Goal: Task Accomplishment & Management: Complete application form

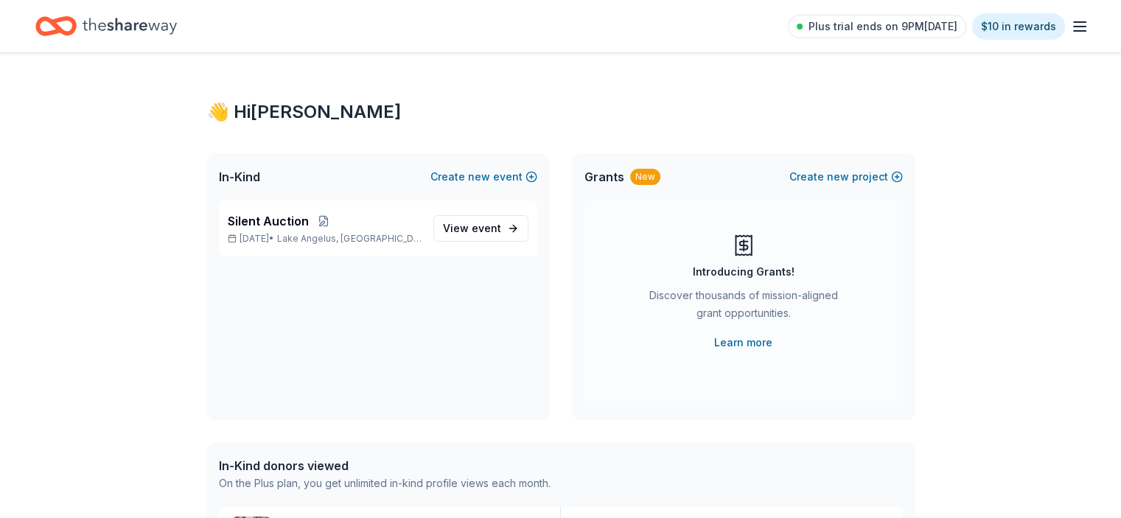
click at [397, 220] on p "Silent Auction" at bounding box center [325, 221] width 194 height 18
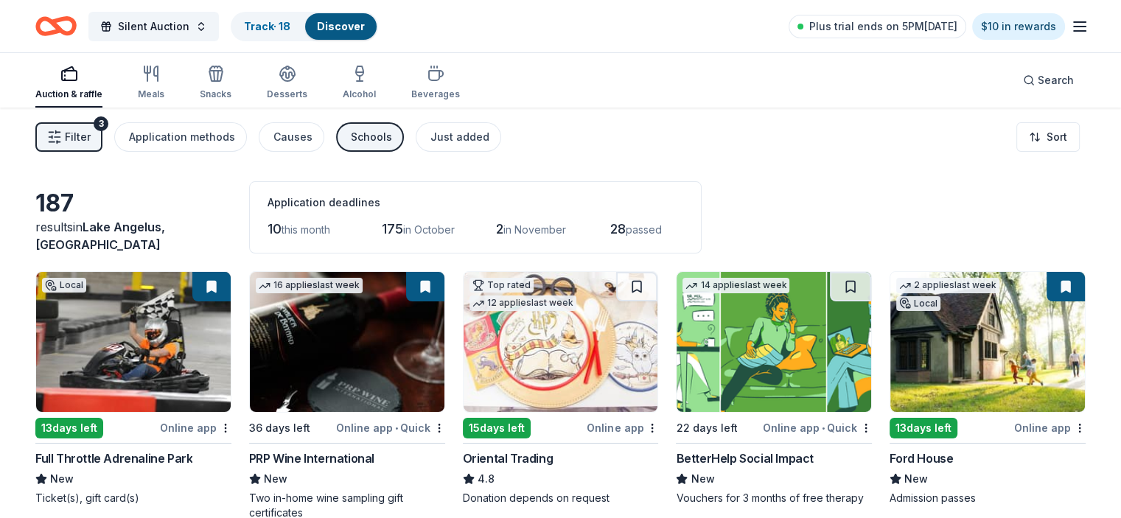
click at [1047, 290] on button at bounding box center [1066, 286] width 38 height 29
click at [290, 27] on link "Track · 18" at bounding box center [267, 26] width 46 height 13
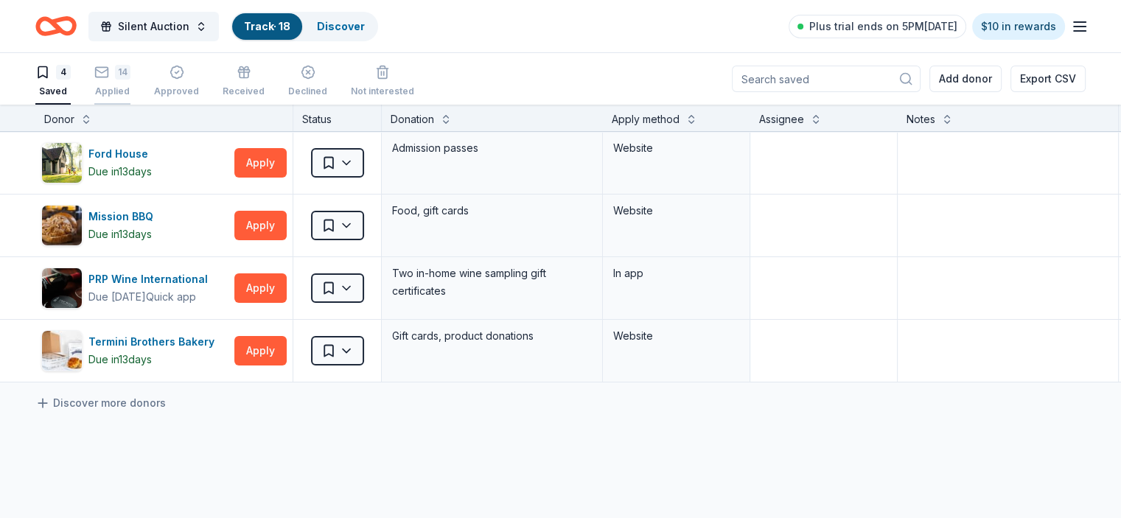
click at [109, 78] on icon "button" at bounding box center [101, 72] width 15 height 15
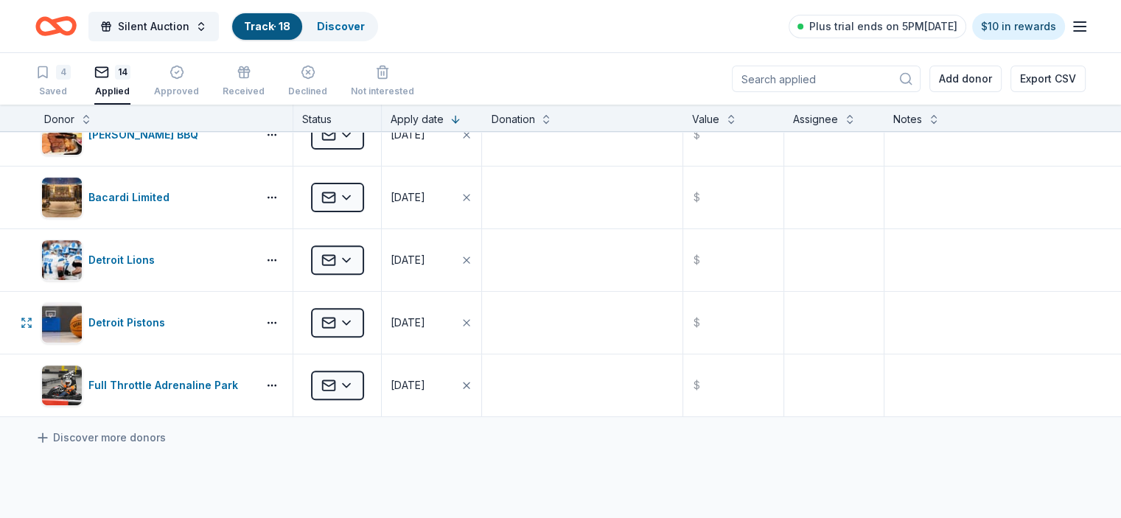
scroll to position [590, 0]
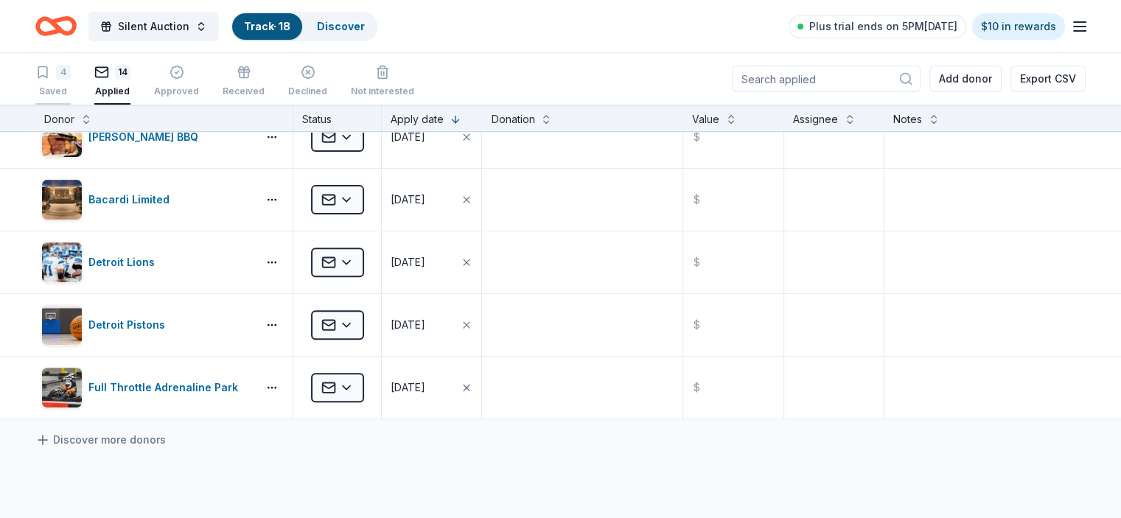
click at [71, 70] on div "4" at bounding box center [52, 72] width 35 height 15
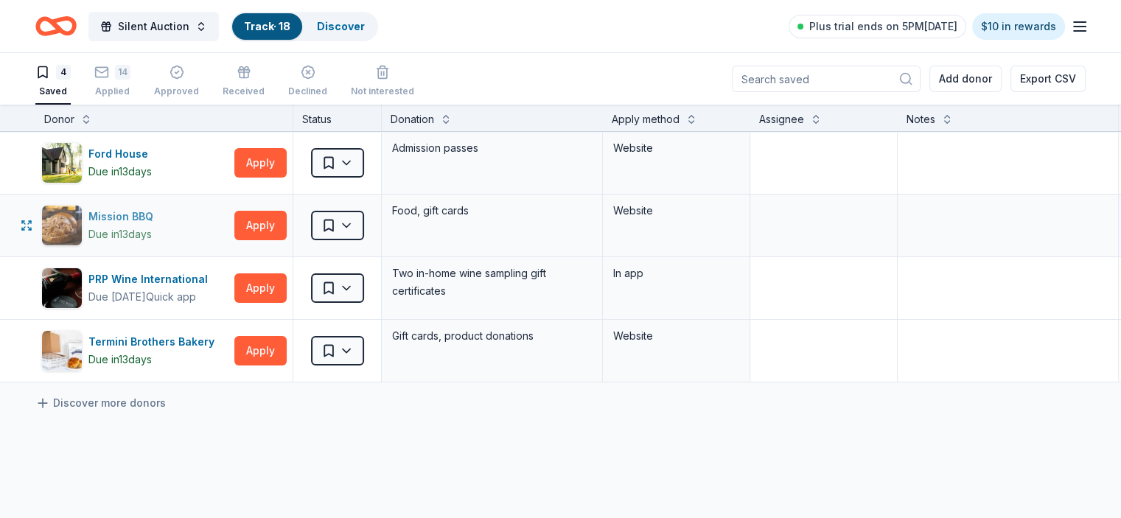
click at [145, 214] on div "Mission BBQ" at bounding box center [123, 217] width 71 height 18
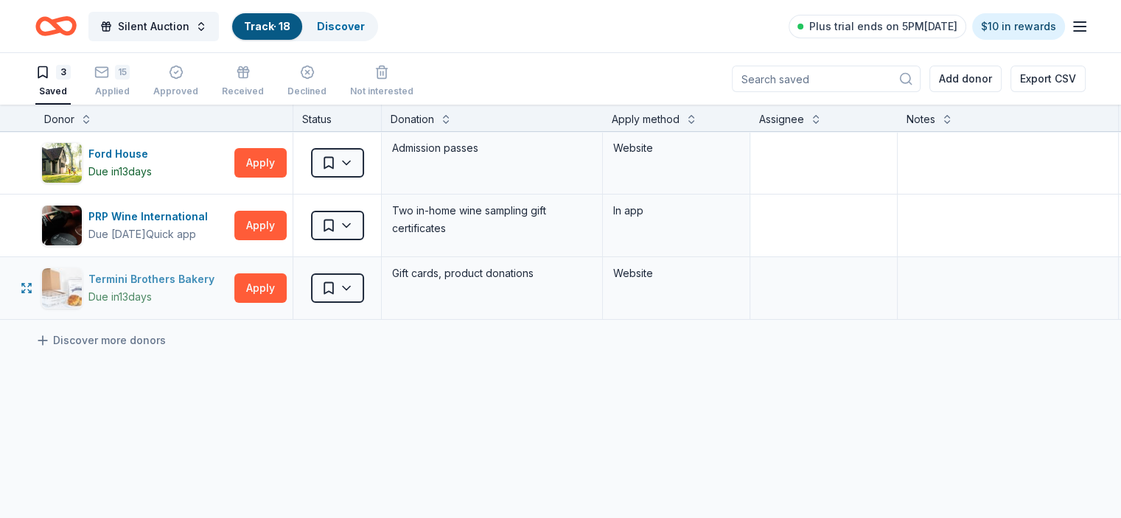
click at [183, 279] on div "Termini Brothers Bakery" at bounding box center [154, 280] width 132 height 18
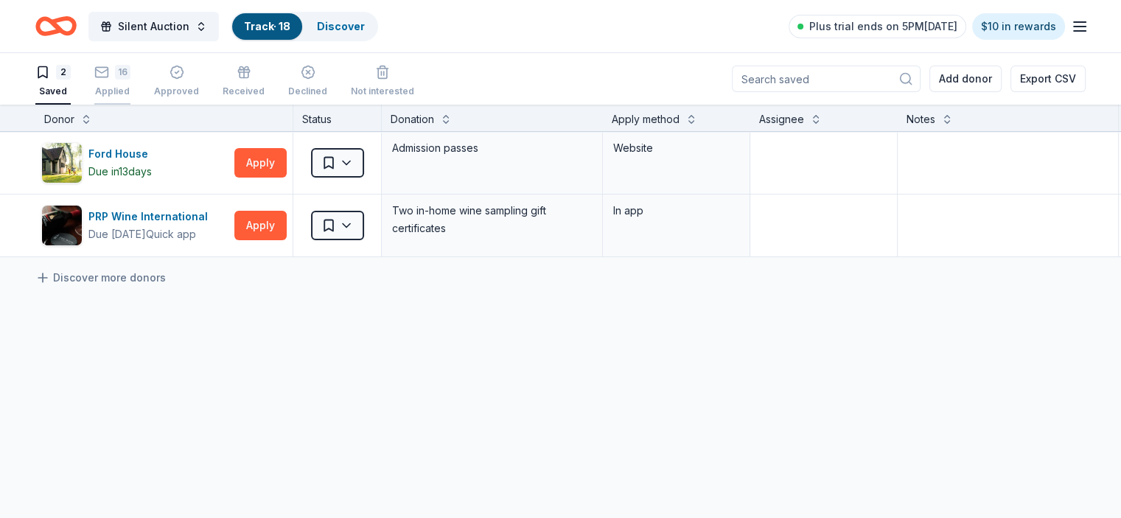
click at [130, 74] on div "16" at bounding box center [122, 72] width 15 height 15
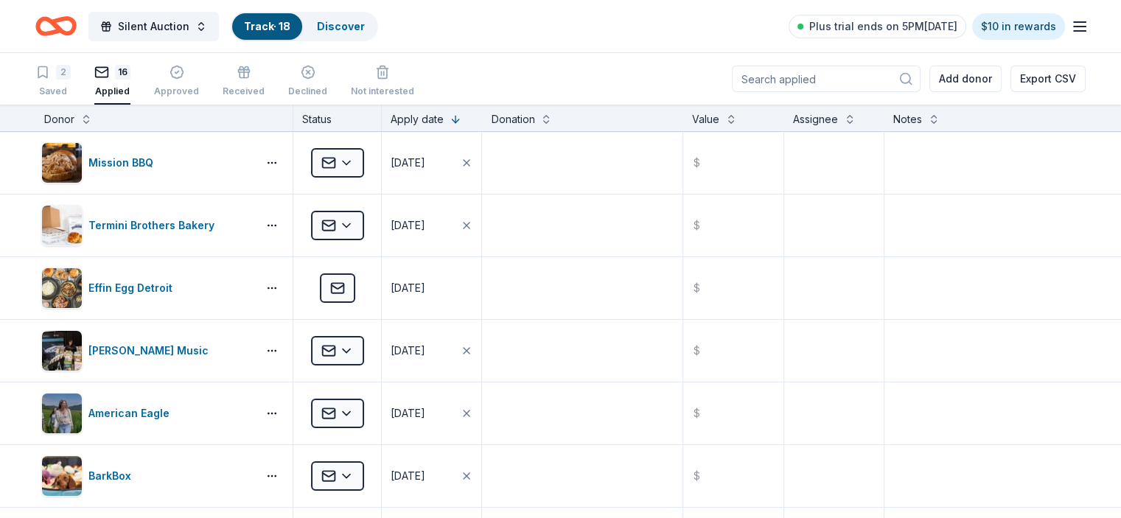
click at [77, 30] on icon "Home" at bounding box center [55, 26] width 41 height 35
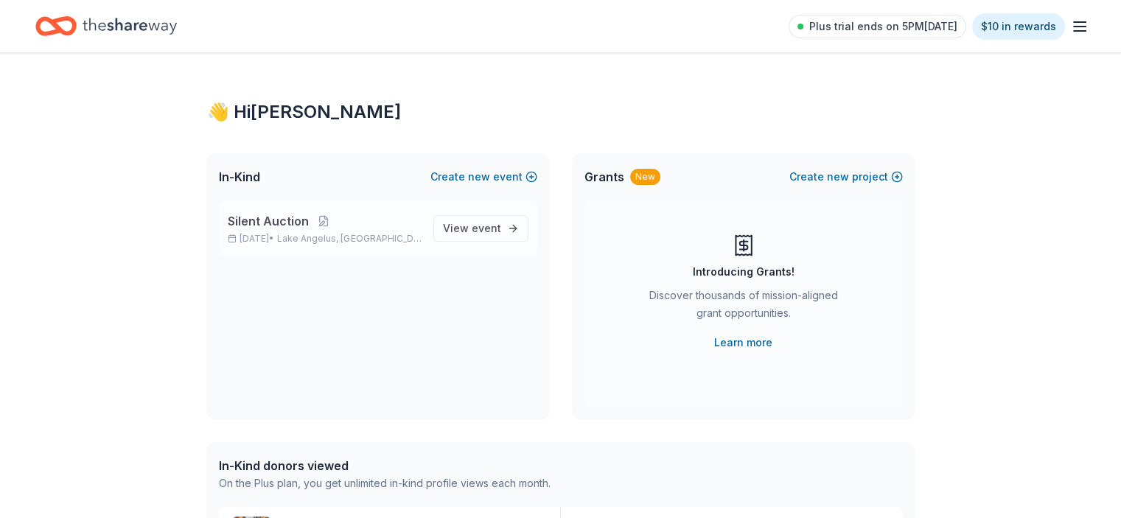
click at [372, 231] on div "Silent Auction Nov 06, 2025 • Lake Angelus, MI" at bounding box center [325, 228] width 194 height 32
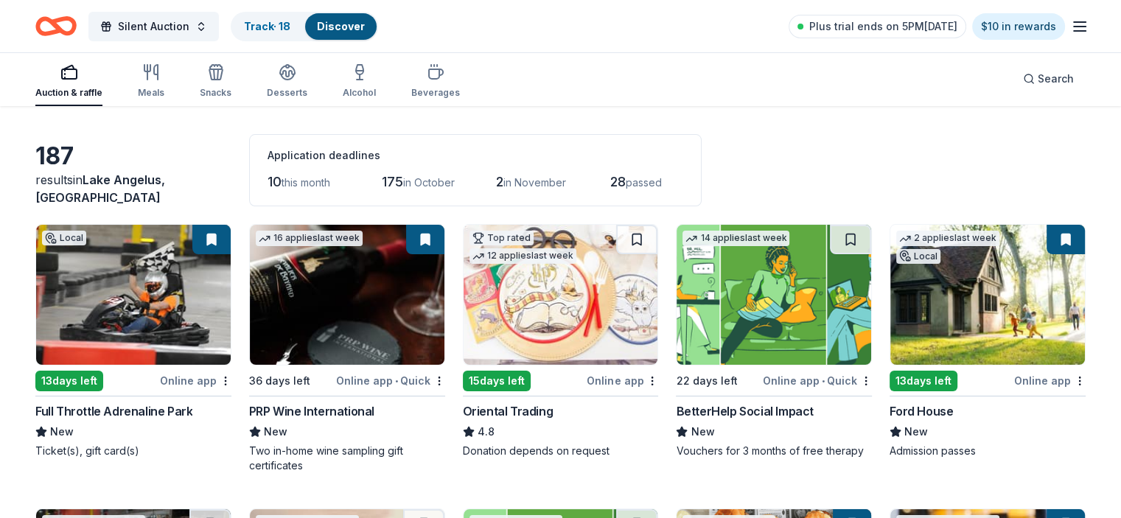
scroll to position [74, 0]
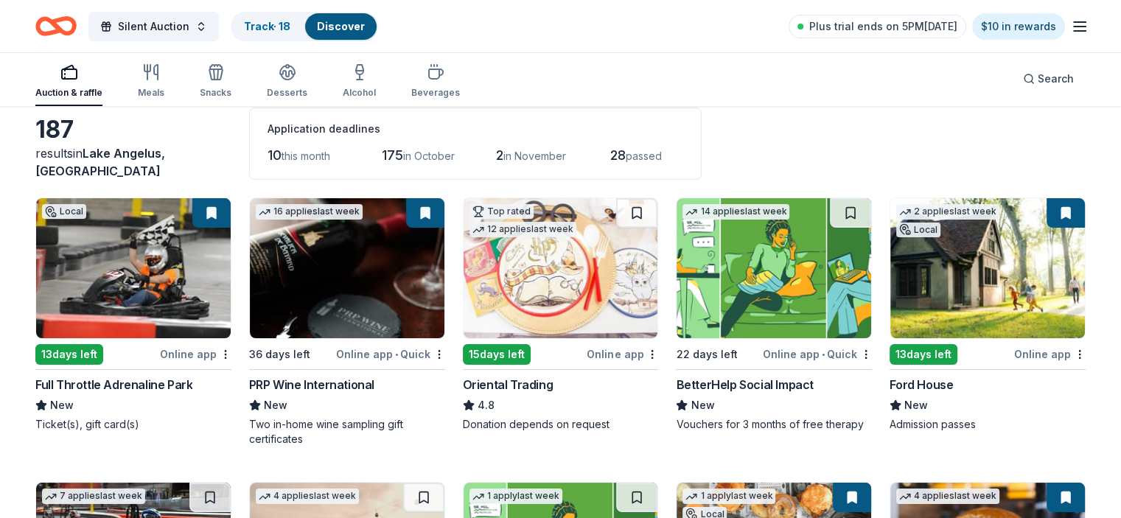
click at [372, 294] on img at bounding box center [347, 268] width 195 height 140
click at [267, 18] on div "Track · 18" at bounding box center [267, 26] width 70 height 27
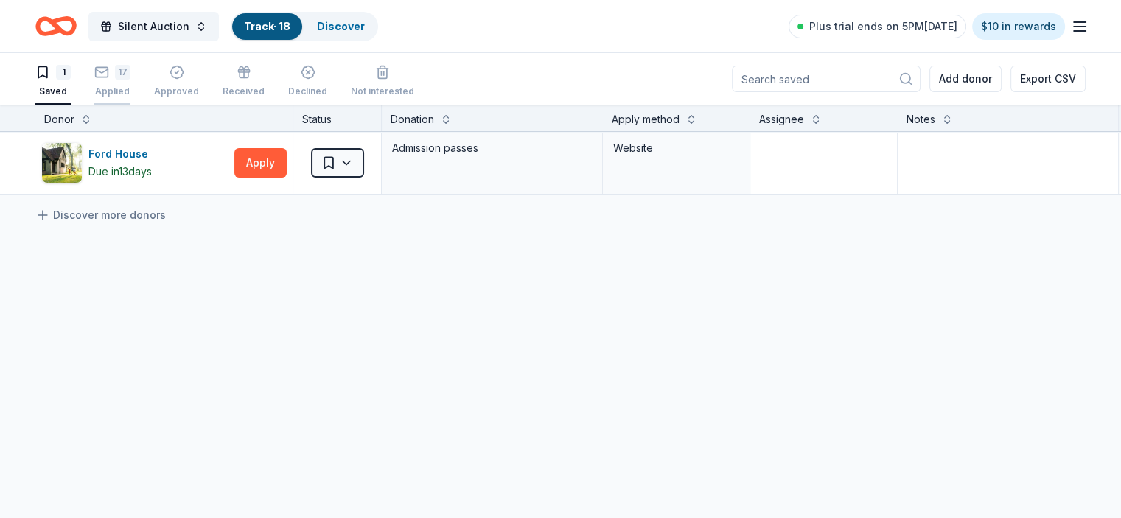
click at [130, 91] on div "Applied" at bounding box center [112, 92] width 36 height 12
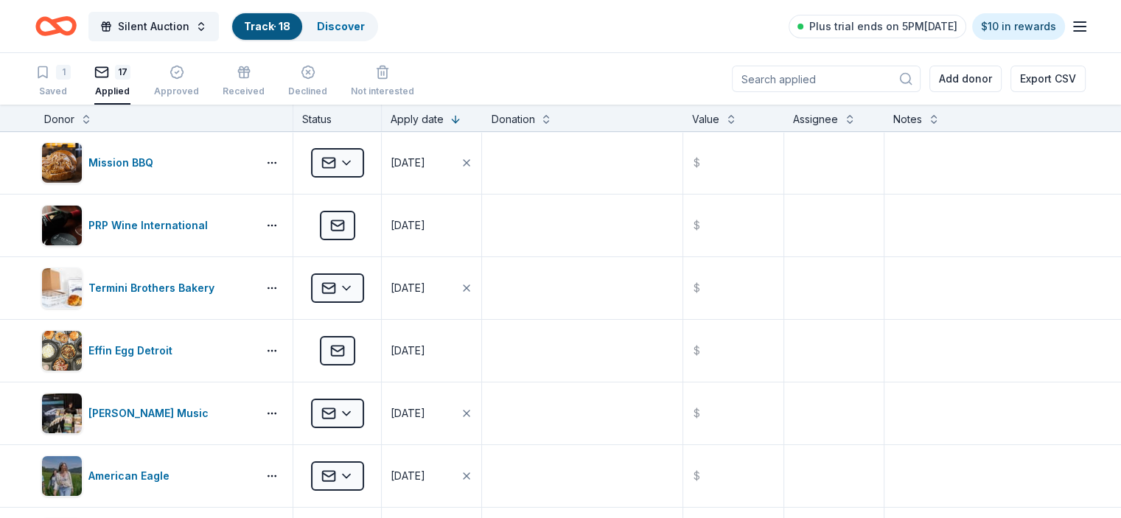
click at [74, 25] on icon "Home" at bounding box center [63, 25] width 23 height 15
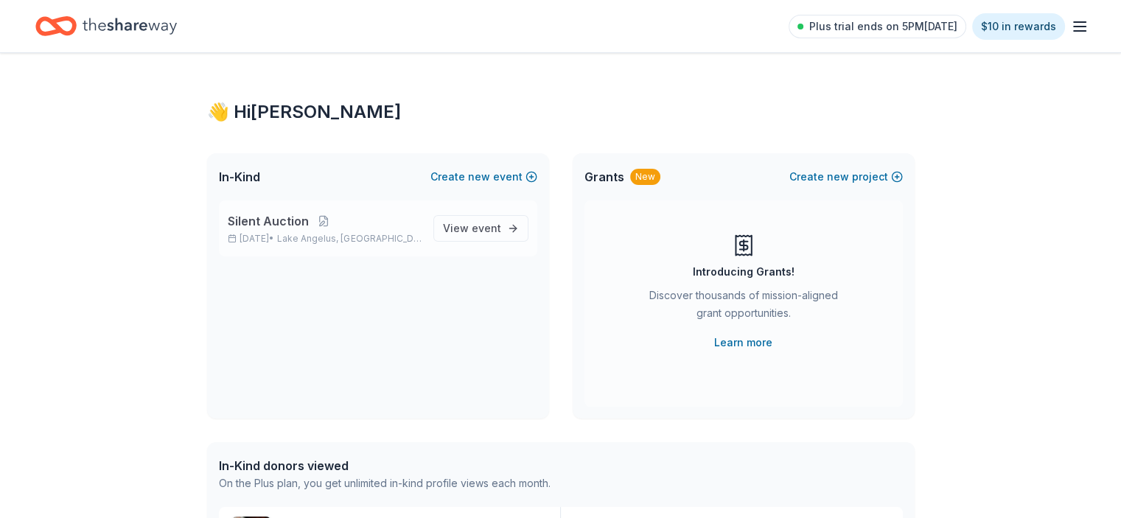
click at [306, 230] on div "Silent Auction Nov 06, 2025 • Lake Angelus, MI" at bounding box center [325, 228] width 194 height 32
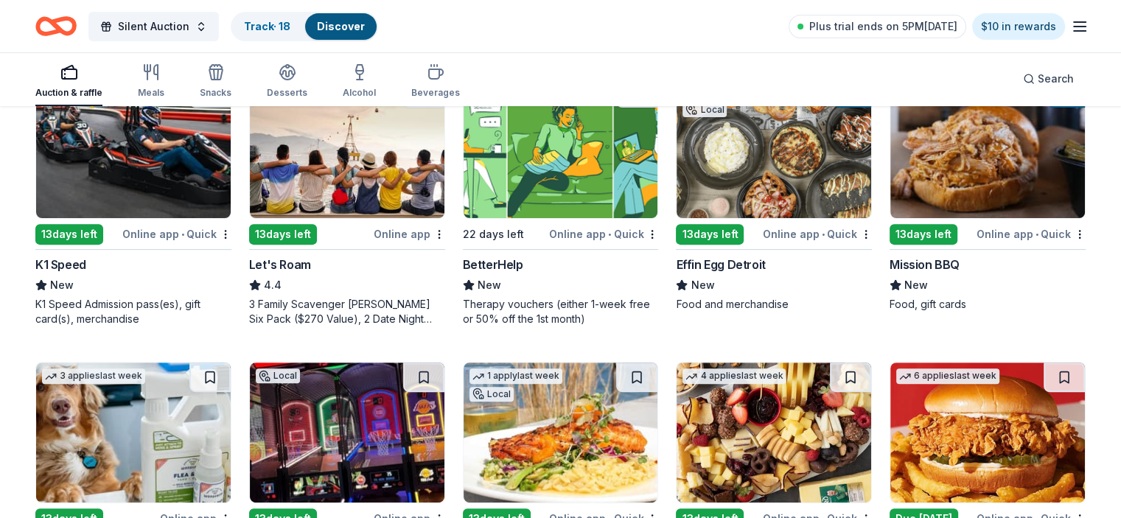
scroll to position [590, 0]
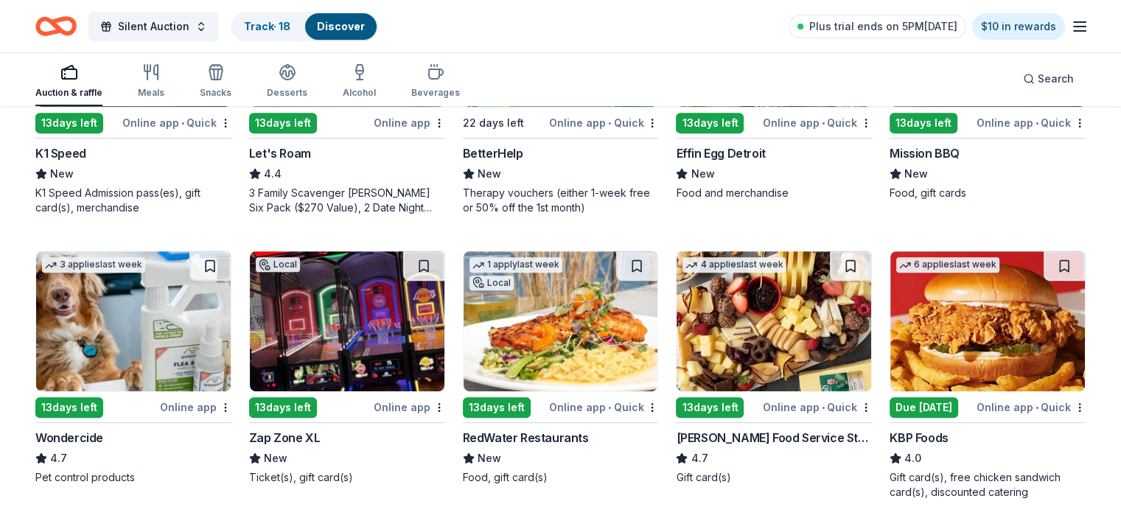
click at [970, 324] on img at bounding box center [987, 321] width 195 height 140
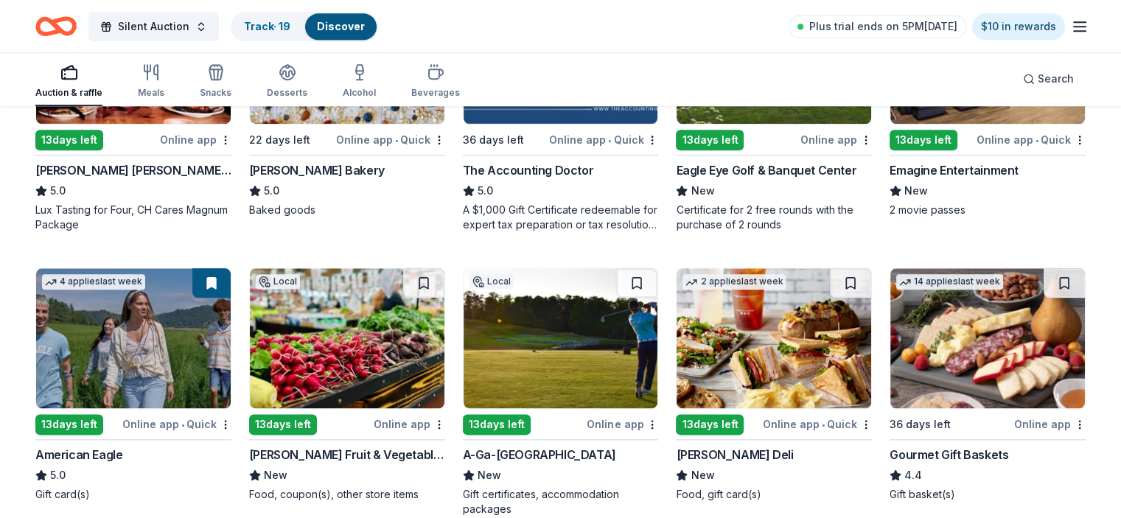
scroll to position [1721, 0]
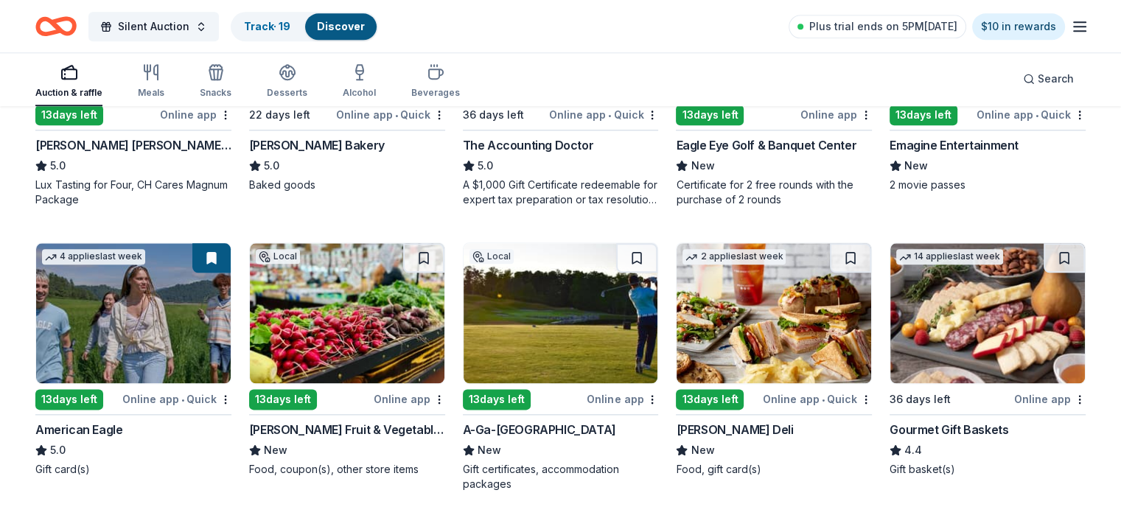
click at [953, 338] on img at bounding box center [987, 313] width 195 height 140
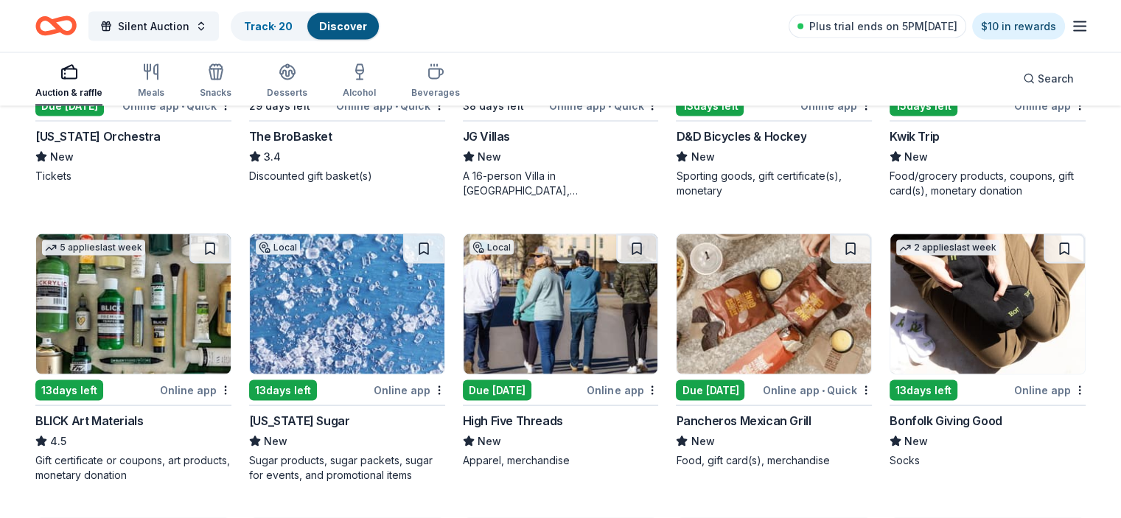
scroll to position [2884, 0]
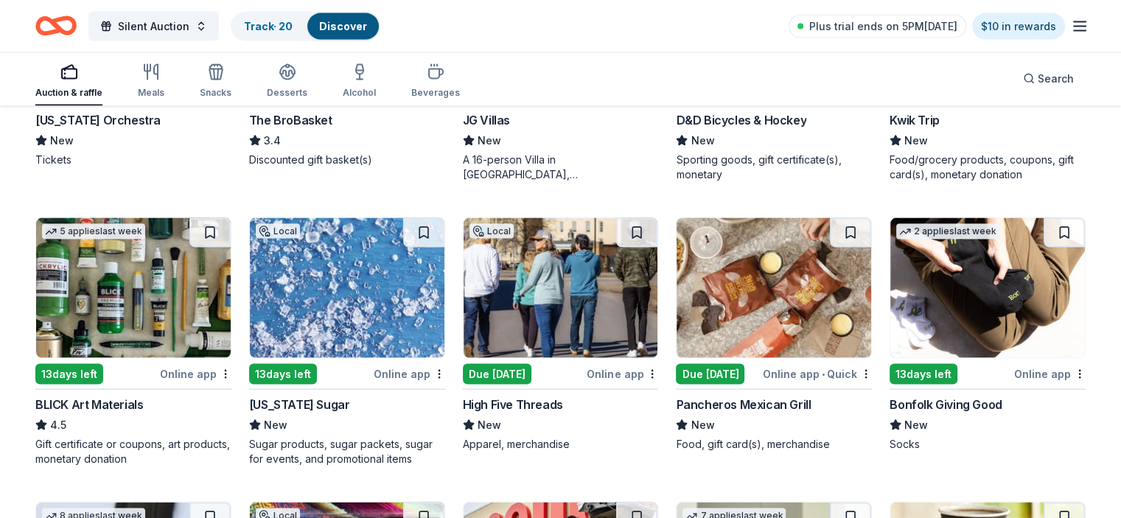
click at [538, 273] on img at bounding box center [561, 288] width 195 height 140
click at [557, 283] on img at bounding box center [561, 288] width 195 height 140
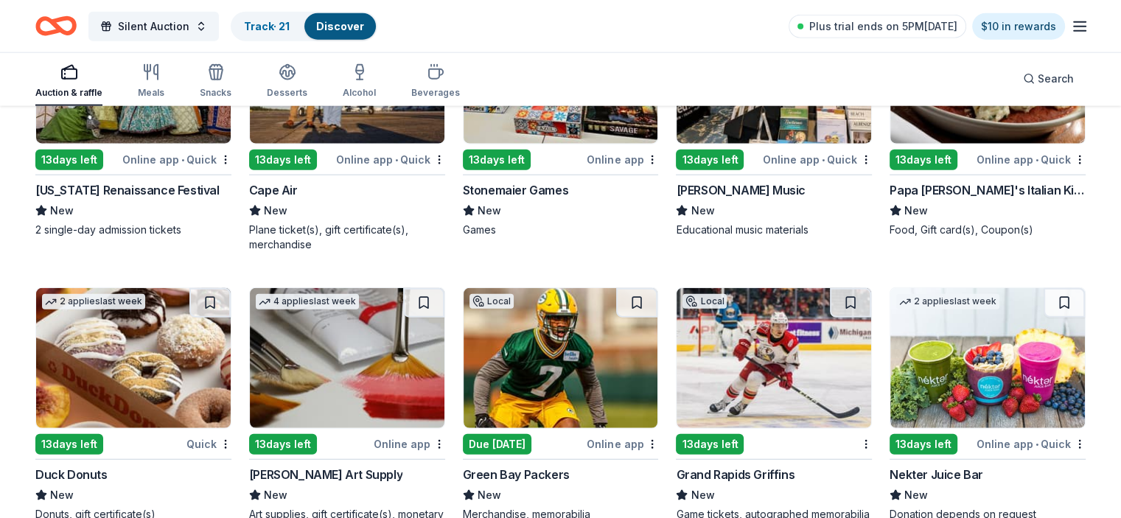
scroll to position [3748, 0]
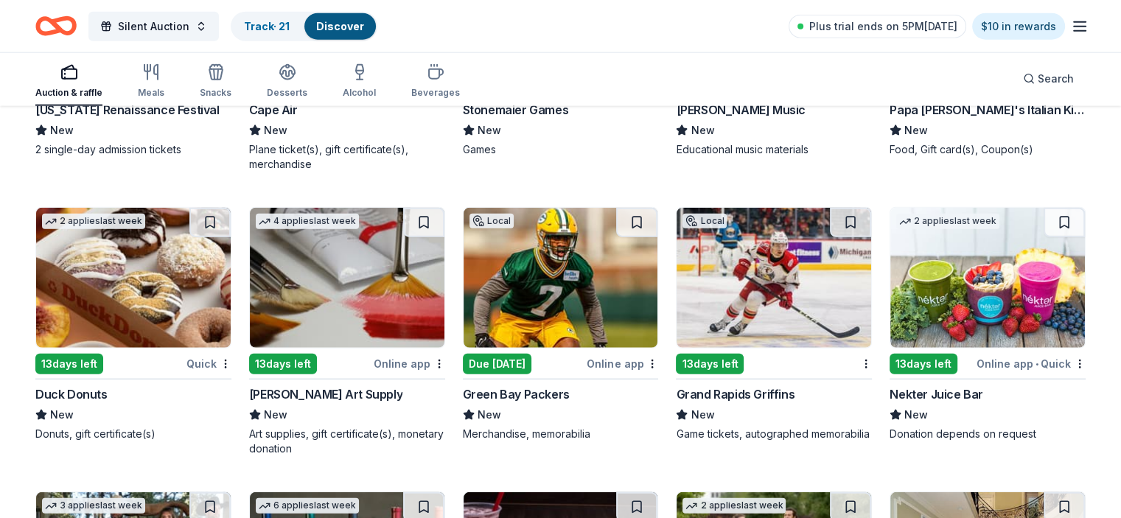
click at [531, 304] on img at bounding box center [561, 278] width 195 height 140
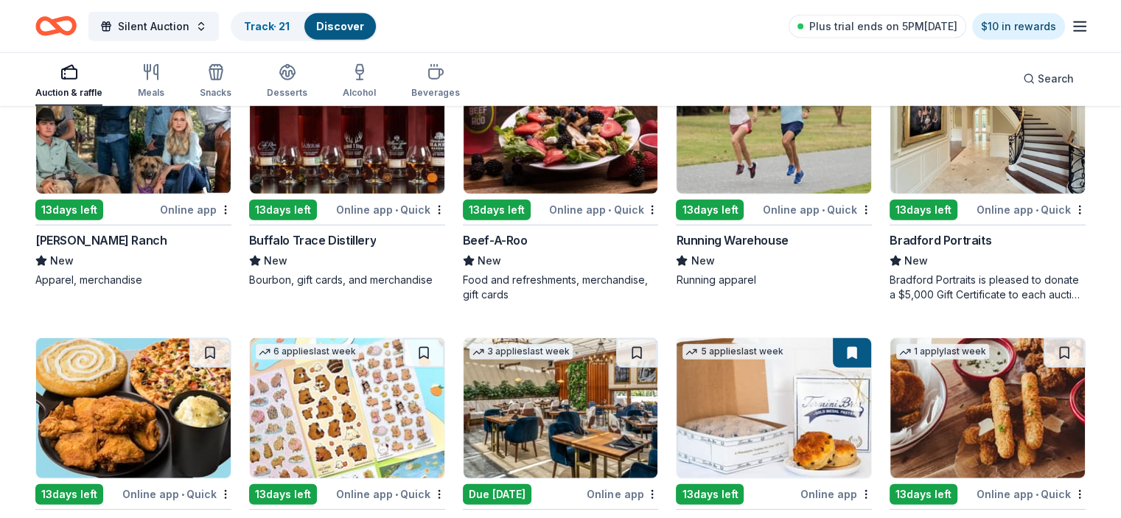
scroll to position [4264, 0]
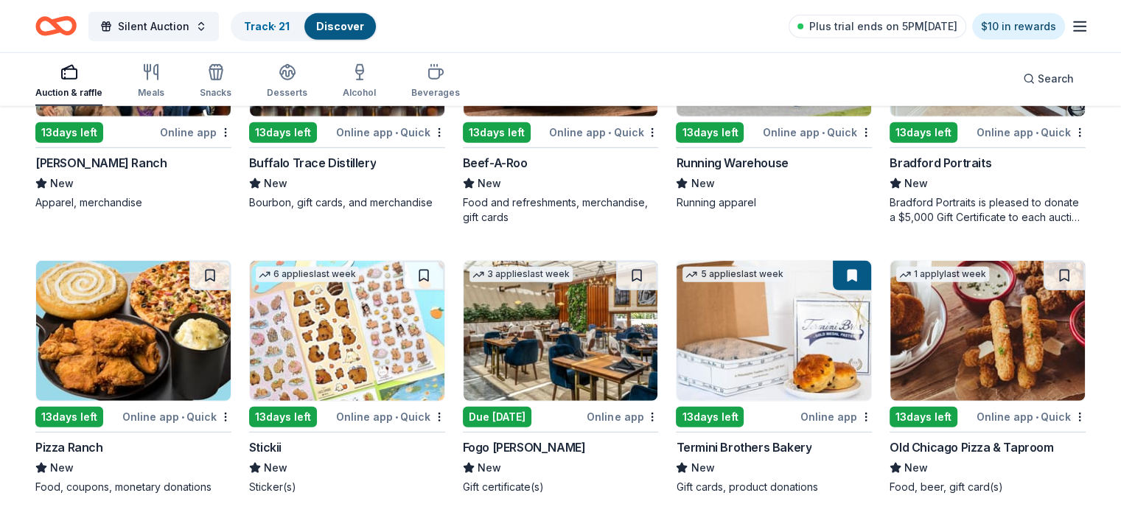
click at [551, 330] on img at bounding box center [561, 331] width 195 height 140
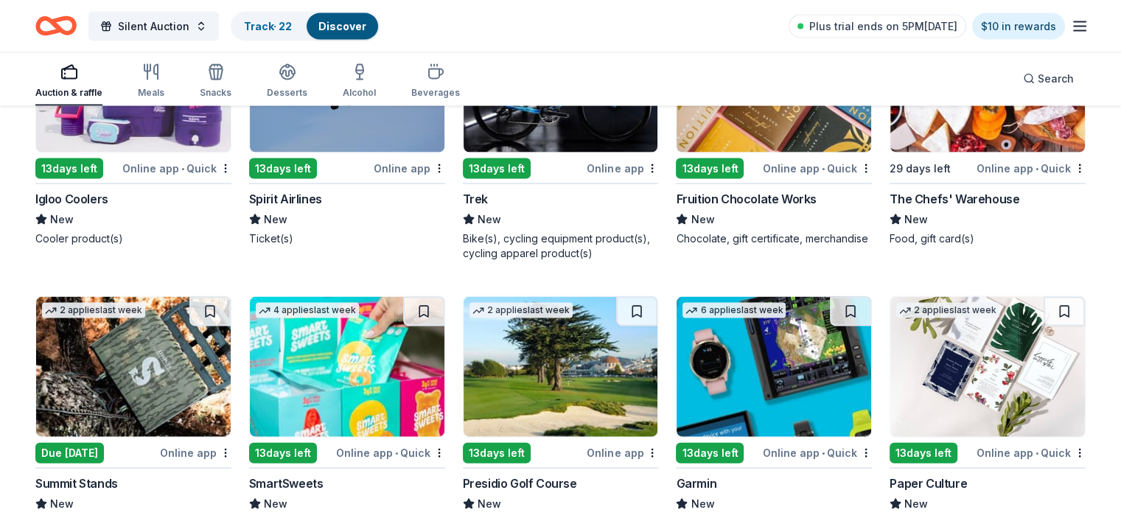
scroll to position [8846, 0]
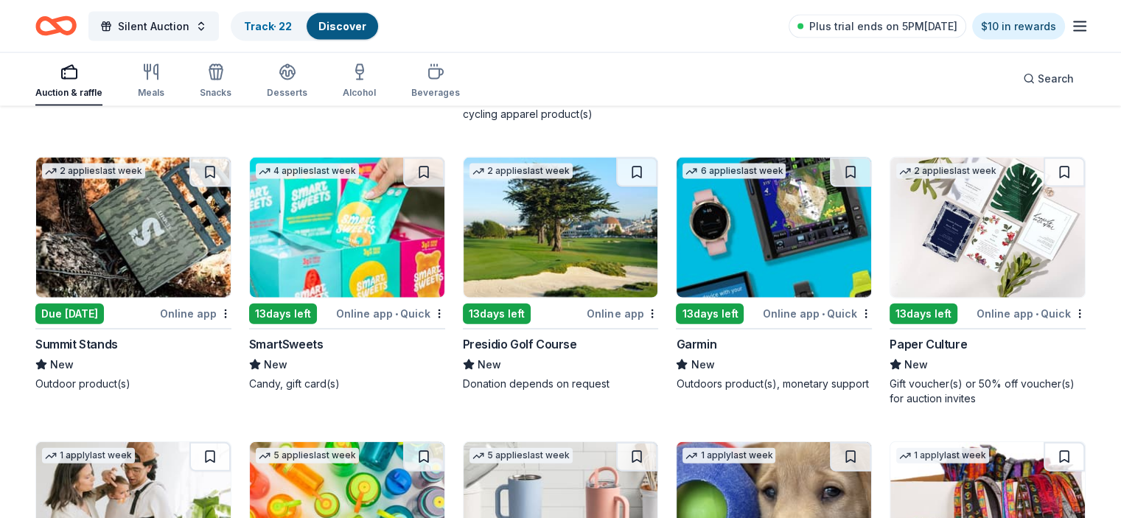
click at [149, 212] on img at bounding box center [133, 228] width 195 height 140
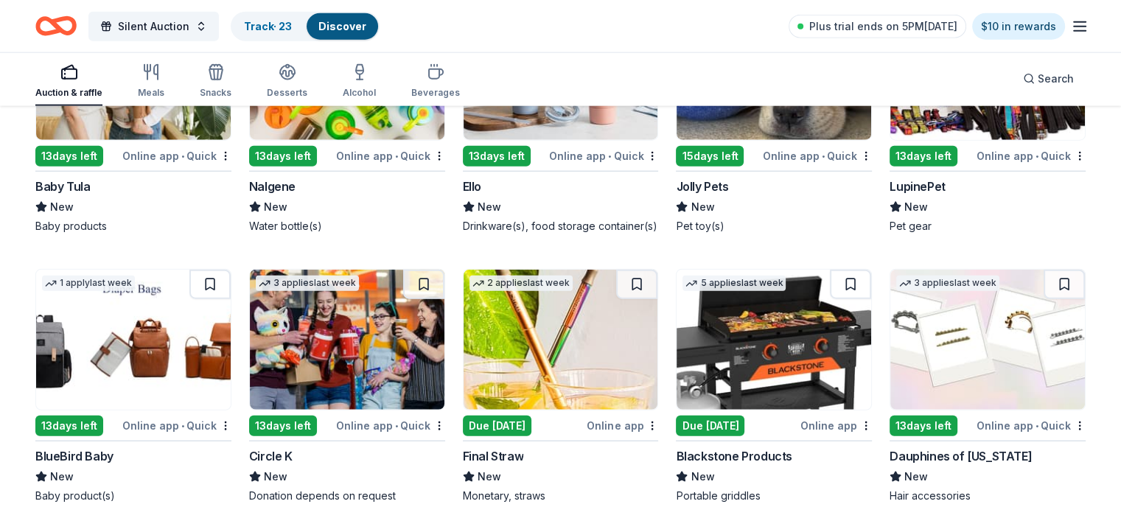
scroll to position [9362, 0]
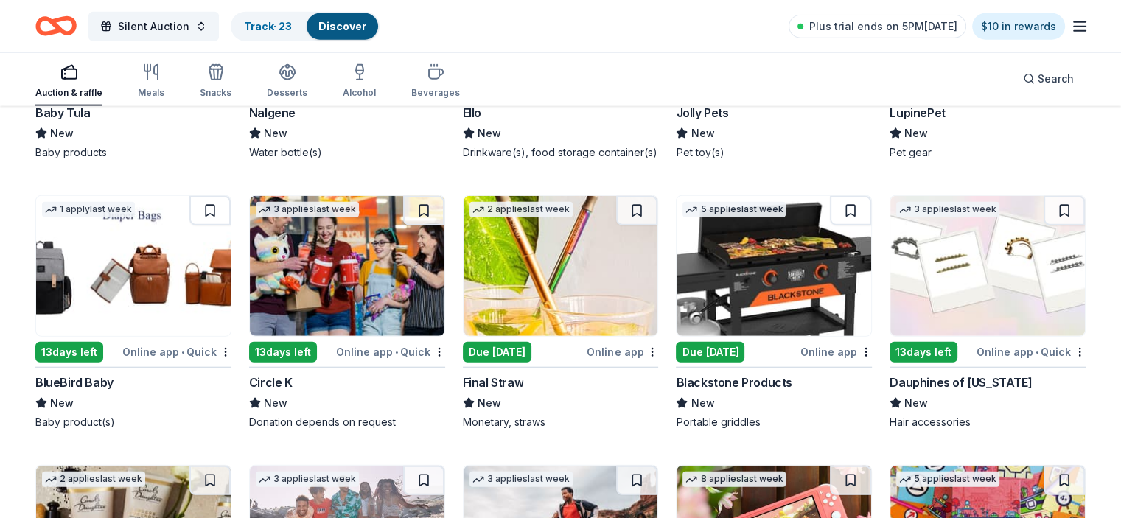
click at [762, 278] on img at bounding box center [774, 266] width 195 height 140
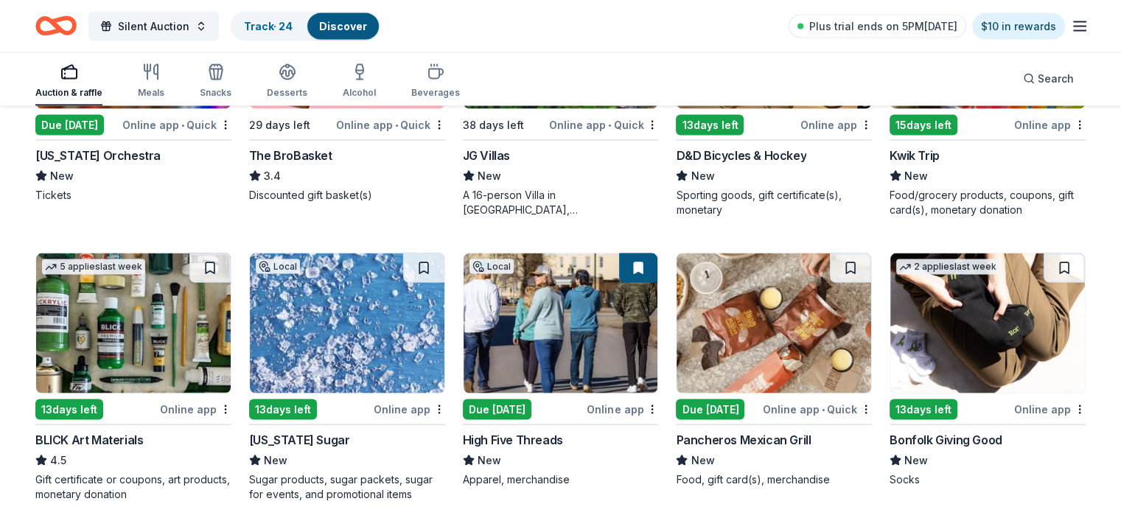
scroll to position [2875, 0]
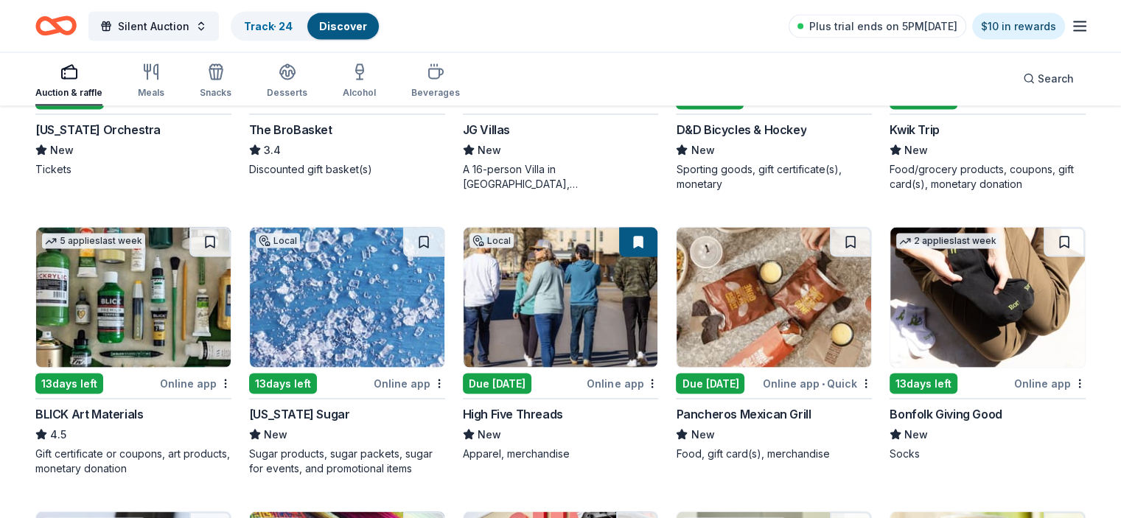
click at [743, 309] on img at bounding box center [774, 298] width 195 height 140
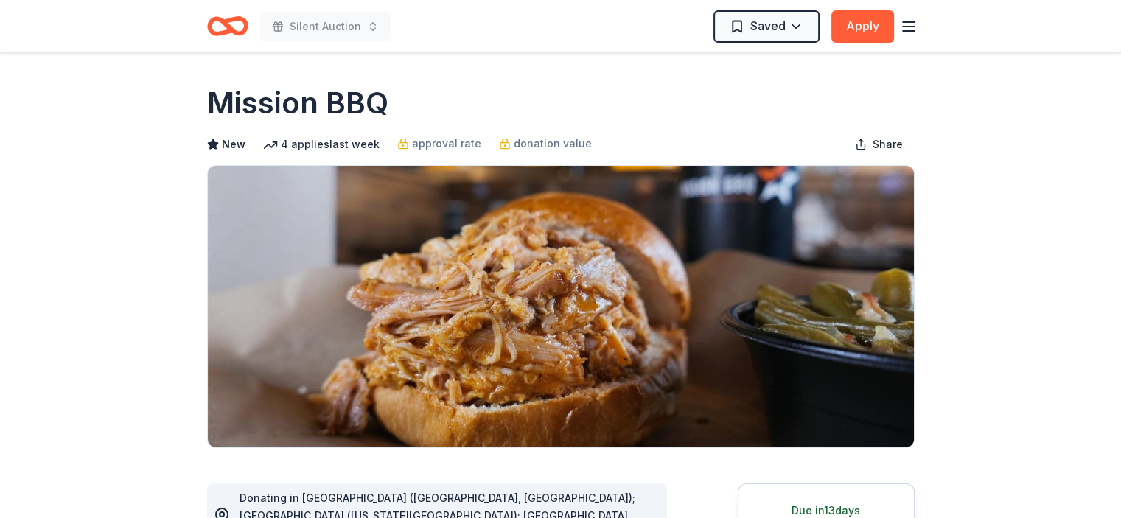
scroll to position [74, 0]
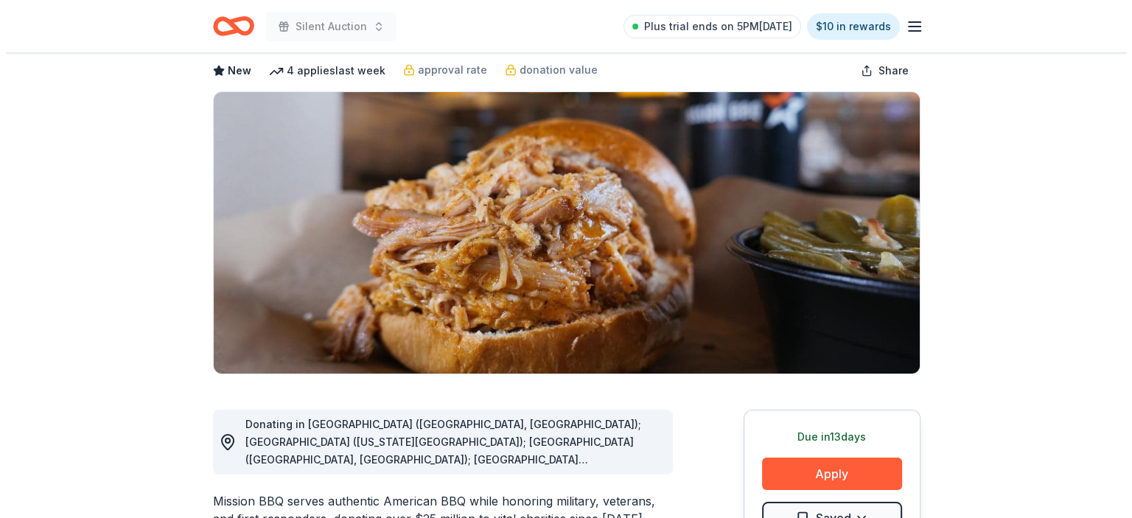
scroll to position [147, 0]
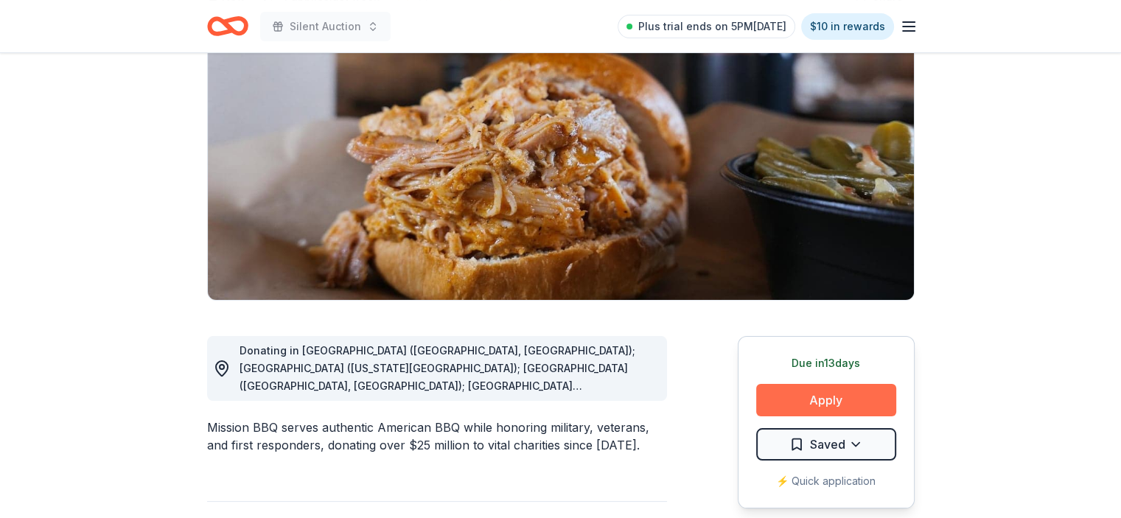
click at [809, 390] on button "Apply" at bounding box center [826, 400] width 140 height 32
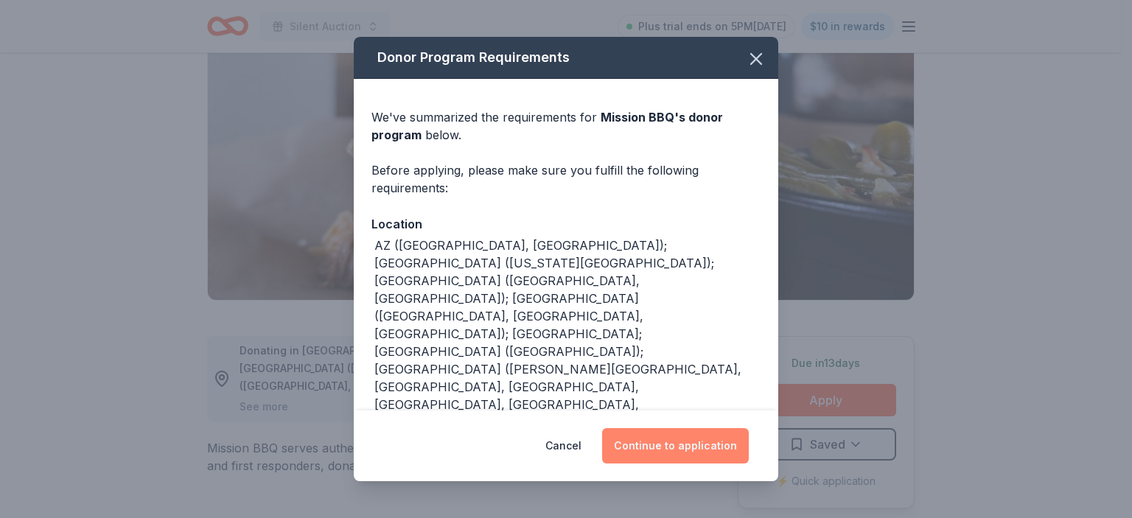
click at [687, 444] on button "Continue to application" at bounding box center [675, 445] width 147 height 35
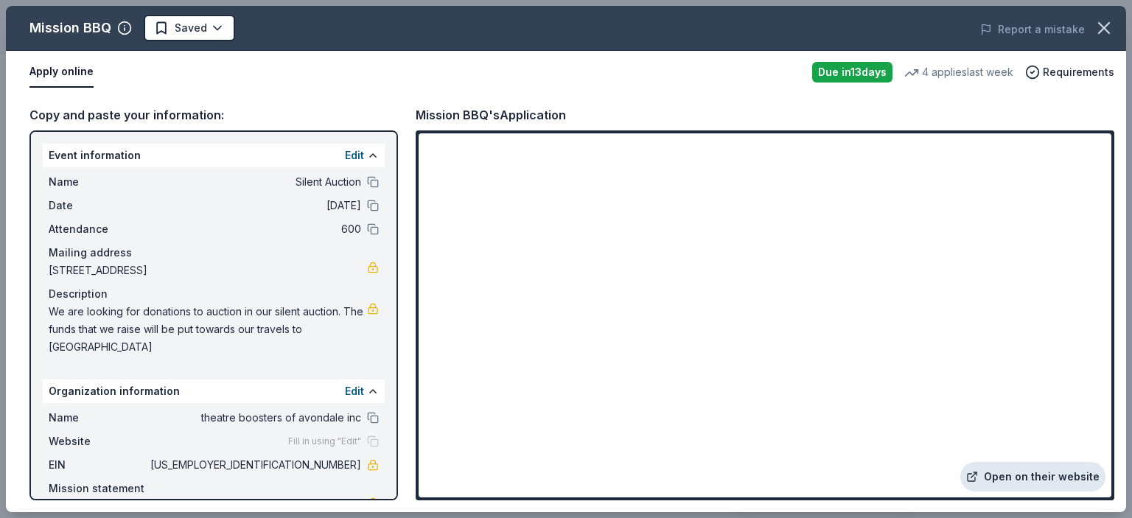
click at [1024, 477] on link "Open on their website" at bounding box center [1032, 476] width 145 height 29
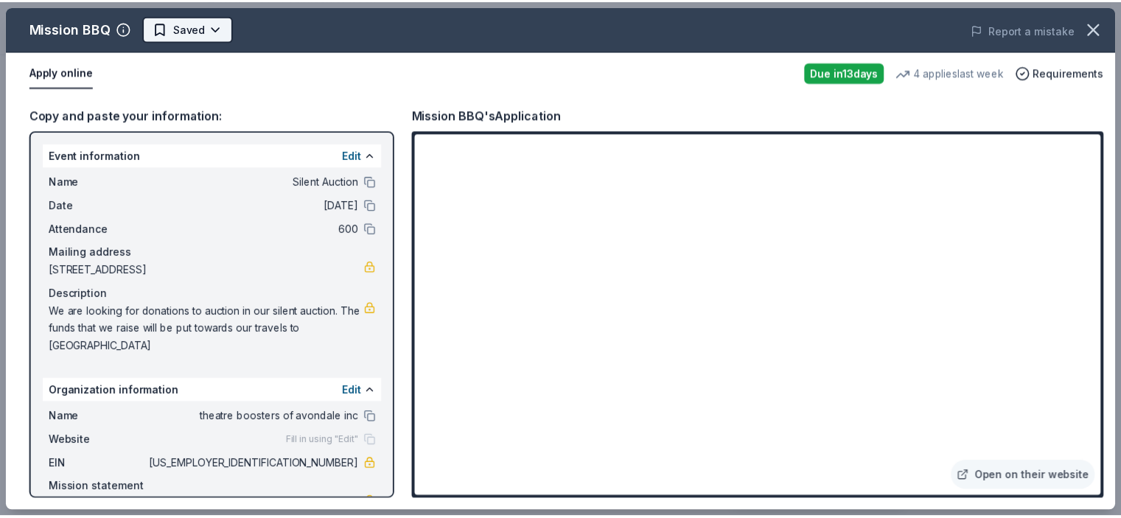
scroll to position [0, 0]
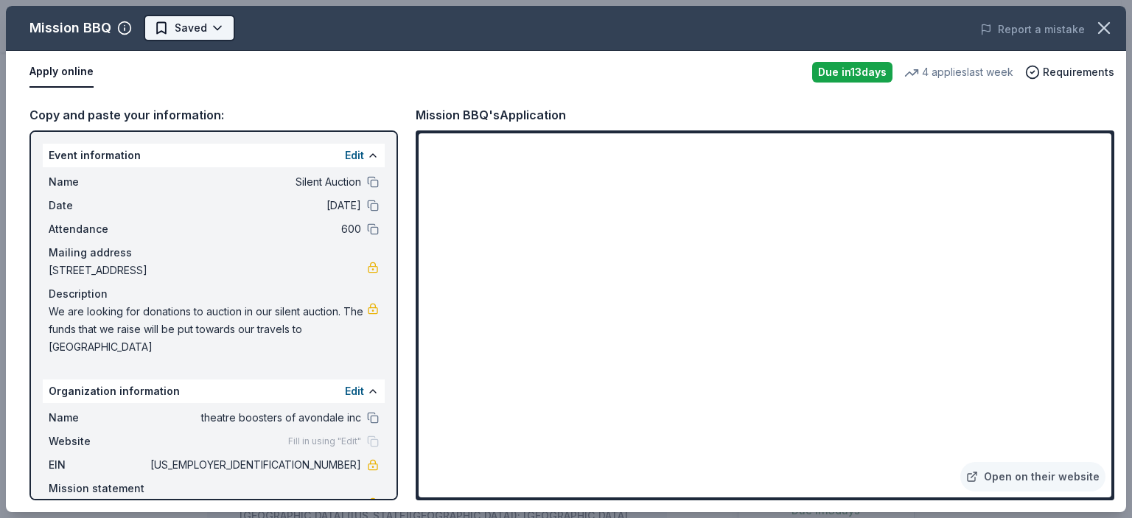
click at [217, 25] on html "Silent Auction Plus trial ends on 5PM, 9/25 $10 in rewards Due in 13 days Share…" at bounding box center [566, 259] width 1132 height 518
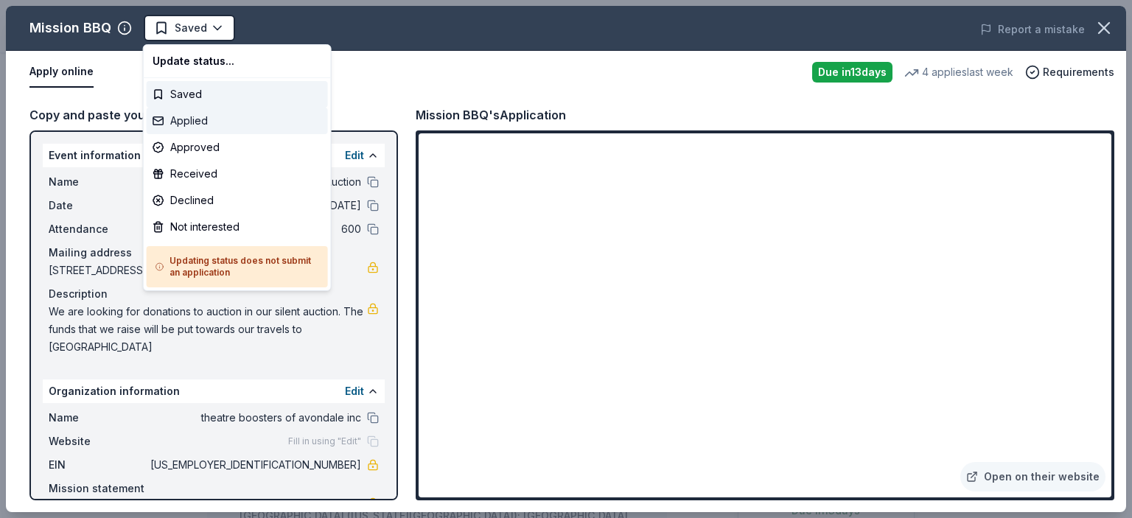
click at [200, 121] on div "Applied" at bounding box center [237, 121] width 181 height 27
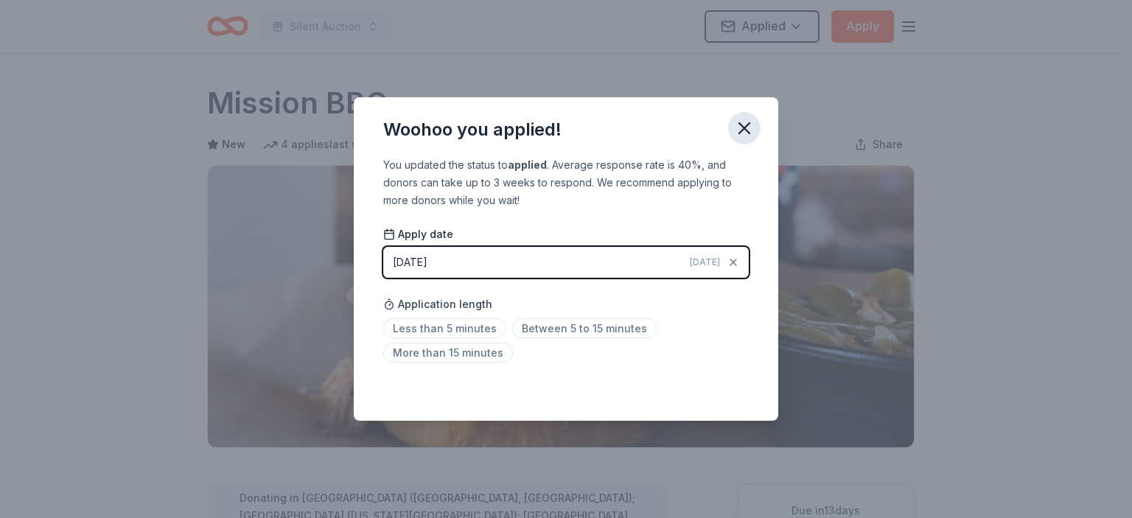
click at [753, 129] on icon "button" at bounding box center [744, 128] width 21 height 21
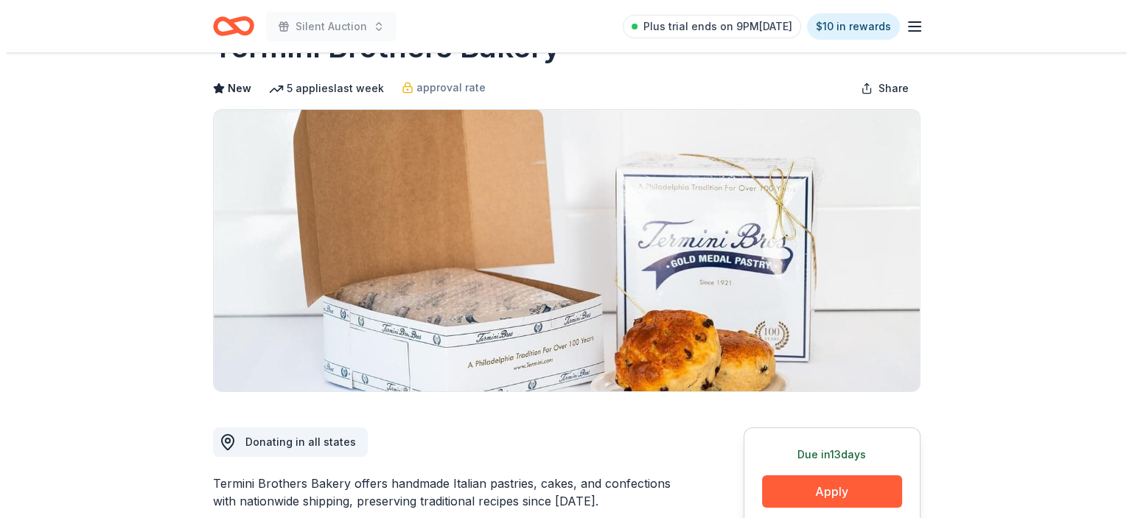
scroll to position [147, 0]
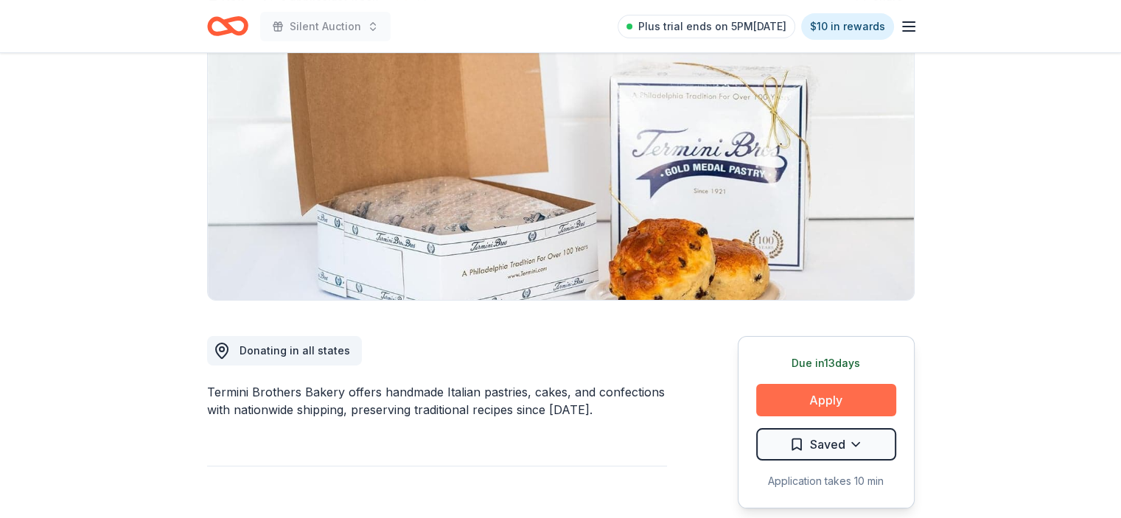
click at [843, 394] on button "Apply" at bounding box center [826, 400] width 140 height 32
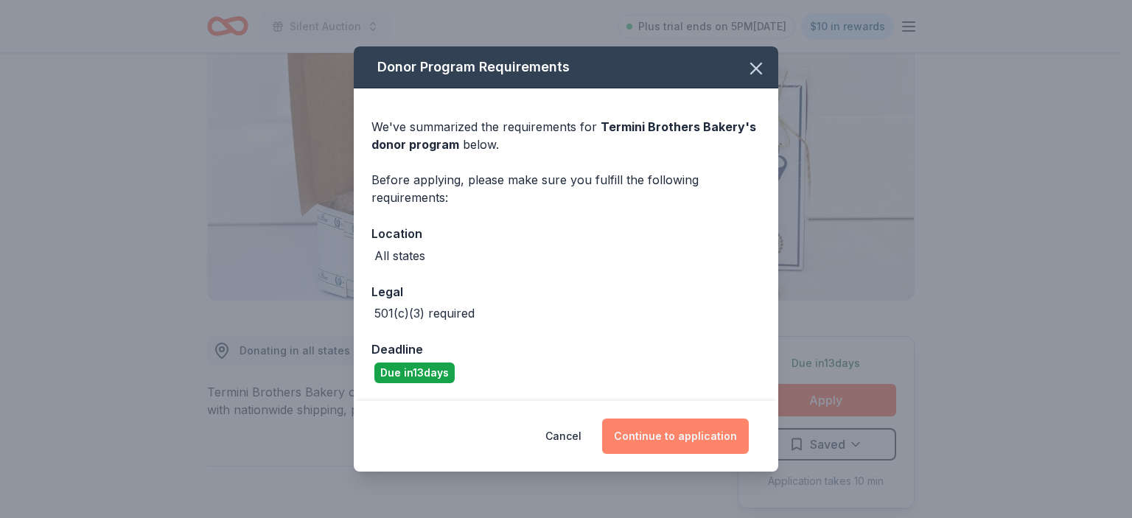
click at [684, 437] on button "Continue to application" at bounding box center [675, 436] width 147 height 35
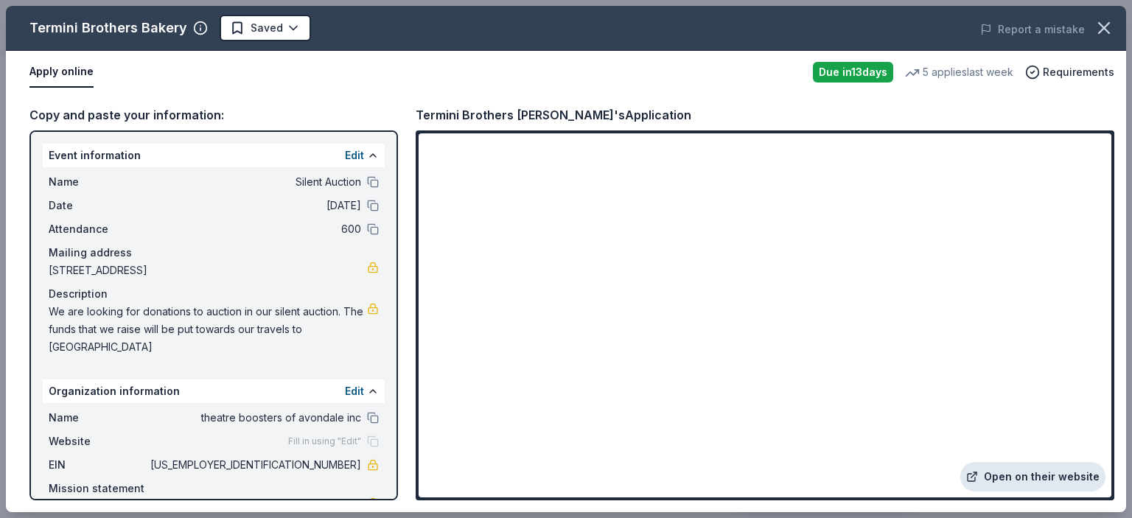
click at [1039, 477] on link "Open on their website" at bounding box center [1032, 476] width 145 height 29
click at [277, 29] on body "Silent Auction Plus trial ends on 5PM, 9/25 $10 in rewards Due in 13 days Share…" at bounding box center [560, 112] width 1121 height 518
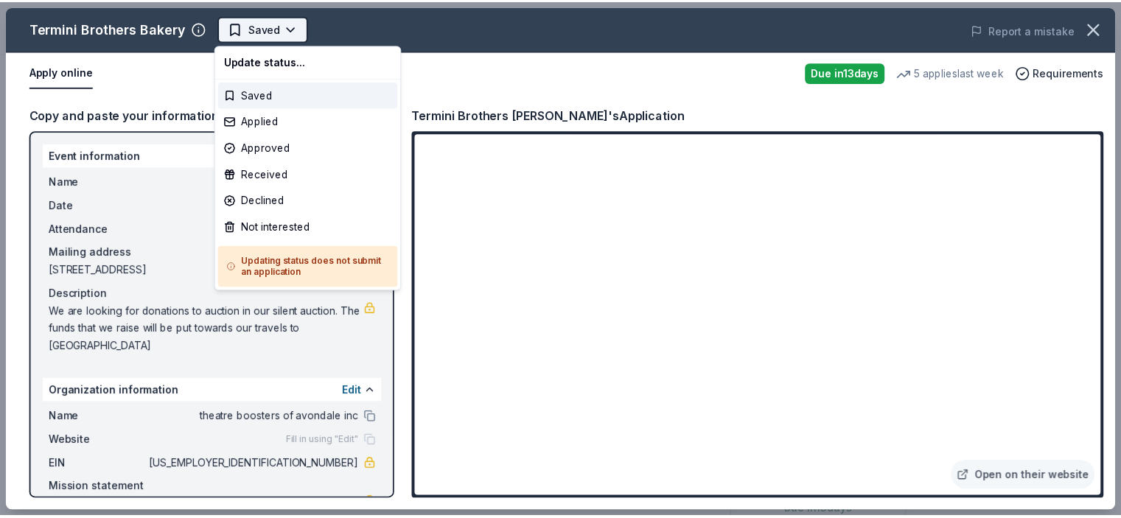
scroll to position [0, 0]
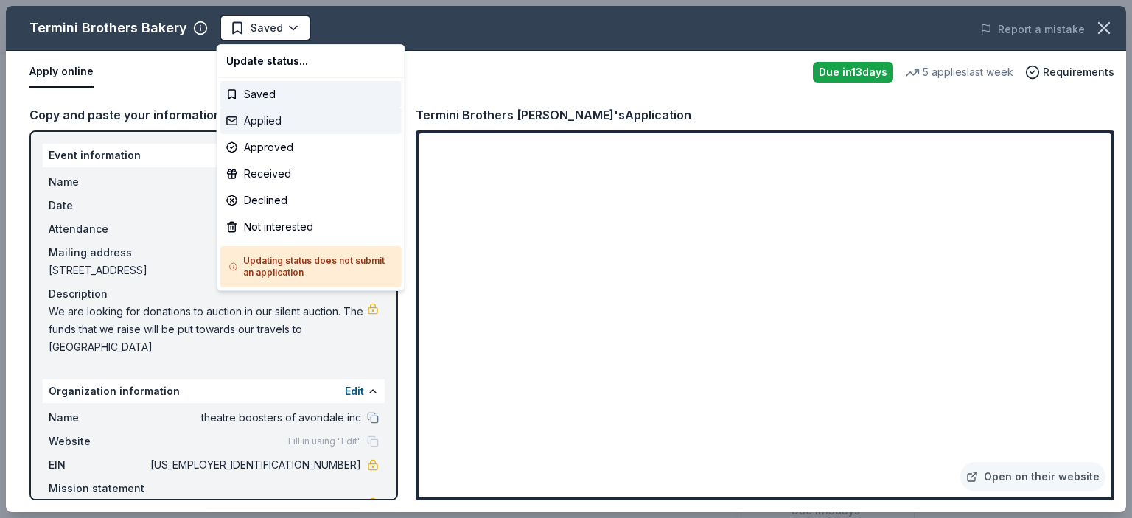
click at [264, 114] on div "Applied" at bounding box center [310, 121] width 181 height 27
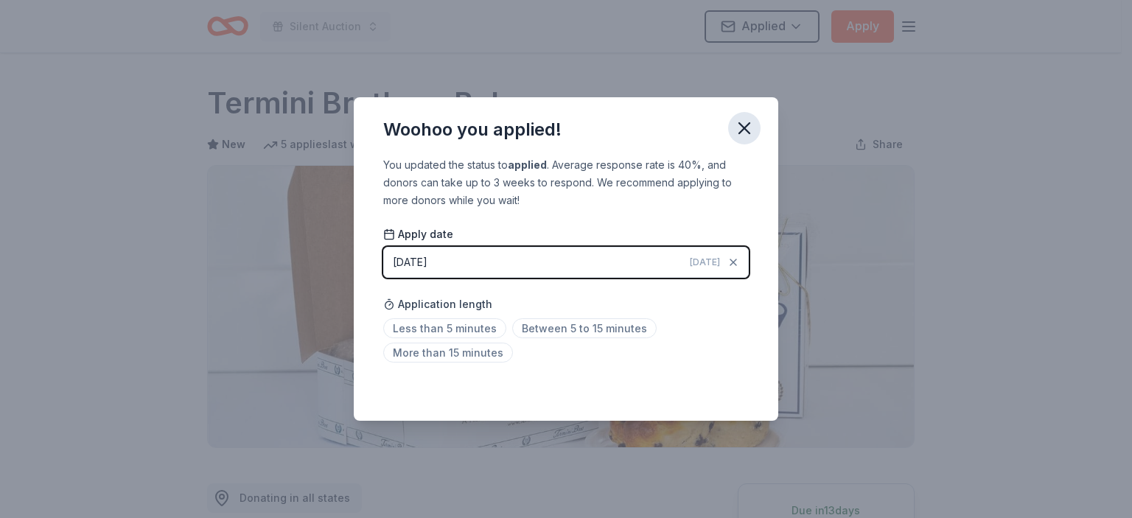
click at [742, 125] on icon "button" at bounding box center [744, 128] width 10 height 10
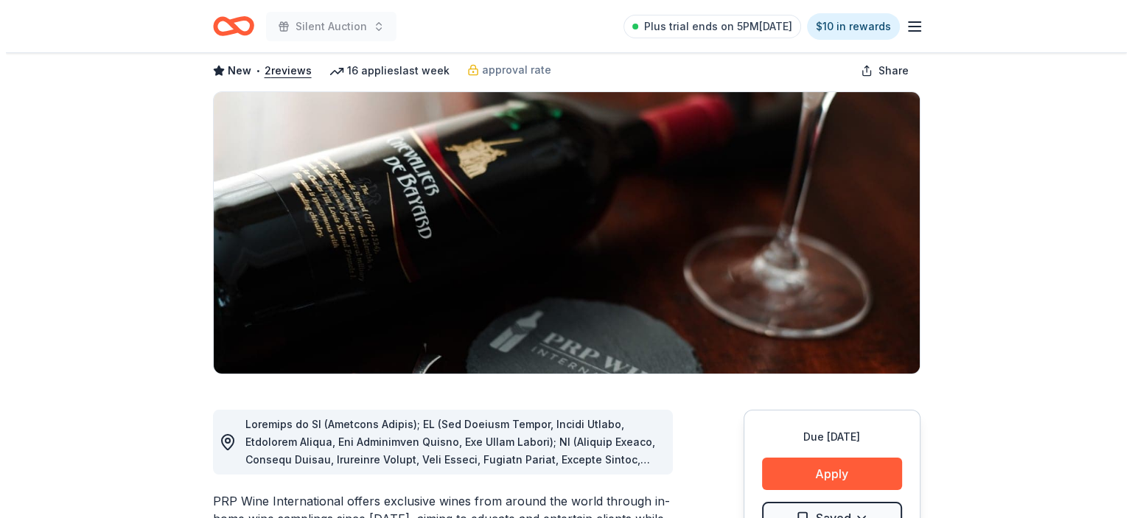
scroll to position [147, 0]
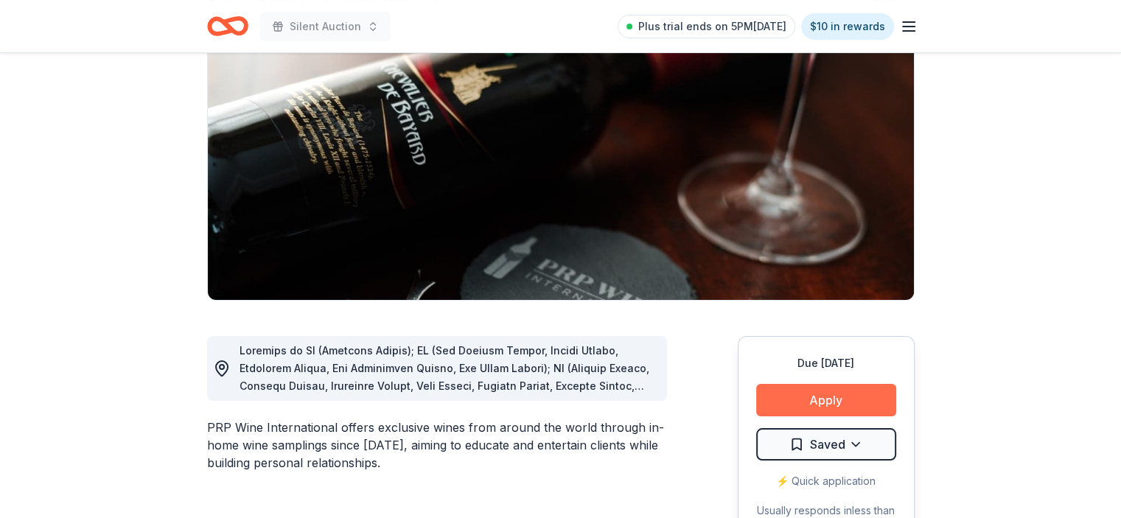
click at [833, 399] on button "Apply" at bounding box center [826, 400] width 140 height 32
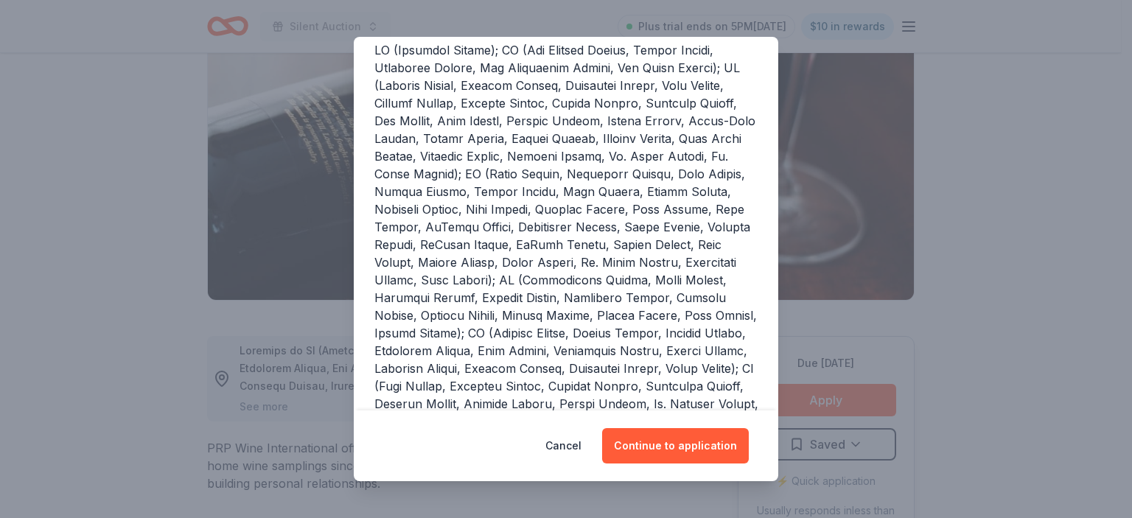
scroll to position [221, 0]
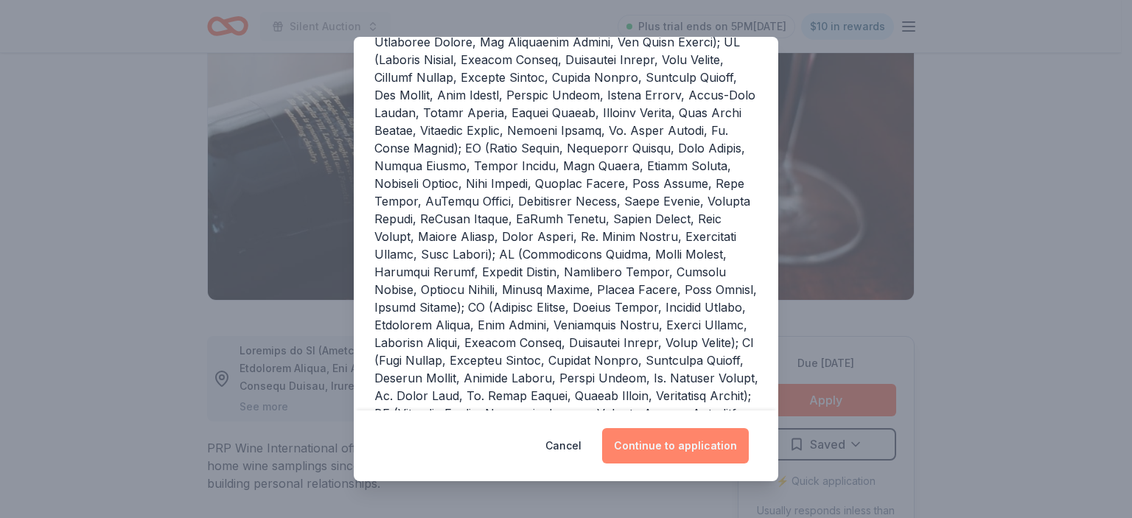
click at [699, 444] on button "Continue to application" at bounding box center [675, 445] width 147 height 35
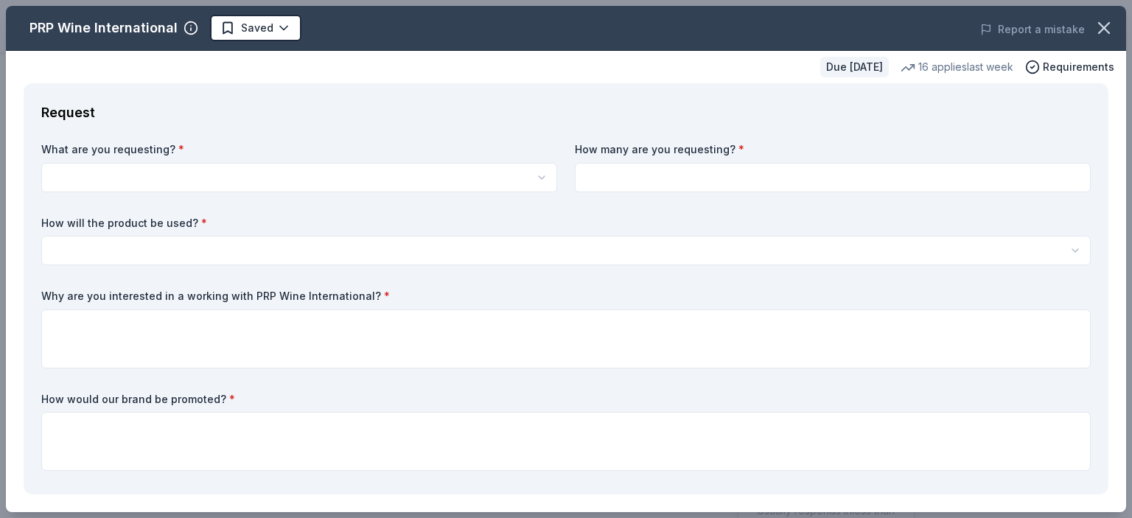
click at [279, 167] on html "Silent Auction Plus trial ends on 5PM[DATE] $10 in rewards Due [DATE] Share PRP…" at bounding box center [566, 112] width 1132 height 518
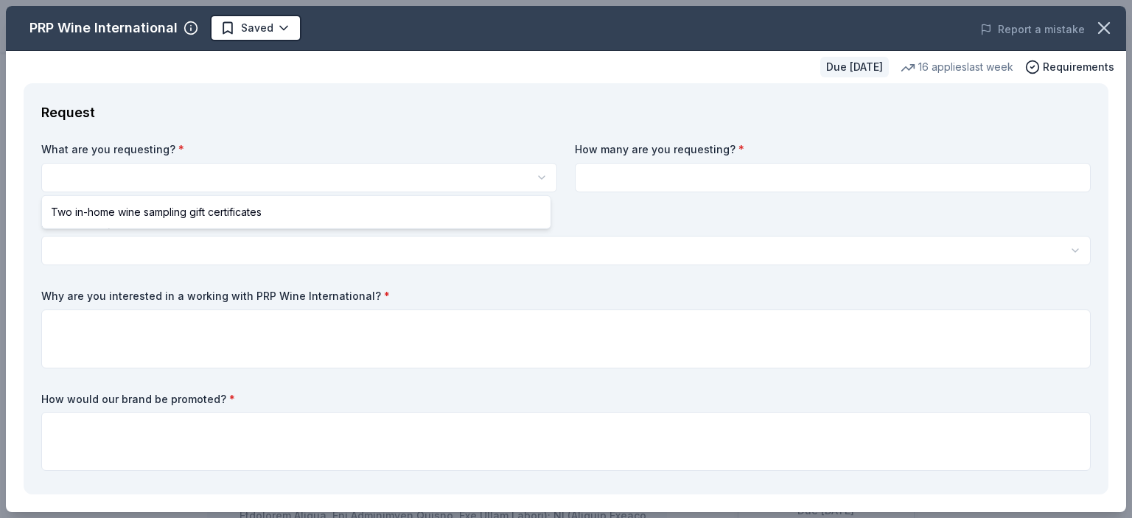
select select "Two in-home wine sampling gift certificates"
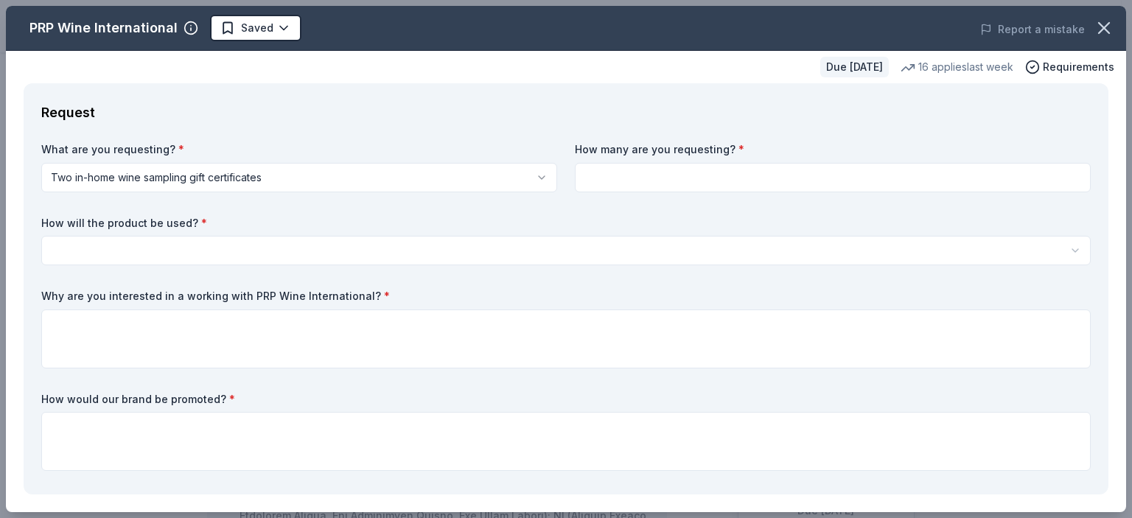
click at [637, 176] on input at bounding box center [833, 177] width 516 height 29
click at [692, 174] on input at bounding box center [833, 177] width 516 height 29
type input "2"
click at [331, 241] on html "Silent Auction Saved Apply Due in 36 days Share PRP Wine International New • 2 …" at bounding box center [566, 259] width 1132 height 518
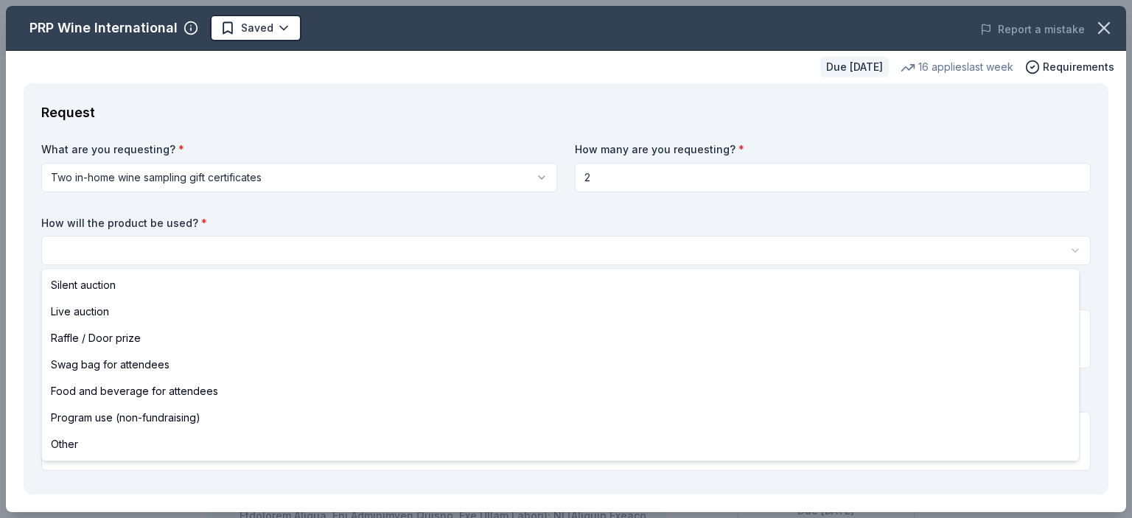
select select "silentAuction"
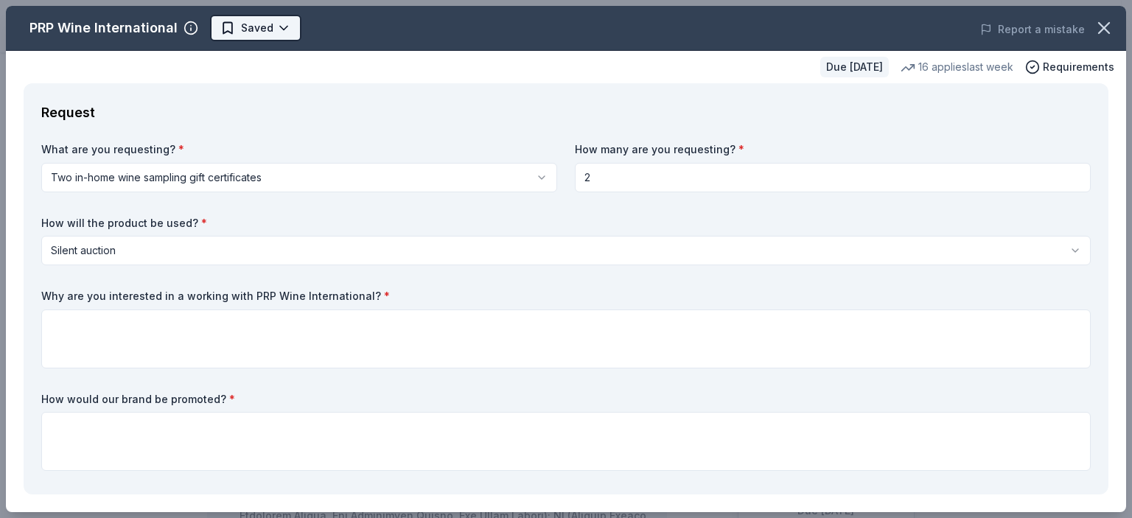
click at [282, 20] on body "Silent Auction Saved Apply Due in 36 days Share PRP Wine International New • 2 …" at bounding box center [560, 259] width 1121 height 518
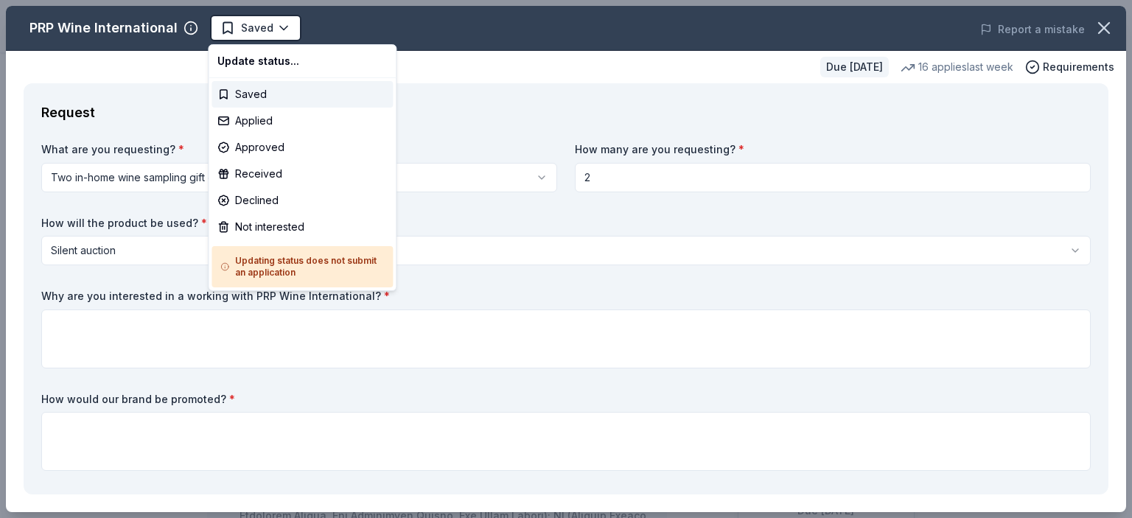
click at [402, 29] on html "Silent Auction Saved Apply Due in 36 days Share PRP Wine International New • 2 …" at bounding box center [566, 259] width 1132 height 518
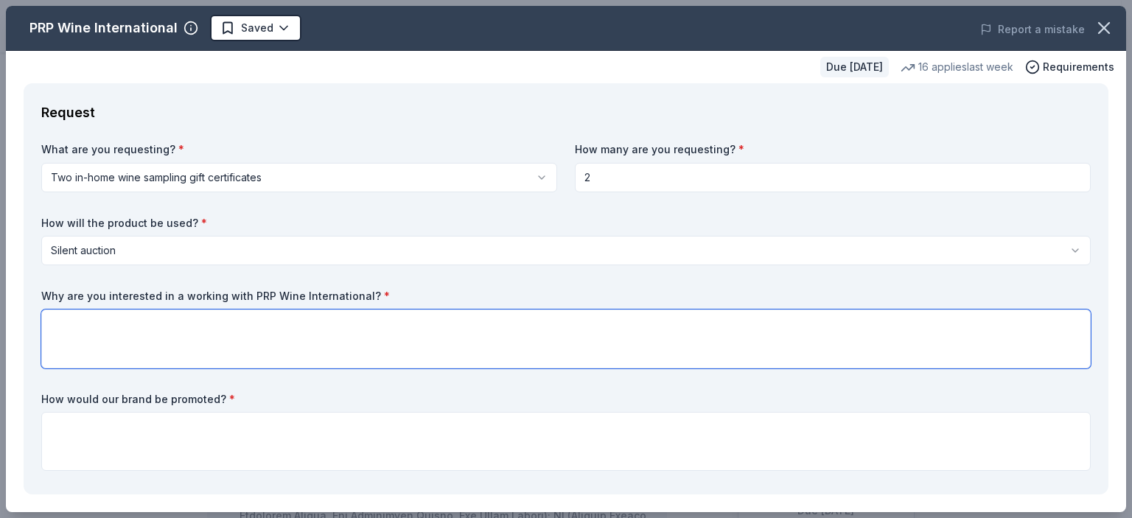
drag, startPoint x: 105, startPoint y: 322, endPoint x: 110, endPoint y: 352, distance: 30.5
click at [105, 321] on textarea at bounding box center [566, 339] width 1050 height 59
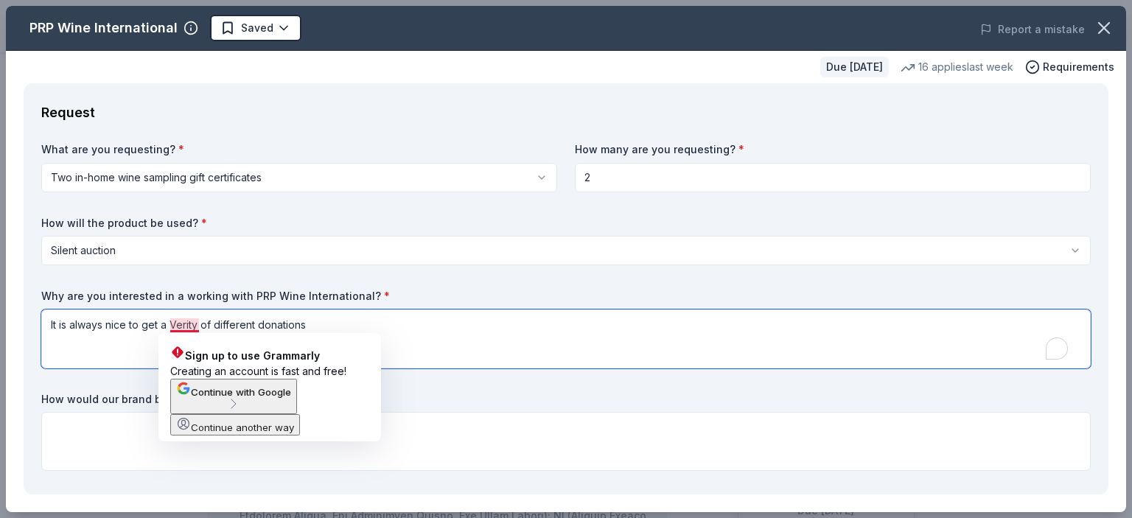
drag, startPoint x: 182, startPoint y: 327, endPoint x: 406, endPoint y: 340, distance: 224.5
click at [406, 340] on textarea "It is always nice to get a Verity of different donations" at bounding box center [566, 339] width 1050 height 59
drag, startPoint x: 198, startPoint y: 322, endPoint x: 171, endPoint y: 323, distance: 26.5
click at [171, 323] on textarea "It is always nice to get a Verity of different donations" at bounding box center [566, 339] width 1050 height 59
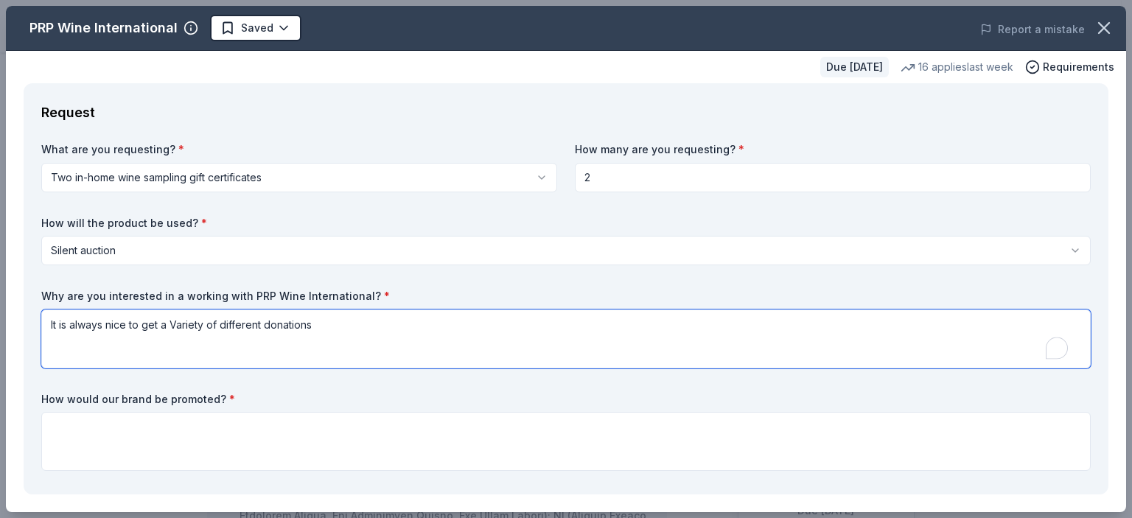
click at [315, 321] on textarea "It is always nice to get a Variety of different donations" at bounding box center [566, 339] width 1050 height 59
type textarea "It is always nice to get a Variety of different donations."
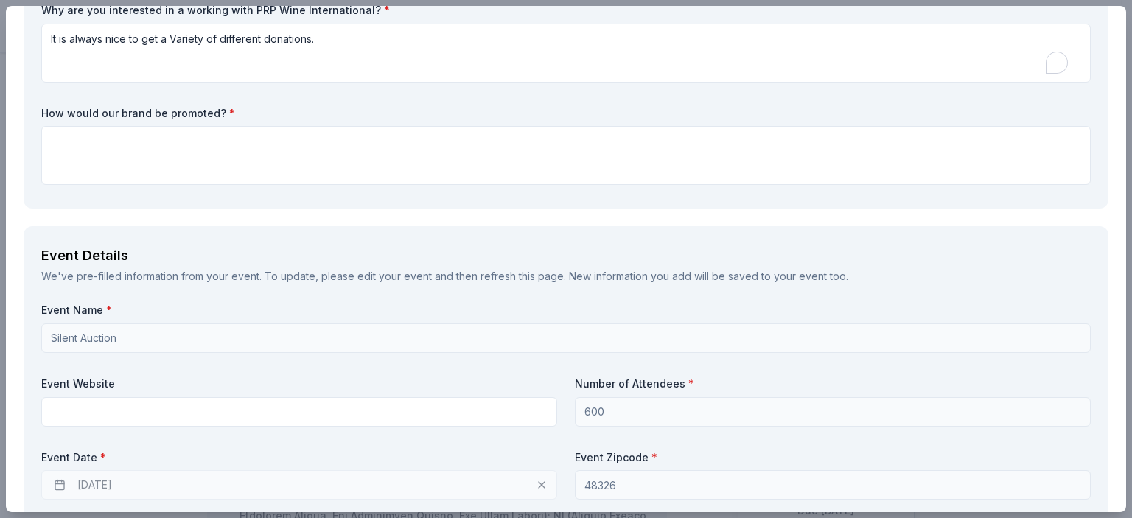
scroll to position [295, 0]
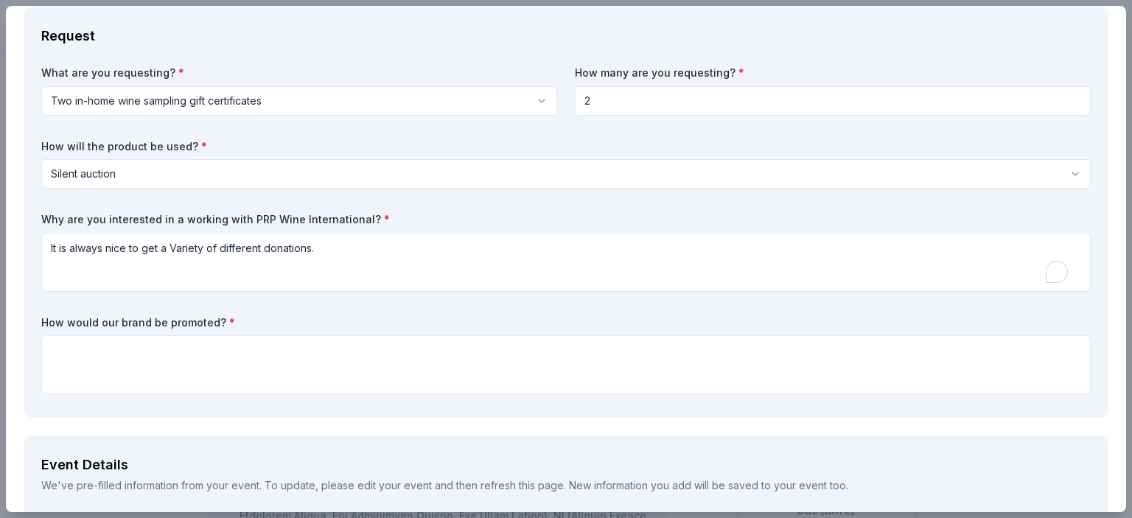
scroll to position [74, 0]
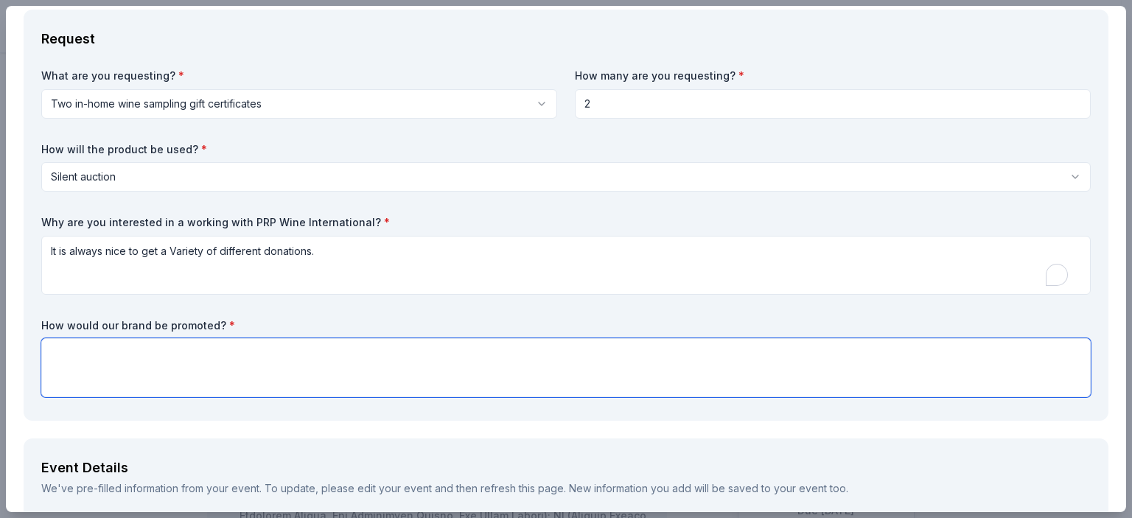
click at [315, 363] on textarea at bounding box center [566, 367] width 1050 height 59
paste textarea "I am writing to you on behalf of the Avondale Theater Company. The ATC (Avondal…"
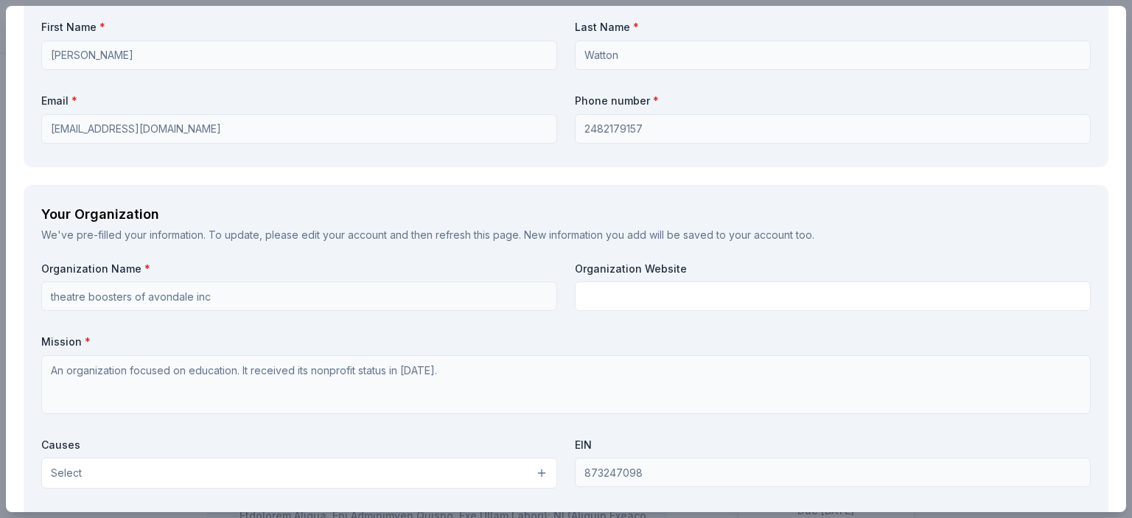
scroll to position [1358, 0]
type textarea "I am writing to you on behalf of the Avondale Theater Company. The ATC (Avondal…"
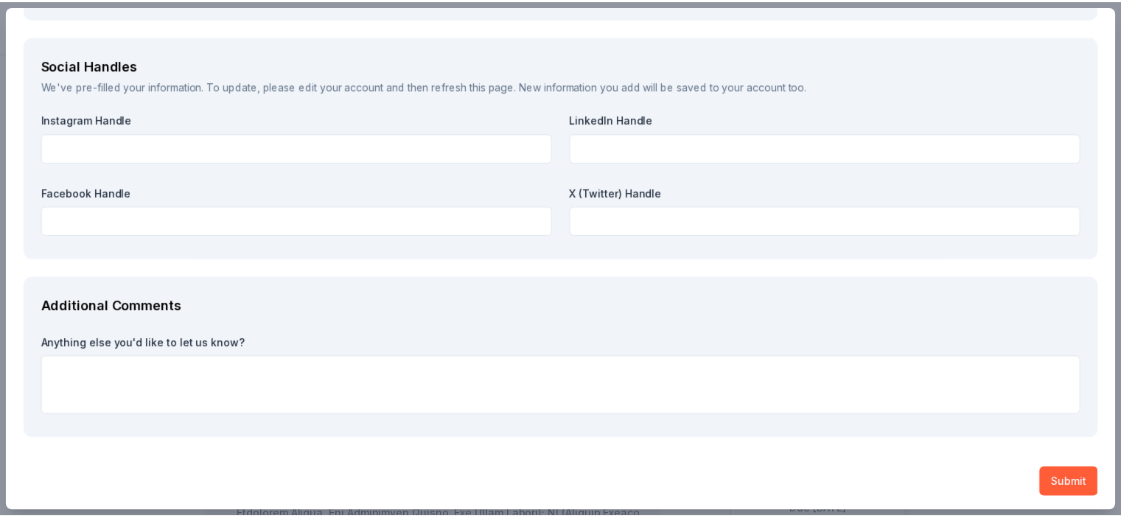
scroll to position [1963, 0]
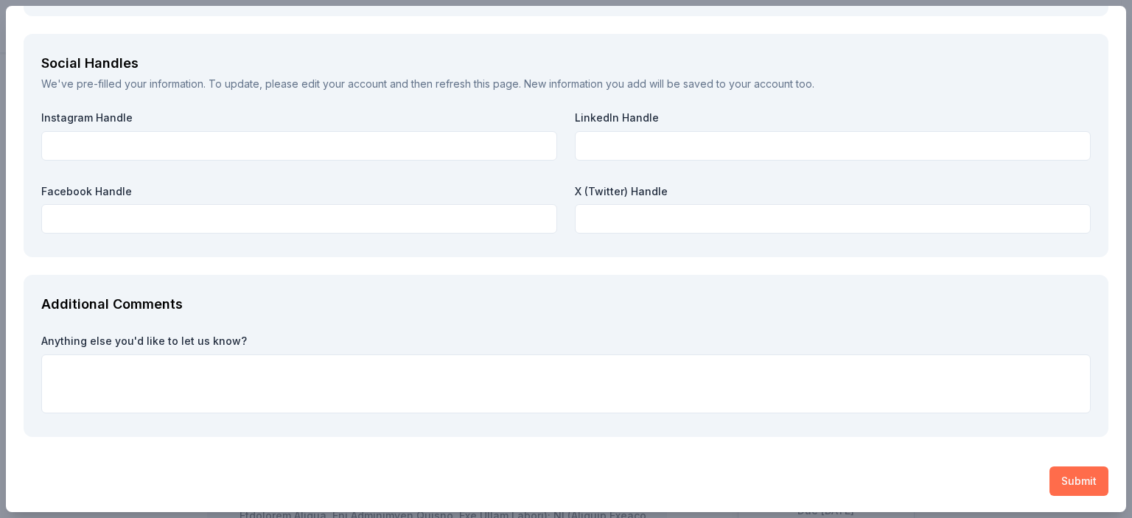
click at [1067, 480] on button "Submit" at bounding box center [1079, 481] width 59 height 29
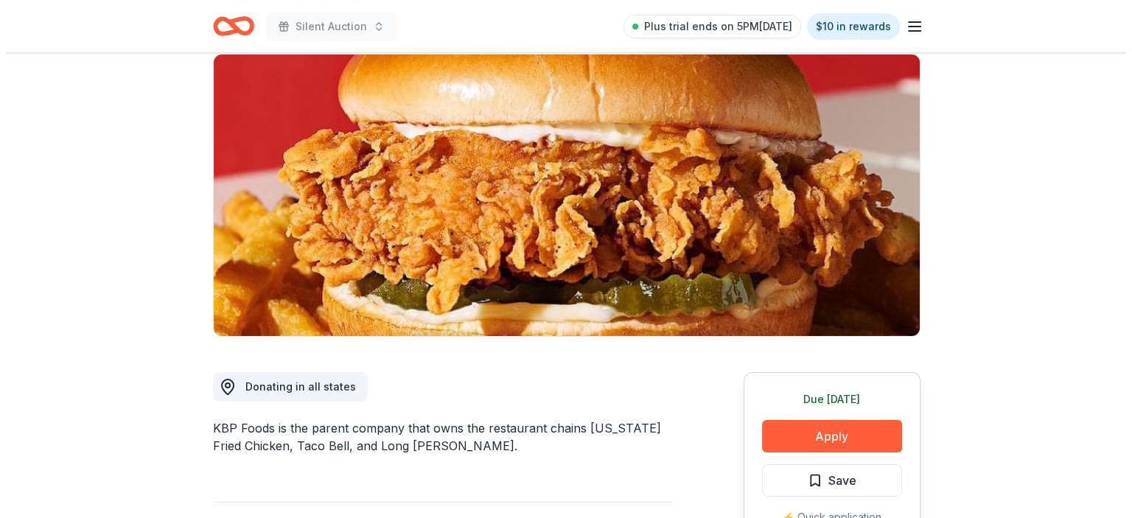
scroll to position [221, 0]
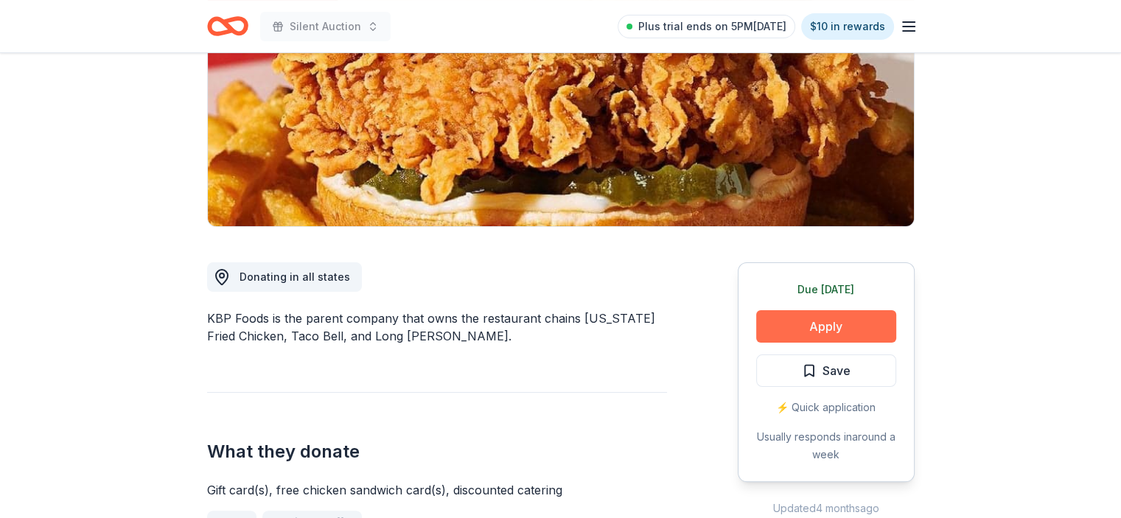
click at [820, 326] on button "Apply" at bounding box center [826, 326] width 140 height 32
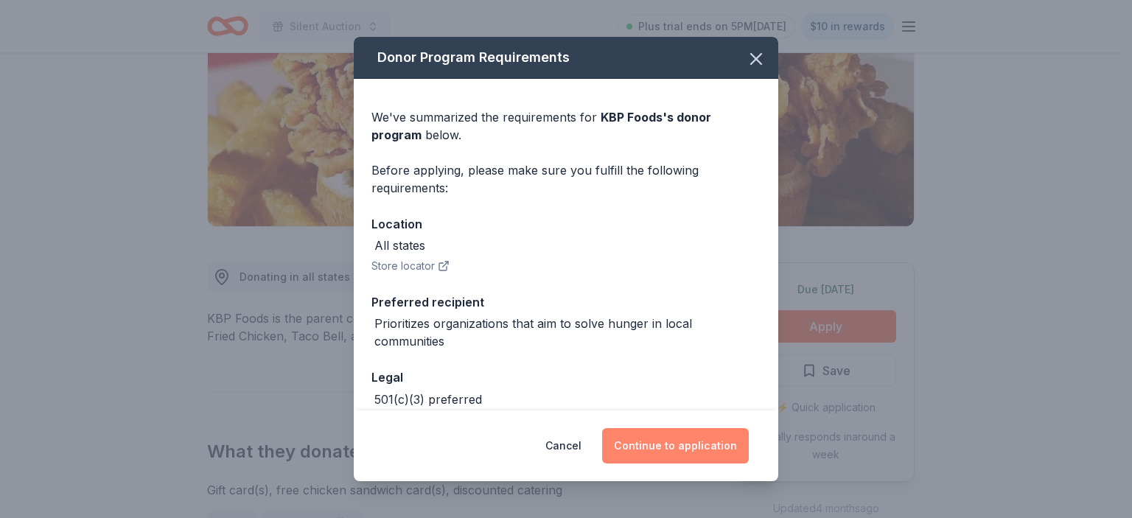
click at [674, 447] on button "Continue to application" at bounding box center [675, 445] width 147 height 35
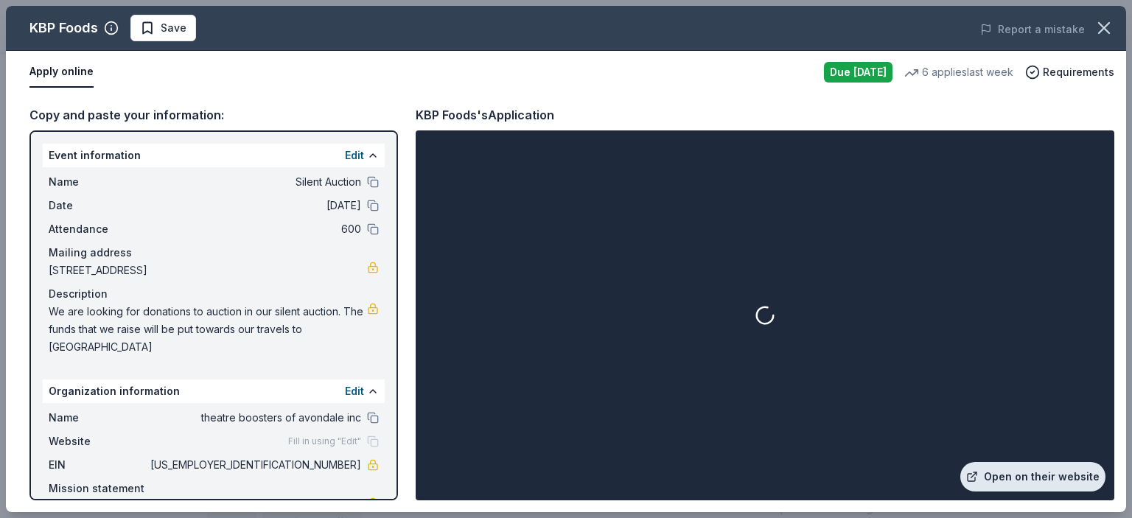
click at [1058, 474] on link "Open on their website" at bounding box center [1032, 476] width 145 height 29
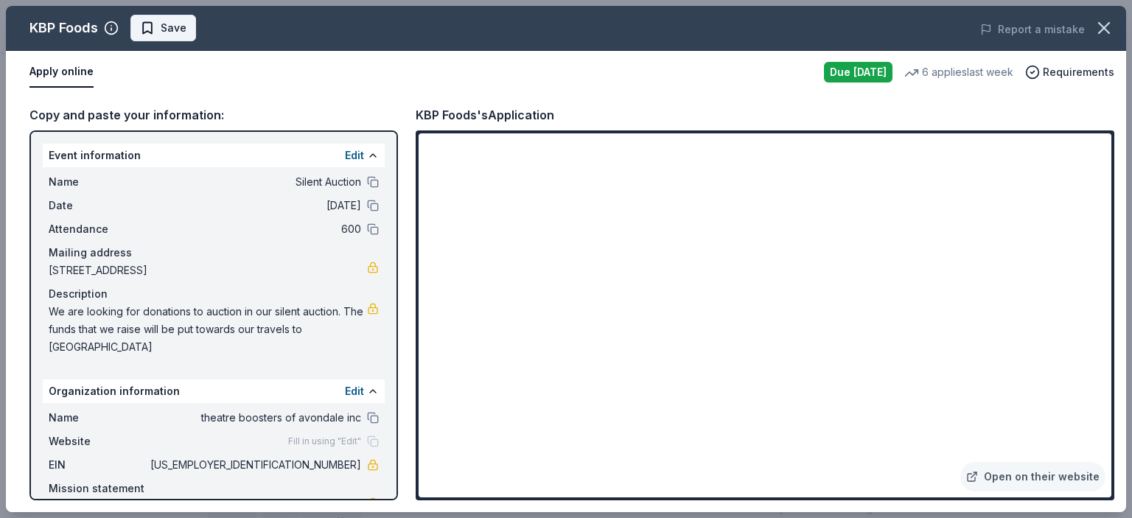
click at [161, 35] on span "Save" at bounding box center [174, 28] width 26 height 18
click at [195, 24] on html "Silent Auction Plus trial ends on 5PM, 9/25 $10 in rewards Due tomorrow Share K…" at bounding box center [566, 38] width 1132 height 518
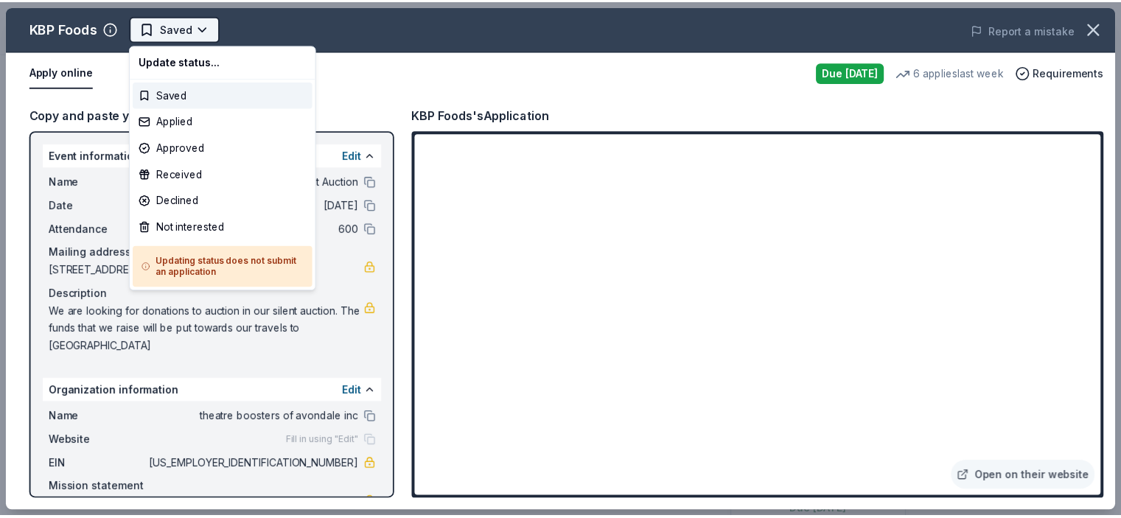
scroll to position [0, 0]
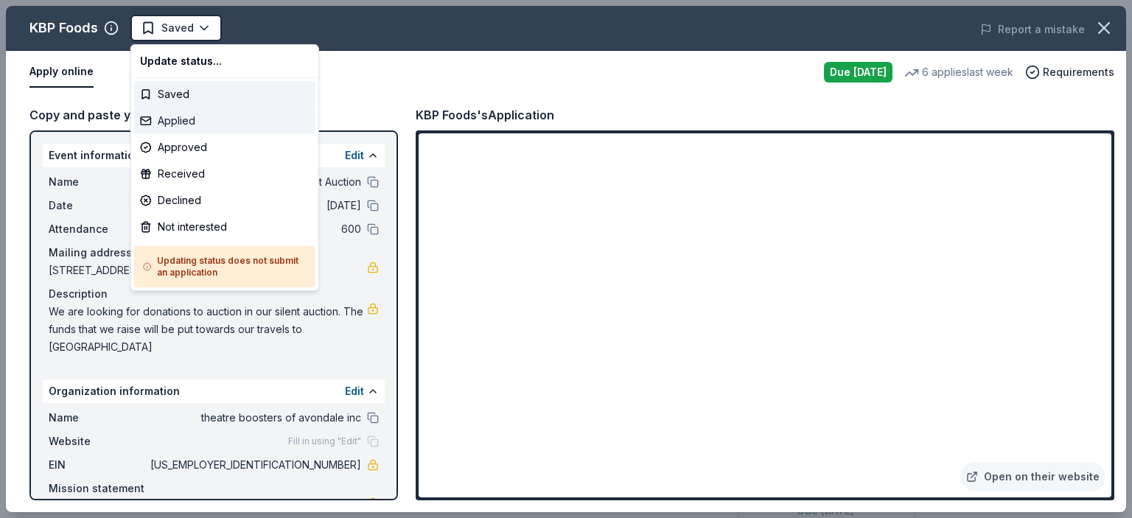
click at [192, 117] on div "Applied" at bounding box center [224, 121] width 181 height 27
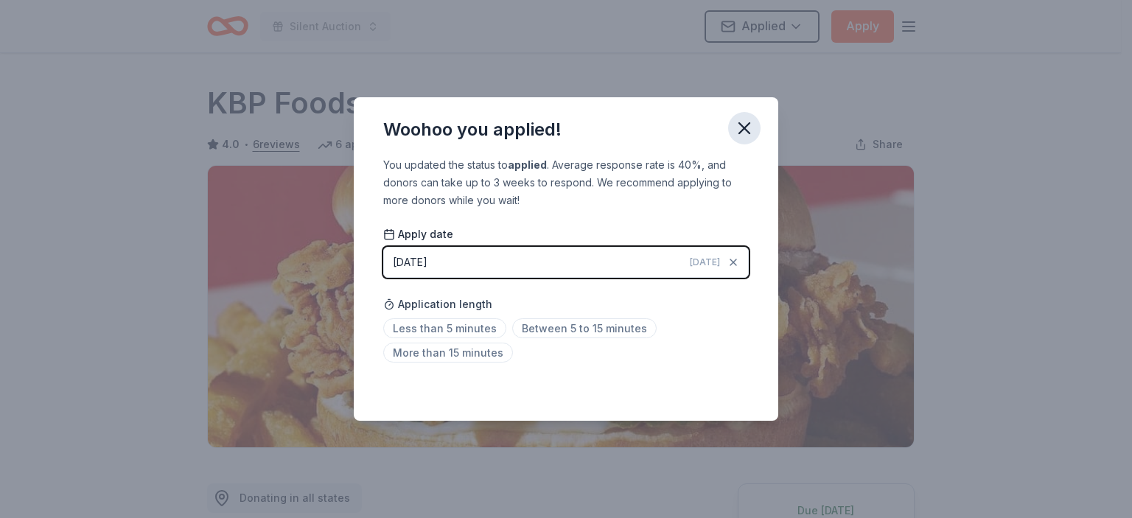
click at [746, 130] on icon "button" at bounding box center [744, 128] width 10 height 10
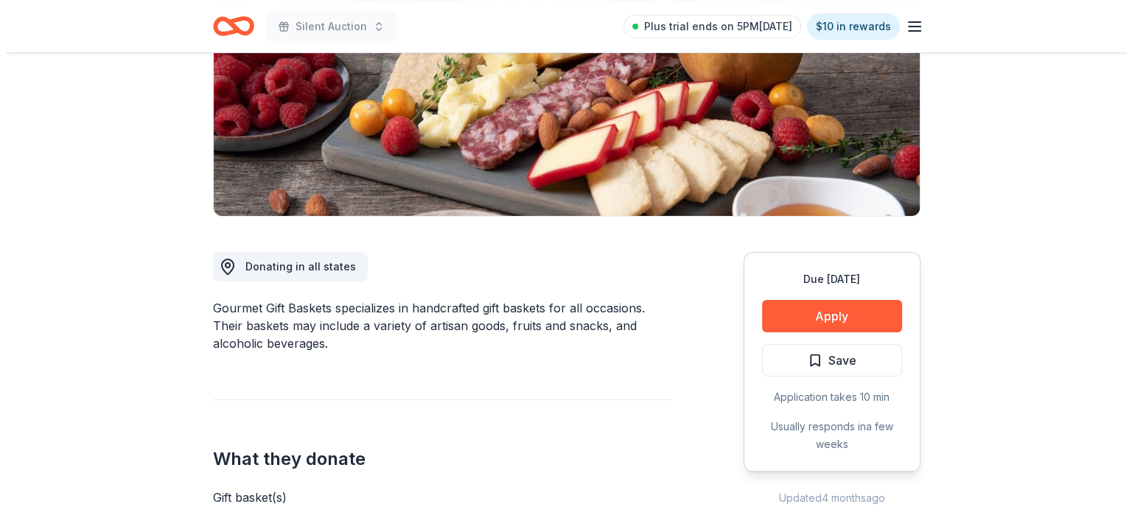
scroll to position [265, 0]
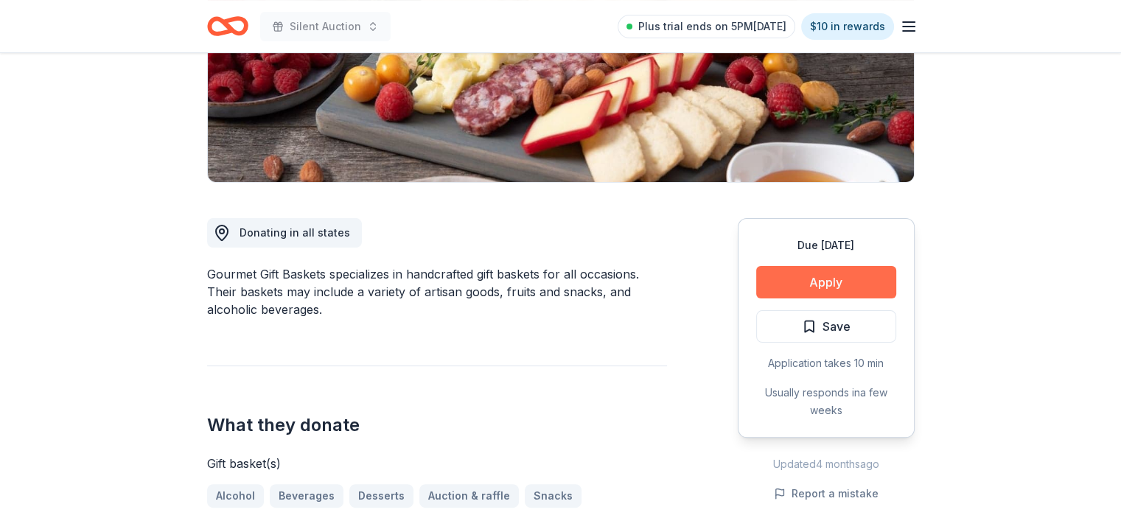
click at [849, 273] on button "Apply" at bounding box center [826, 282] width 140 height 32
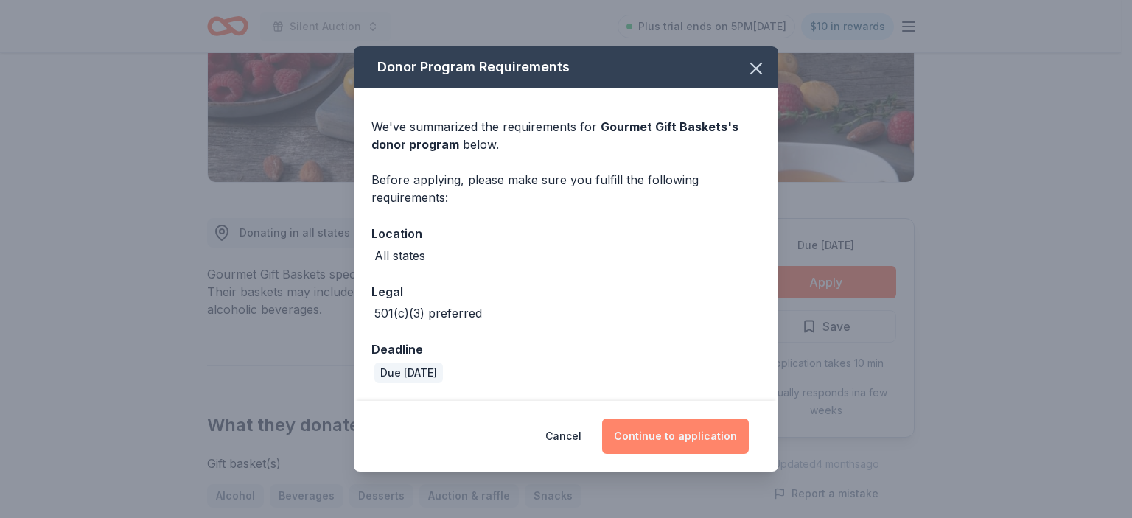
click at [679, 435] on button "Continue to application" at bounding box center [675, 436] width 147 height 35
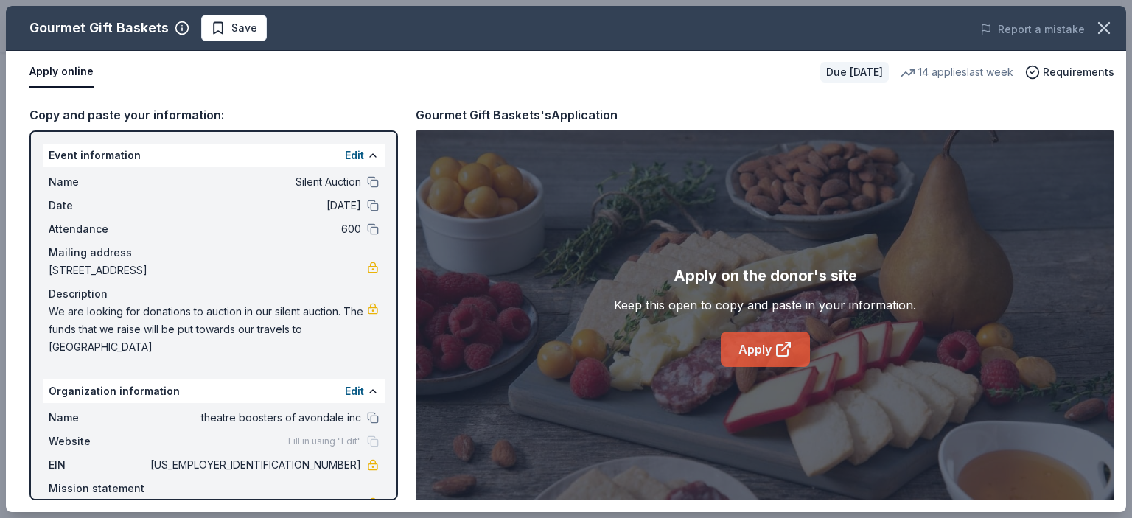
click at [748, 344] on link "Apply" at bounding box center [765, 349] width 89 height 35
click at [232, 11] on div "Gourmet Gift Baskets Save Report a mistake" at bounding box center [566, 28] width 1120 height 45
click at [232, 33] on span "Save" at bounding box center [244, 28] width 26 height 18
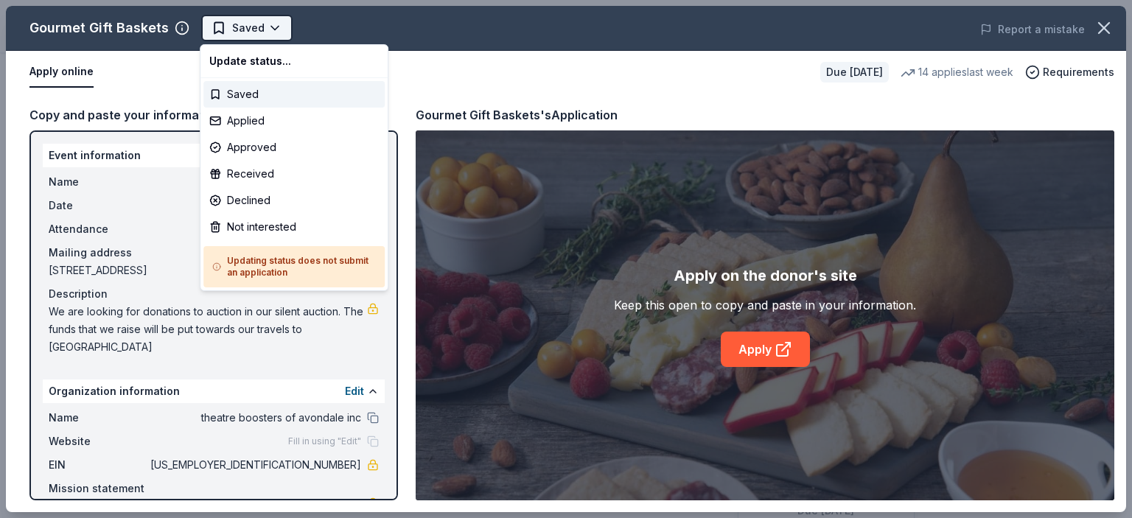
click at [267, 34] on body "Silent Auction Saved Apply Due [DATE] Share Gourmet Gift Baskets 4.4 • 28 revie…" at bounding box center [560, 259] width 1121 height 518
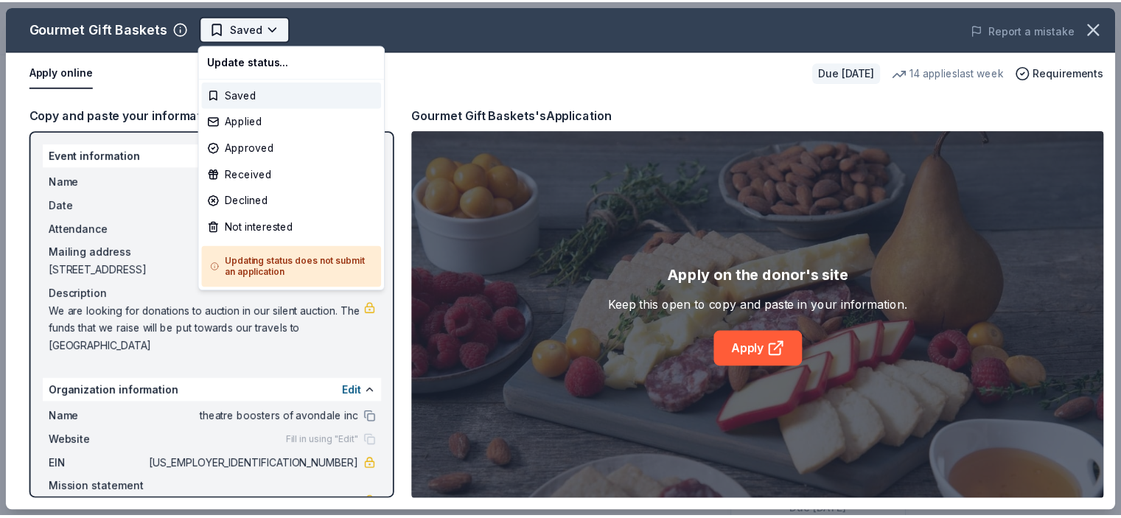
scroll to position [0, 0]
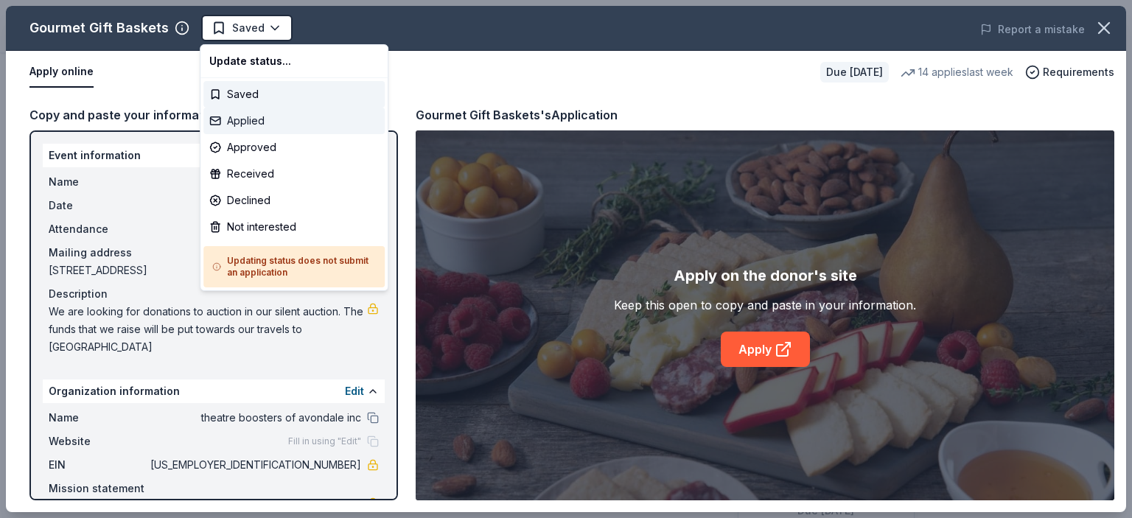
click at [245, 119] on div "Applied" at bounding box center [293, 121] width 181 height 27
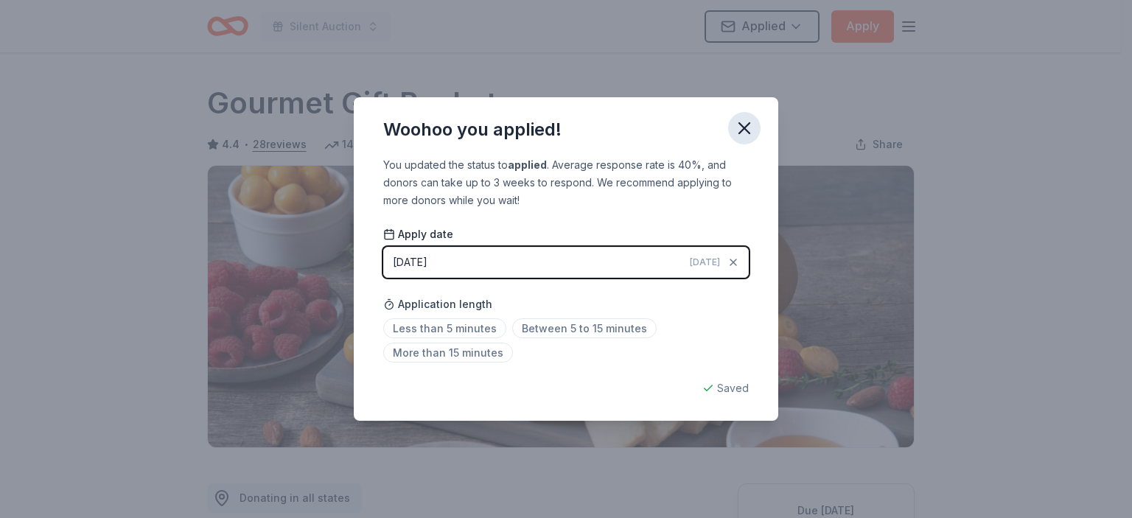
click at [739, 125] on icon "button" at bounding box center [744, 128] width 21 height 21
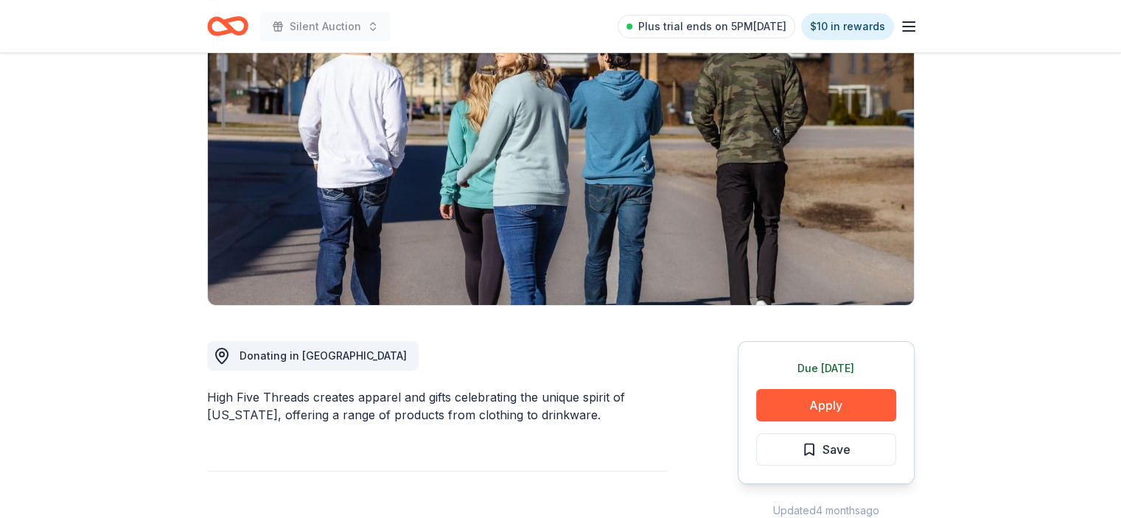
scroll to position [221, 0]
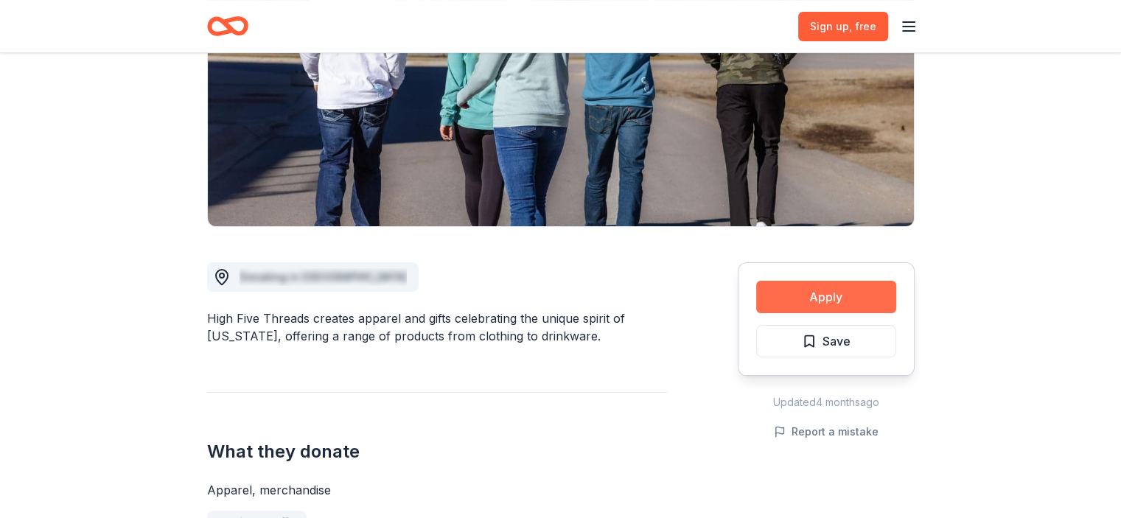
click at [848, 293] on button "Apply" at bounding box center [826, 297] width 140 height 32
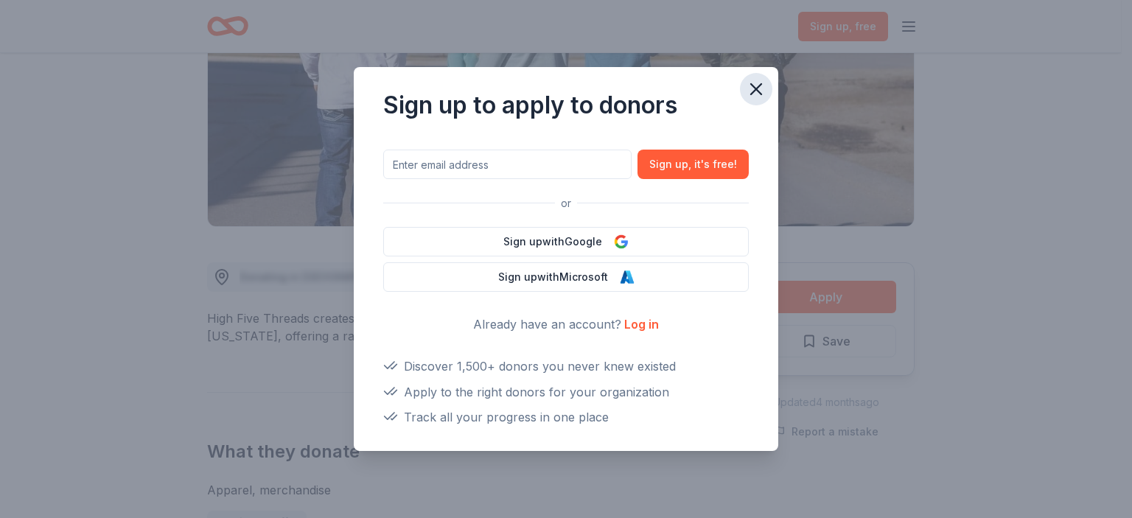
click at [754, 85] on icon "button" at bounding box center [756, 89] width 21 height 21
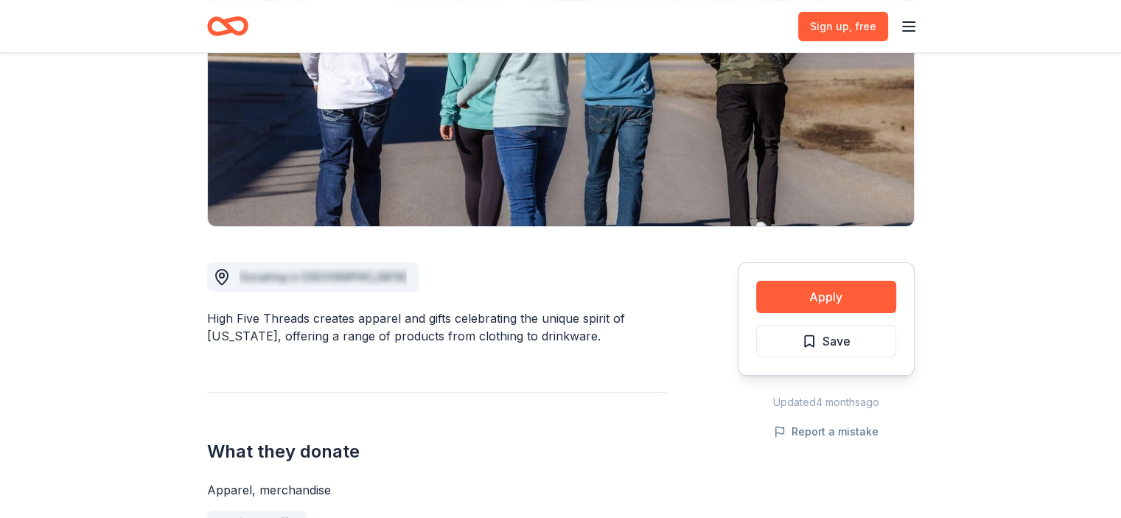
drag, startPoint x: 607, startPoint y: 366, endPoint x: 625, endPoint y: 381, distance: 23.0
click at [846, 296] on button "Apply" at bounding box center [826, 297] width 140 height 32
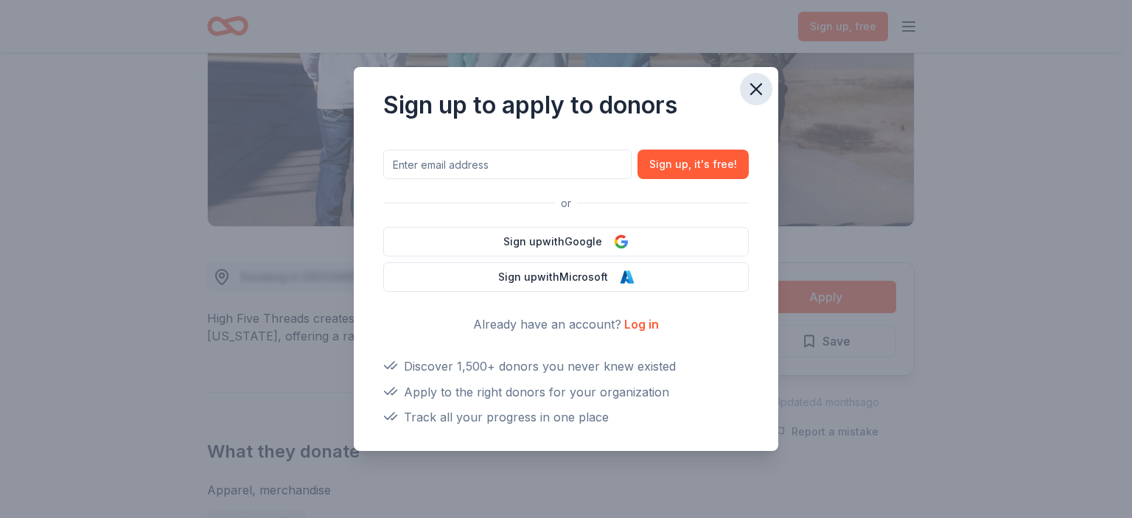
click at [759, 92] on icon "button" at bounding box center [756, 89] width 10 height 10
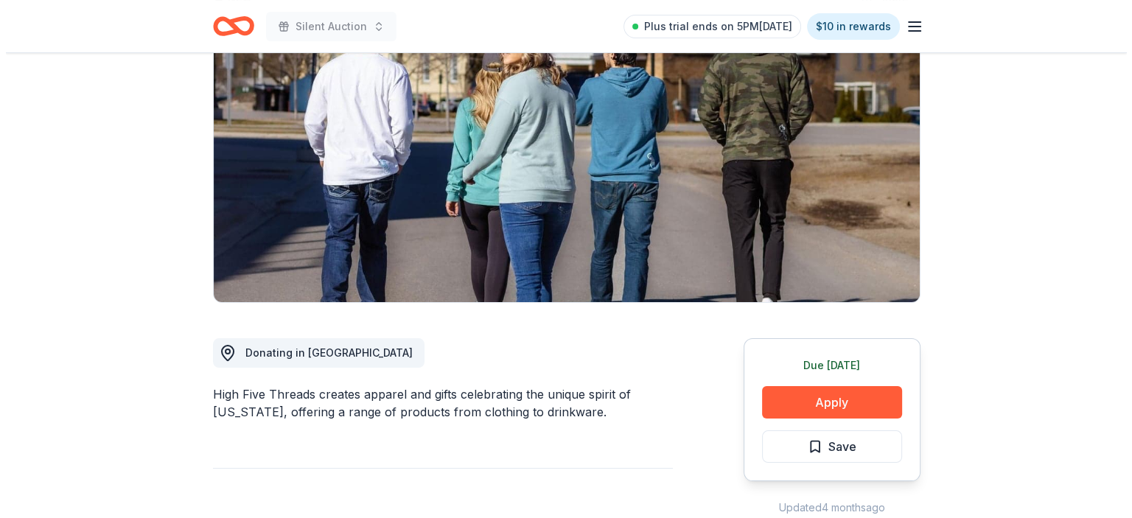
scroll to position [147, 0]
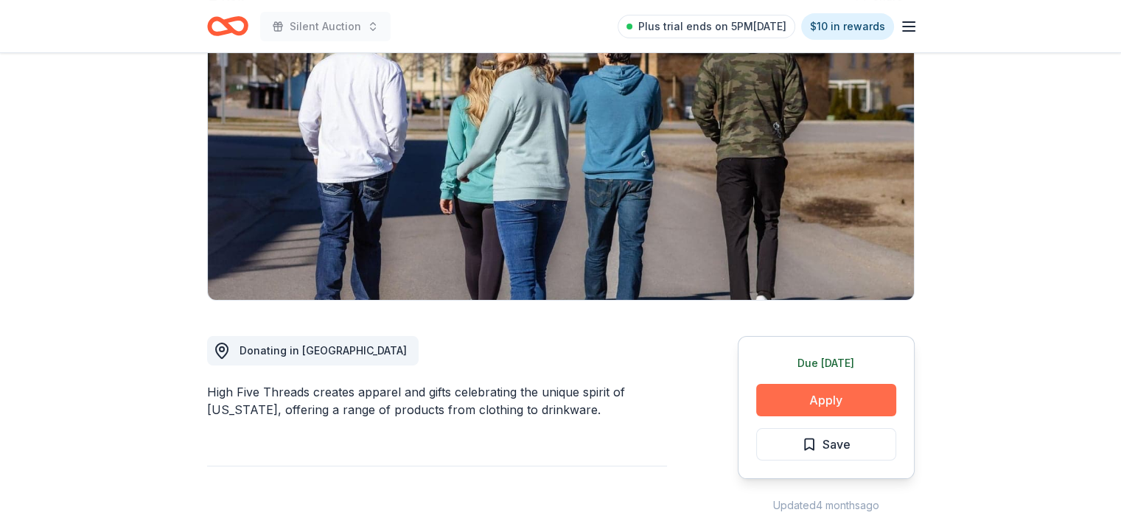
click at [811, 397] on button "Apply" at bounding box center [826, 400] width 140 height 32
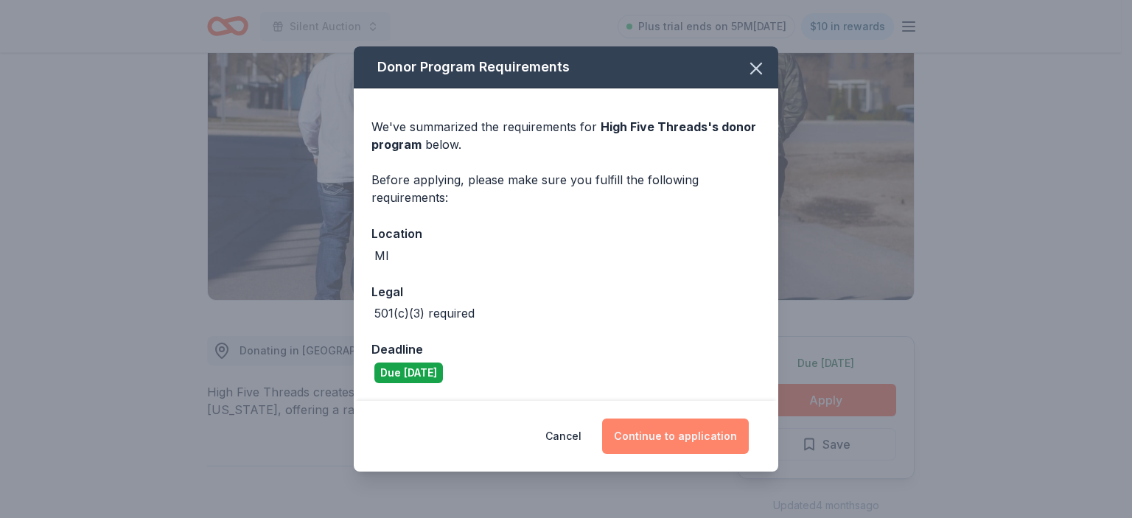
click at [684, 431] on button "Continue to application" at bounding box center [675, 436] width 147 height 35
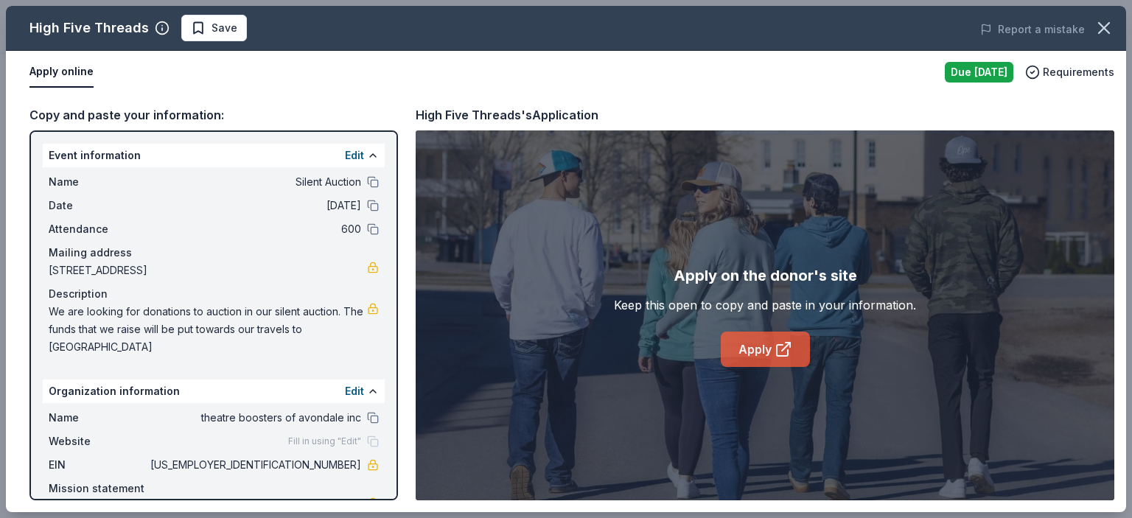
click at [761, 346] on link "Apply" at bounding box center [765, 349] width 89 height 35
click at [212, 26] on span "Save" at bounding box center [225, 28] width 26 height 18
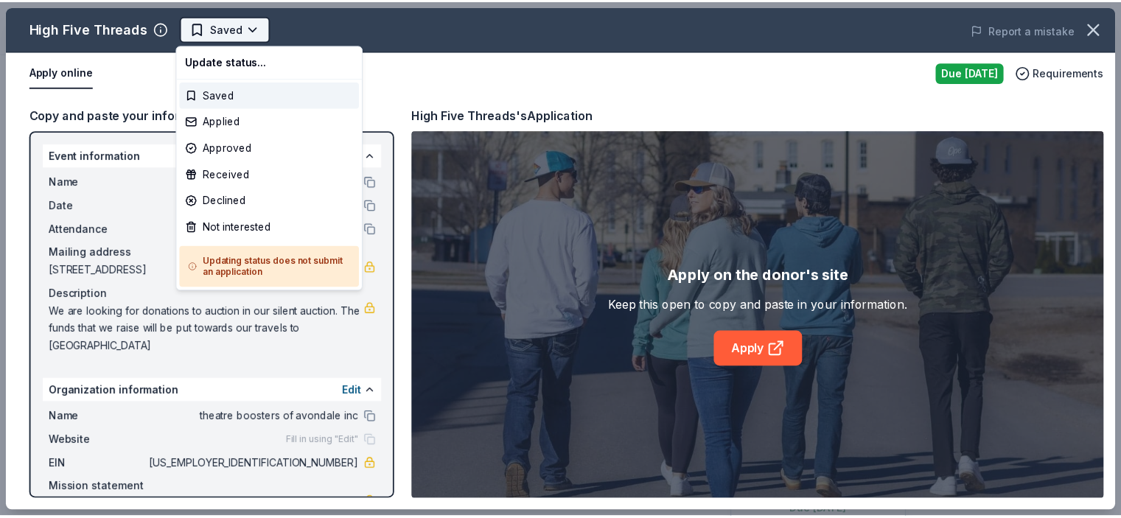
scroll to position [0, 0]
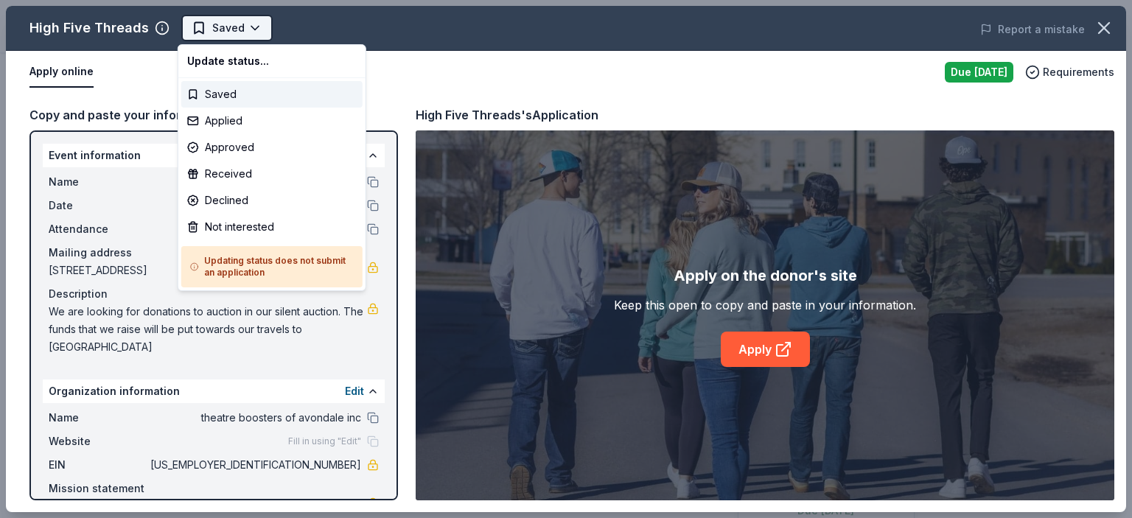
click at [234, 32] on html "Silent Auction Saved Apply Due tomorrow Share High Five Threads New Share Donat…" at bounding box center [566, 259] width 1132 height 518
click at [233, 117] on div "Applied" at bounding box center [271, 121] width 181 height 27
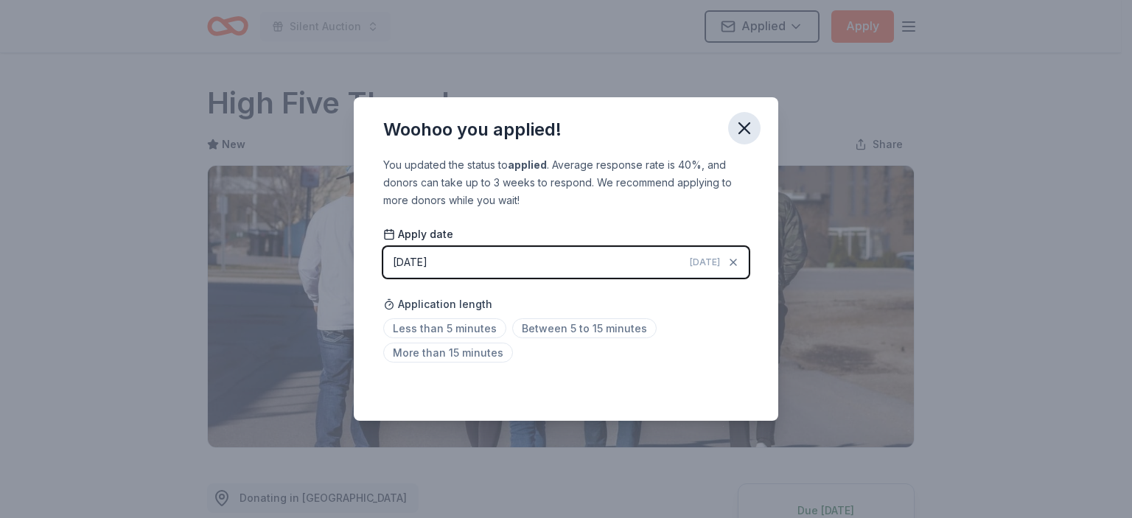
click at [733, 131] on button "button" at bounding box center [744, 128] width 32 height 32
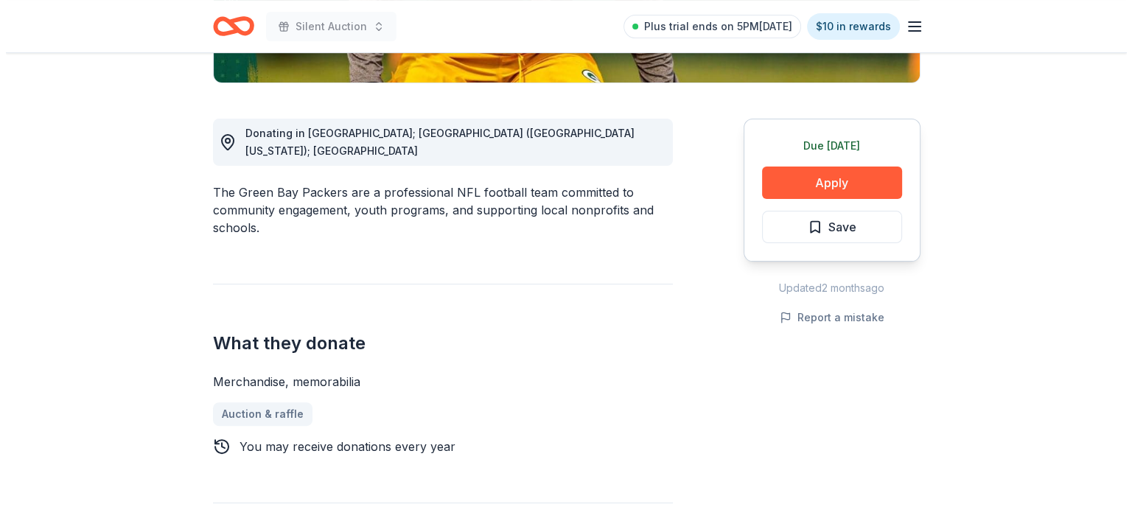
scroll to position [369, 0]
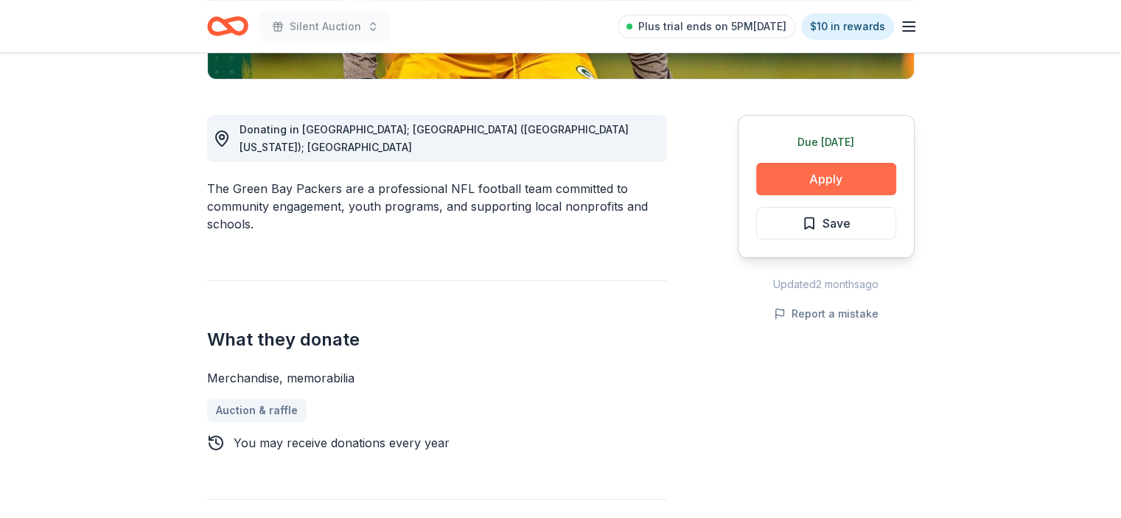
click at [819, 179] on button "Apply" at bounding box center [826, 179] width 140 height 32
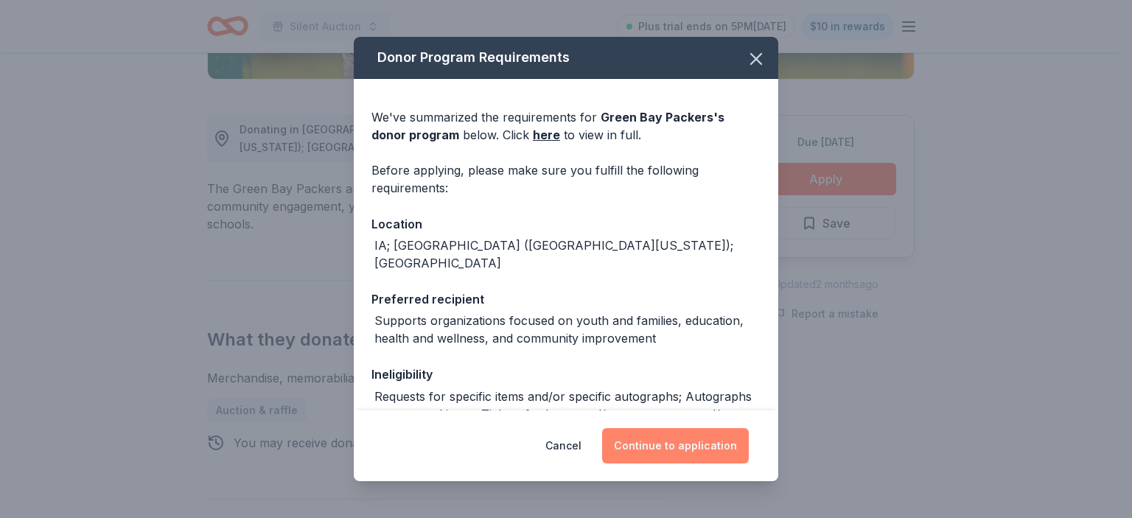
click at [697, 436] on button "Continue to application" at bounding box center [675, 445] width 147 height 35
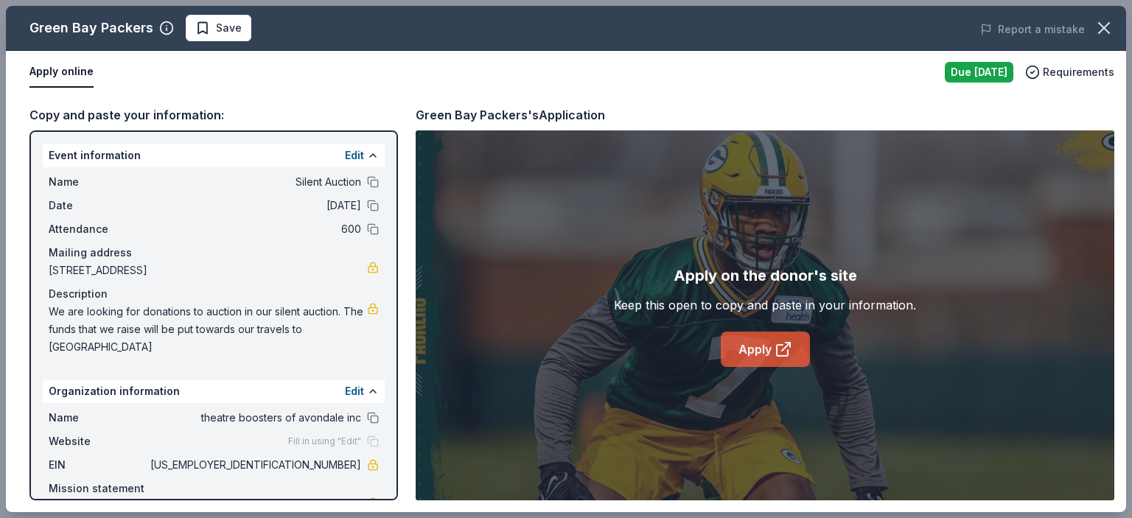
click at [760, 348] on link "Apply" at bounding box center [765, 349] width 89 height 35
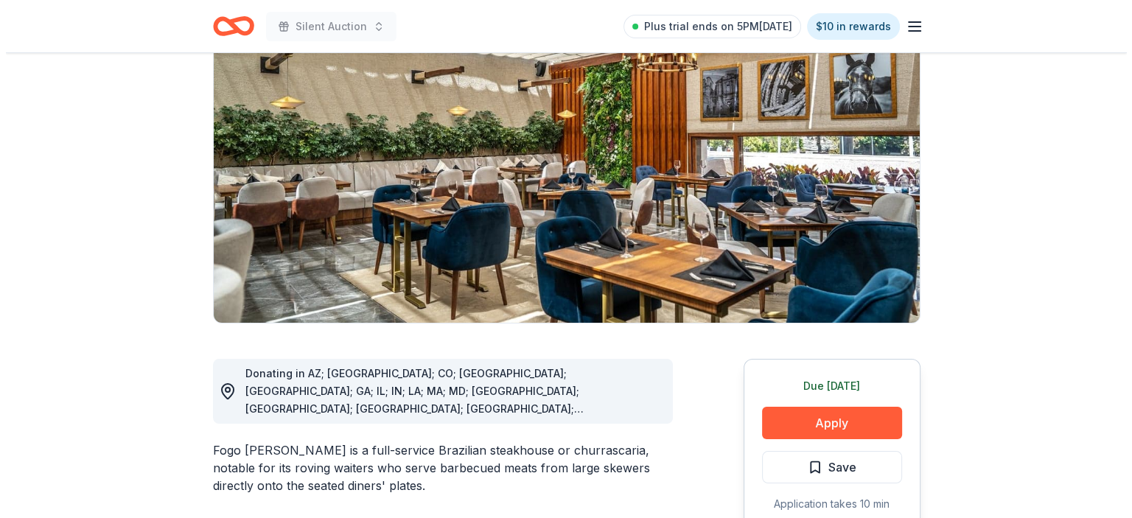
scroll to position [147, 0]
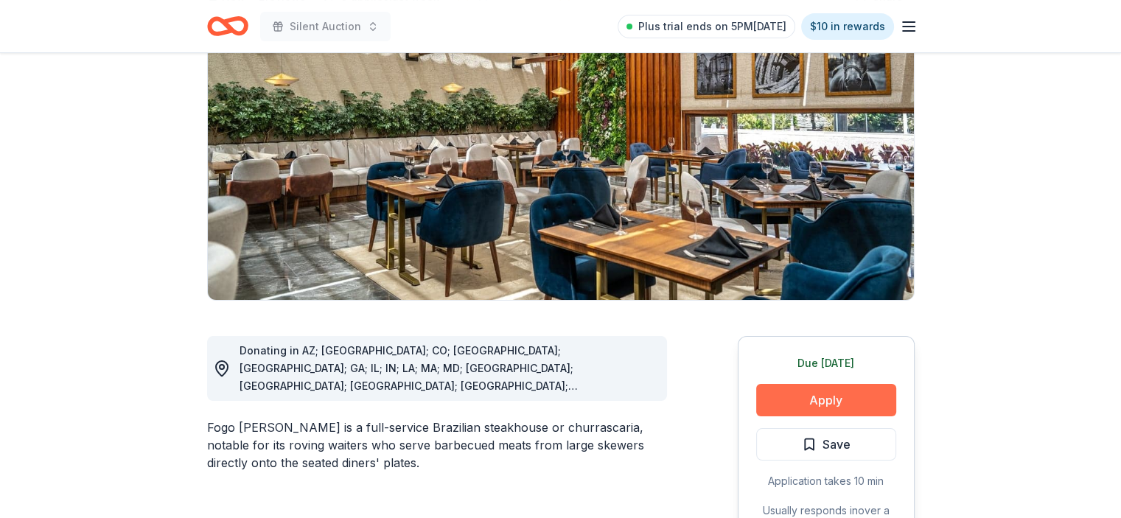
click at [843, 397] on button "Apply" at bounding box center [826, 400] width 140 height 32
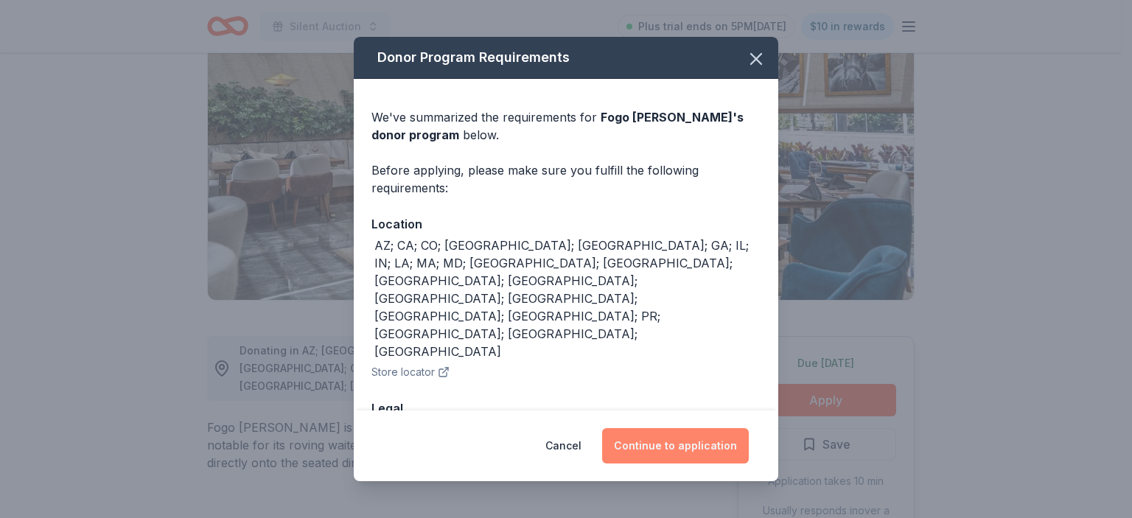
click at [658, 443] on button "Continue to application" at bounding box center [675, 445] width 147 height 35
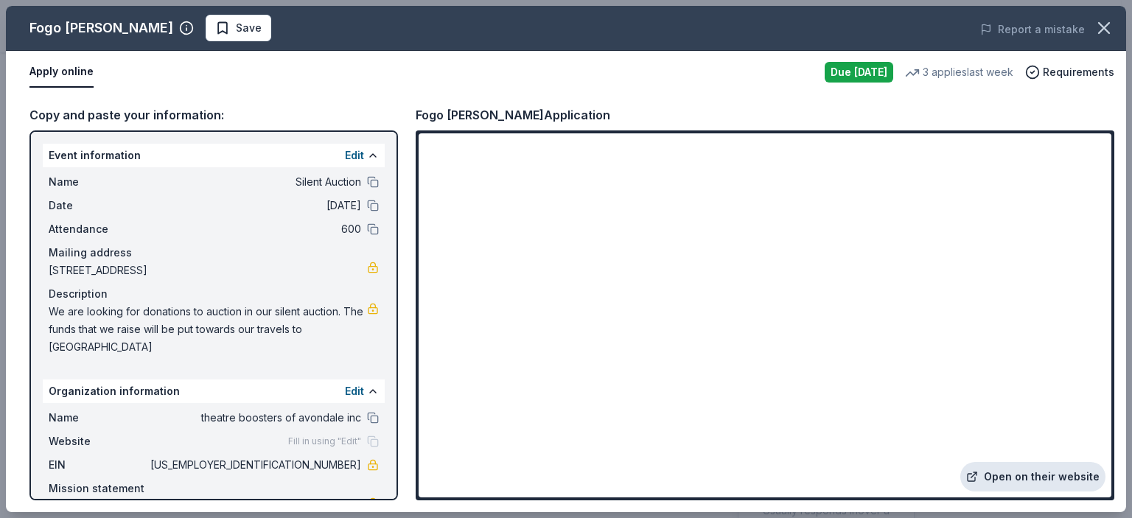
click at [1026, 474] on link "Open on their website" at bounding box center [1032, 476] width 145 height 29
click at [206, 38] on button "Save" at bounding box center [239, 28] width 66 height 27
click at [228, 21] on html "Silent Auction Plus trial ends on 5PM, 9/25 $10 in rewards Due tomorrow Share F…" at bounding box center [566, 112] width 1132 height 518
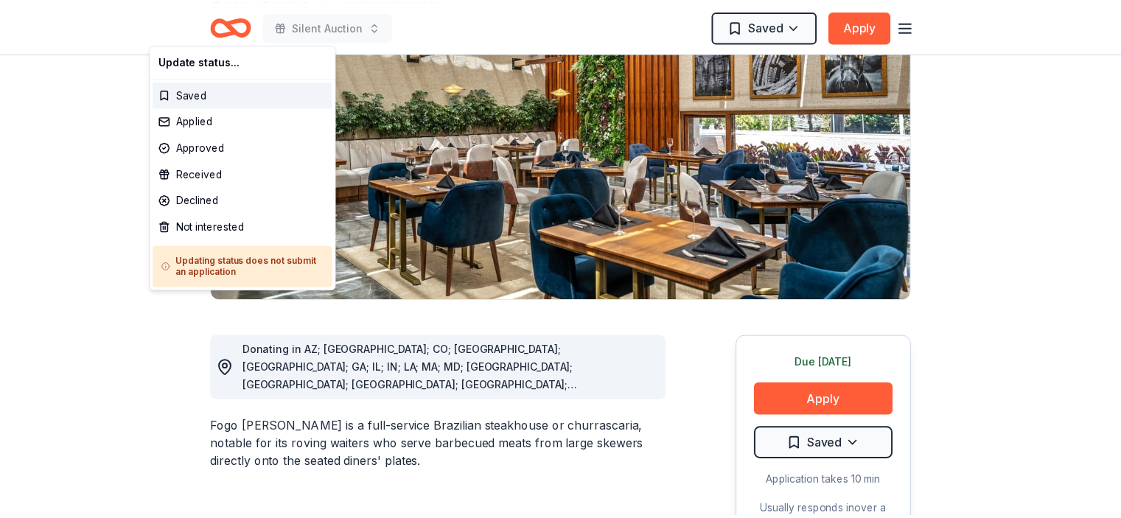
scroll to position [0, 0]
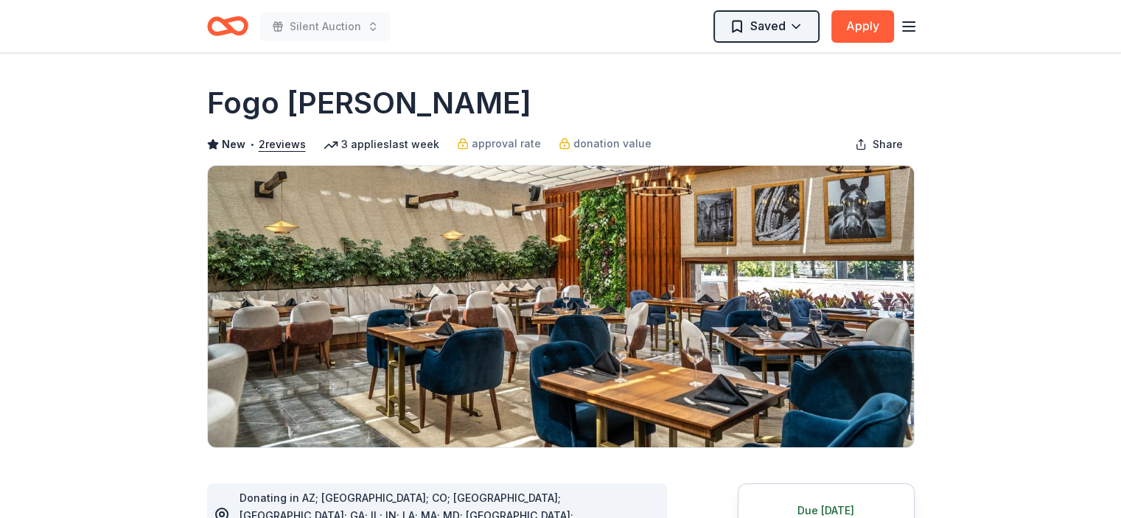
click at [784, 23] on html "Silent Auction Saved Apply Due tomorrow Share Fogo de Chao New • 2 reviews 3 ap…" at bounding box center [560, 259] width 1121 height 518
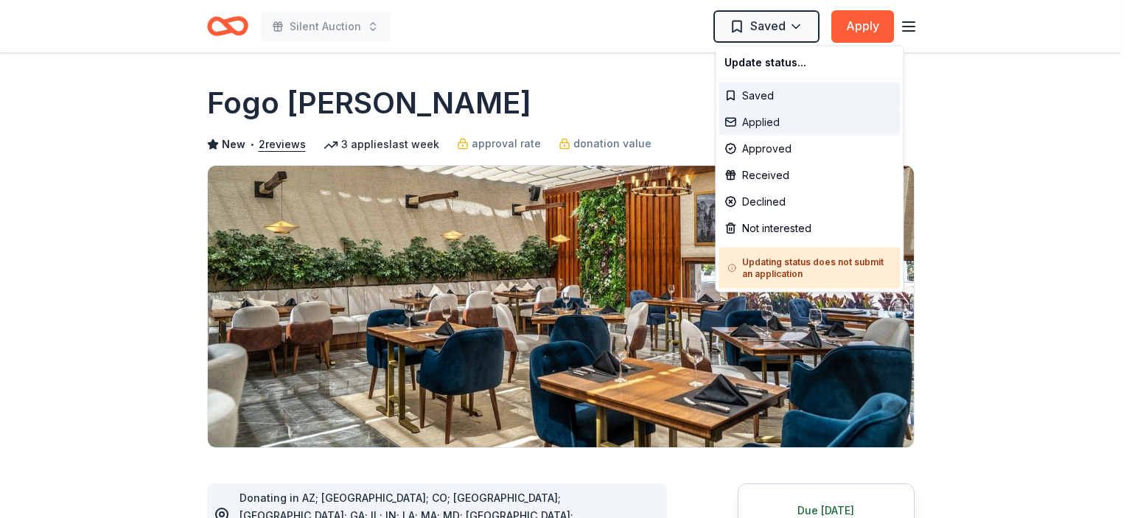
click at [760, 123] on div "Applied" at bounding box center [809, 122] width 181 height 27
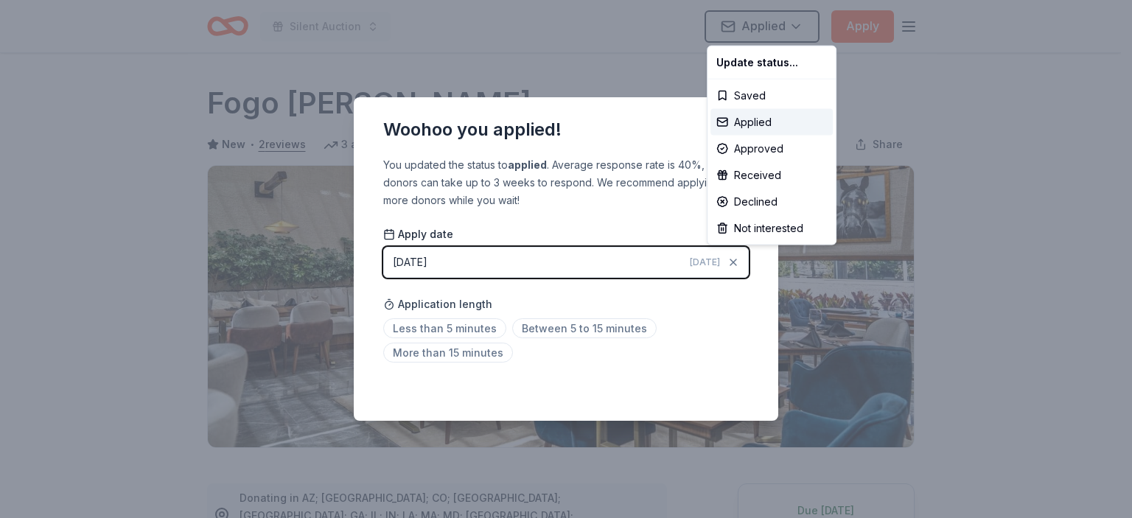
click at [669, 223] on html "Silent Auction Applied Apply Due tomorrow Share Fogo de Chao New • 2 reviews 3 …" at bounding box center [566, 259] width 1132 height 518
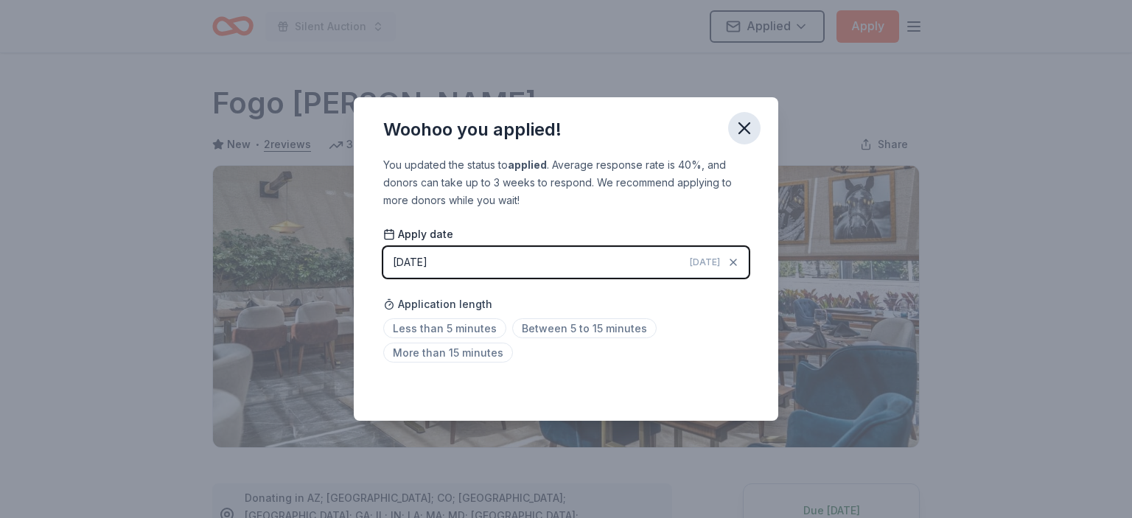
click at [744, 130] on icon "button" at bounding box center [744, 128] width 21 height 21
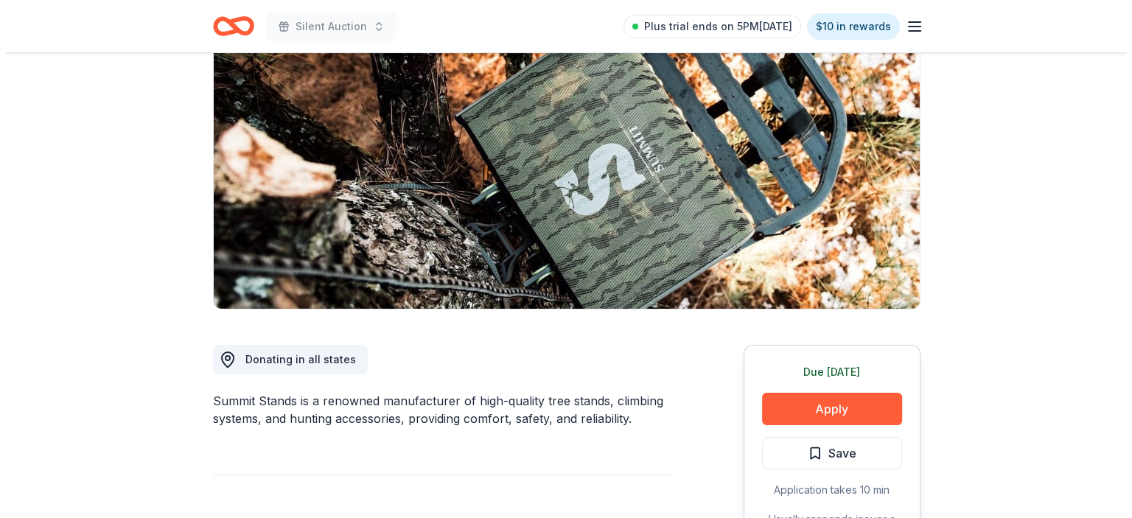
scroll to position [147, 0]
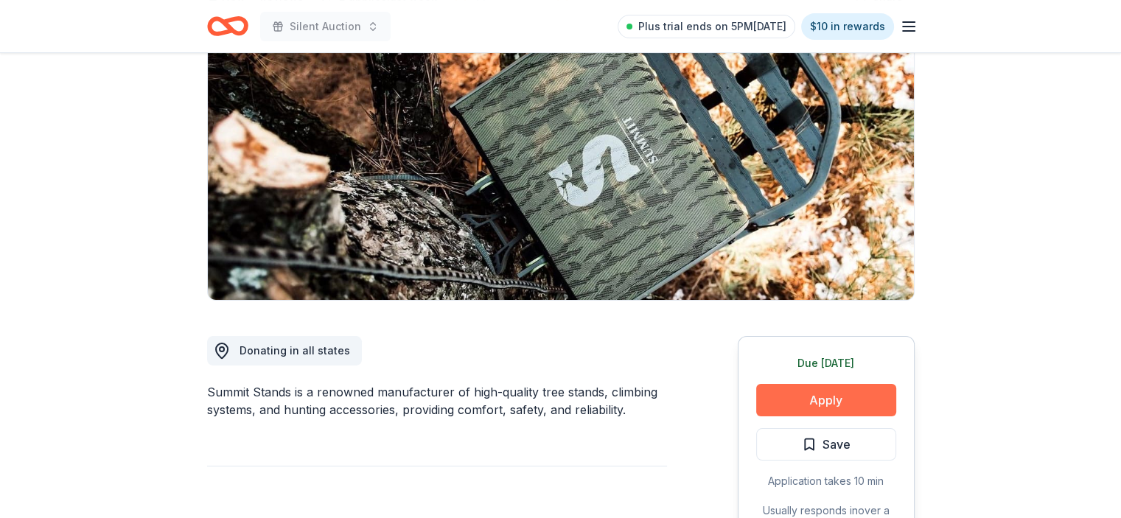
click at [832, 405] on button "Apply" at bounding box center [826, 400] width 140 height 32
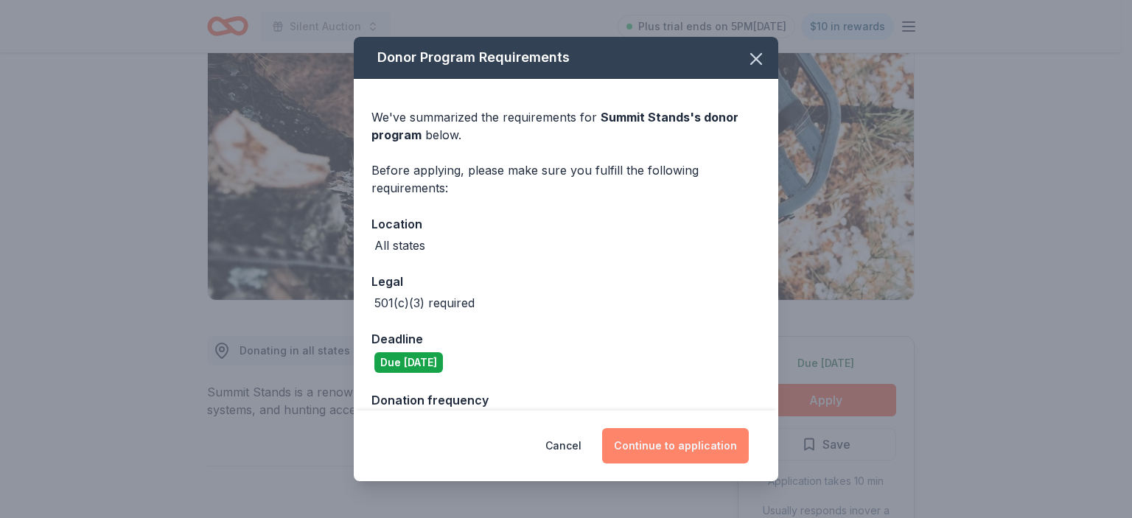
click at [697, 444] on button "Continue to application" at bounding box center [675, 445] width 147 height 35
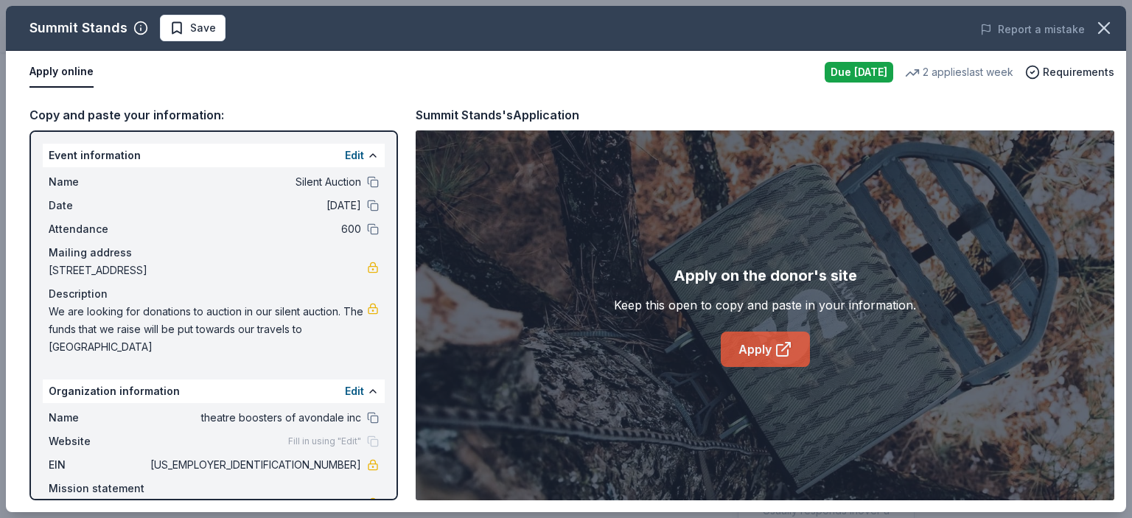
click at [770, 357] on link "Apply" at bounding box center [765, 349] width 89 height 35
click at [188, 17] on button "Save" at bounding box center [193, 28] width 66 height 27
click at [220, 26] on html "Silent Auction Plus trial ends on 5PM[DATE] $10 in rewards Due [DATE] Share Sum…" at bounding box center [566, 112] width 1132 height 518
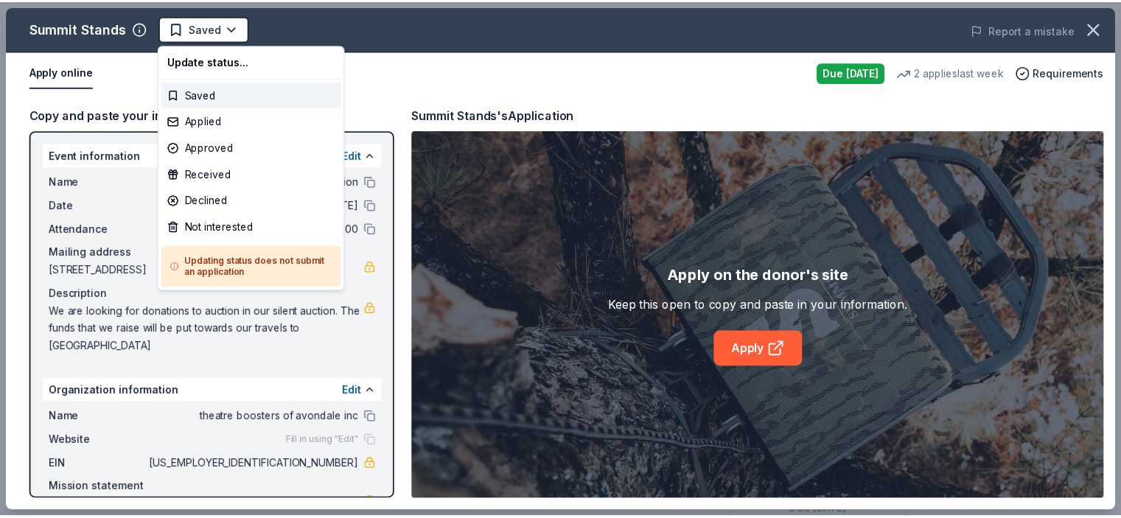
scroll to position [0, 0]
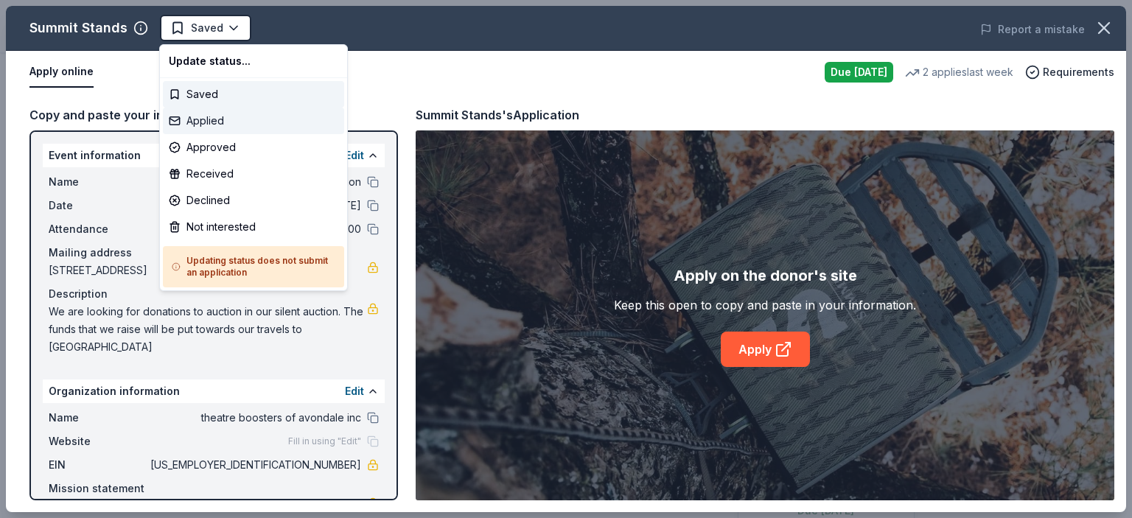
click at [231, 119] on div "Applied" at bounding box center [253, 121] width 181 height 27
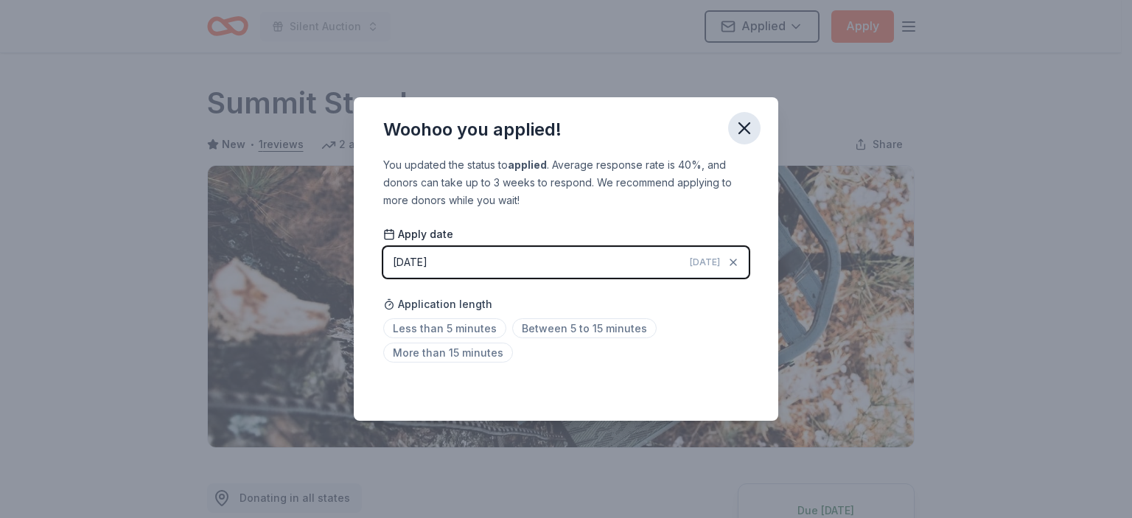
click at [746, 133] on icon "button" at bounding box center [744, 128] width 21 height 21
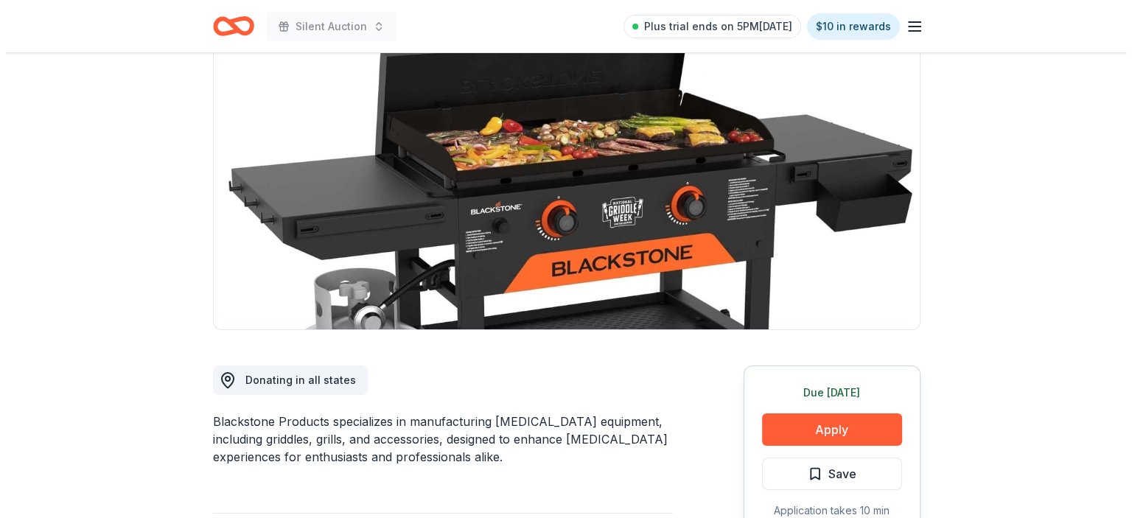
scroll to position [147, 0]
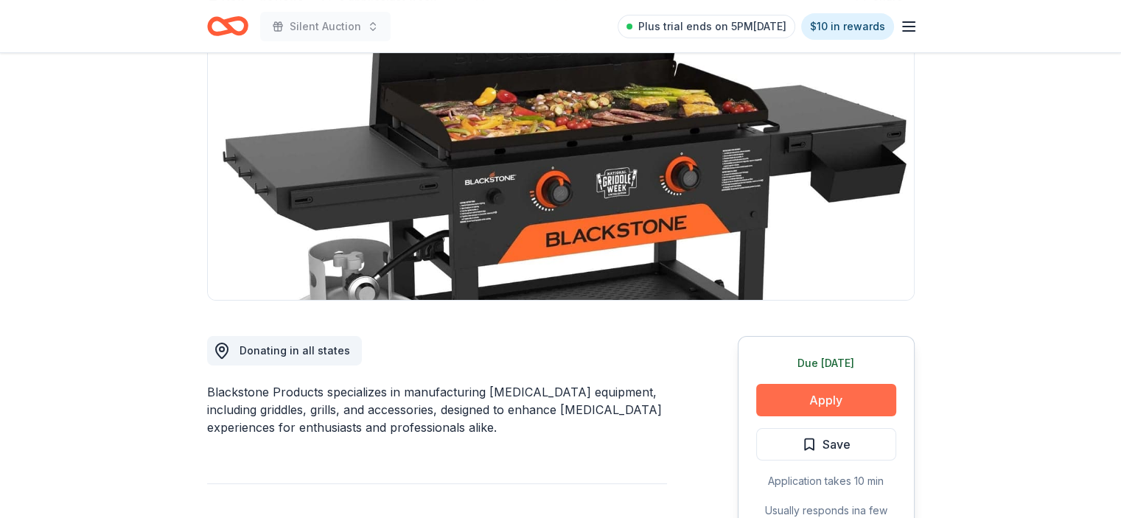
click at [846, 396] on button "Apply" at bounding box center [826, 400] width 140 height 32
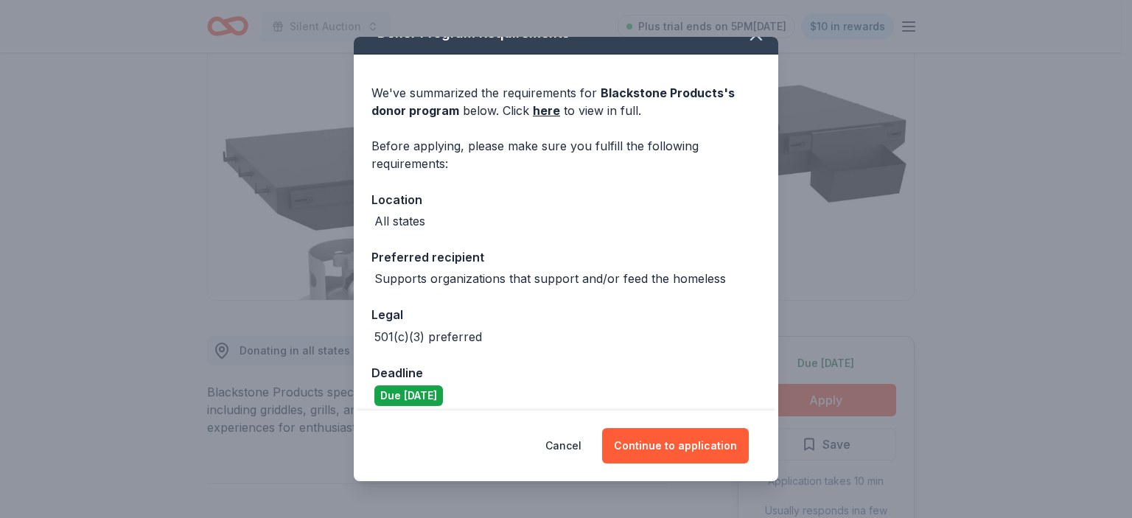
scroll to position [37, 0]
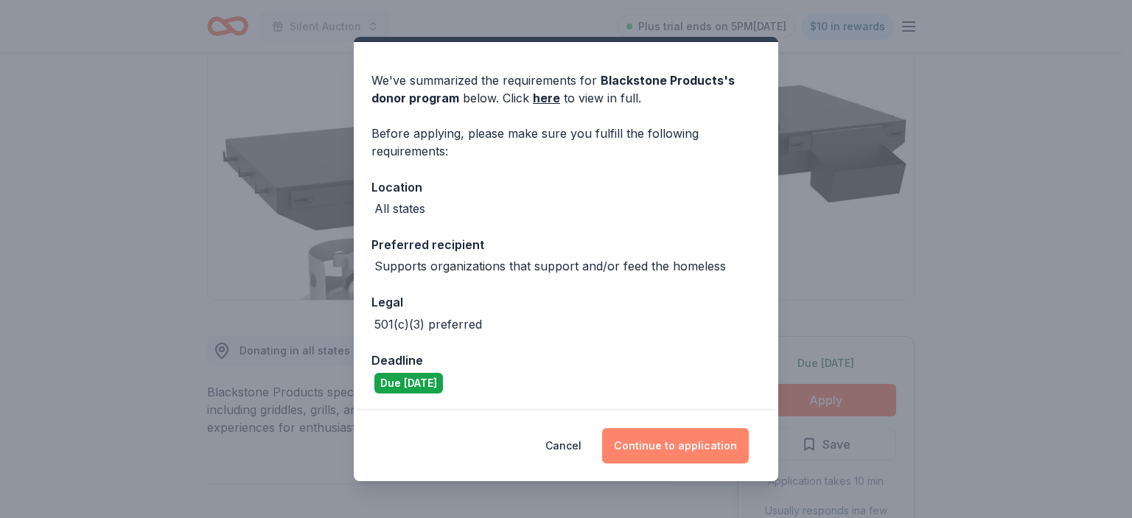
click at [669, 444] on button "Continue to application" at bounding box center [675, 445] width 147 height 35
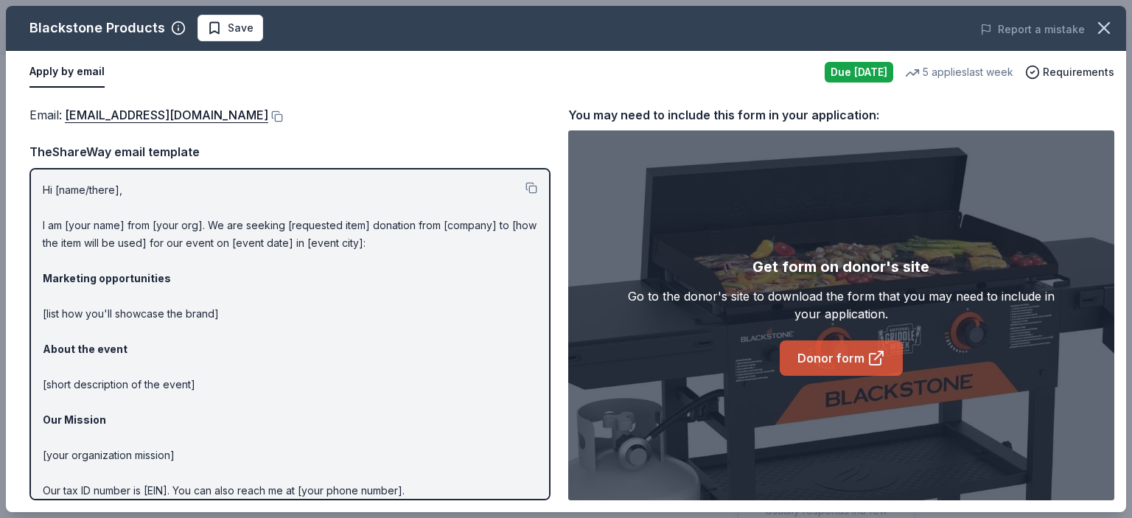
click at [854, 361] on link "Donor form" at bounding box center [841, 358] width 123 height 35
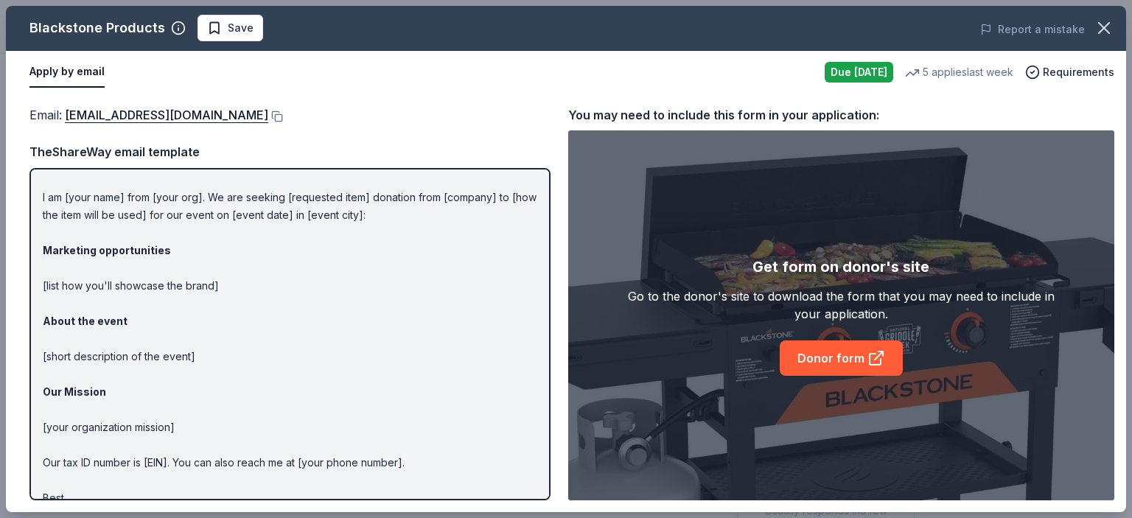
scroll to position [0, 0]
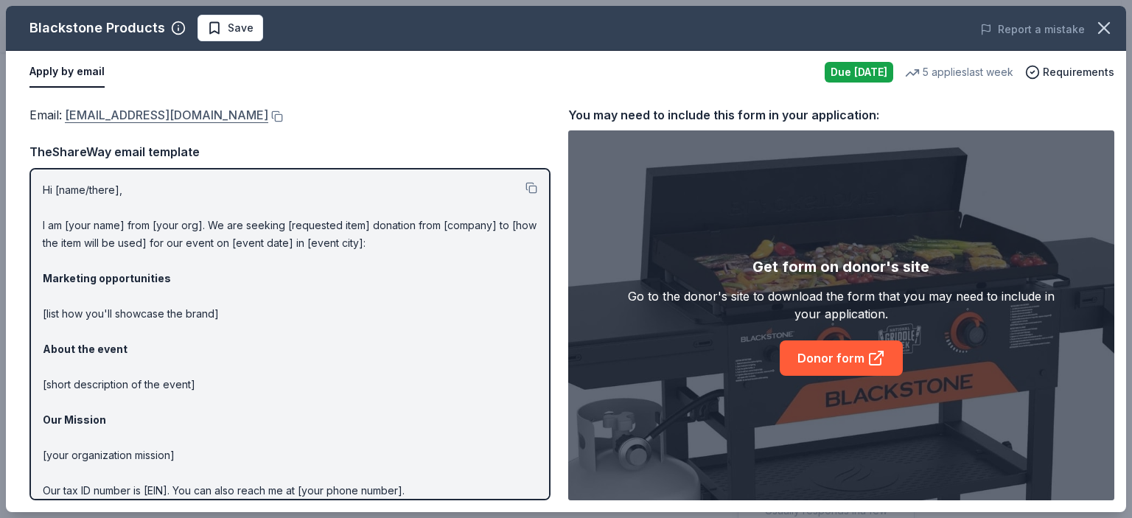
click at [137, 113] on link "donations@blackstoneproducts.com" at bounding box center [166, 114] width 203 height 19
click at [283, 115] on button at bounding box center [275, 117] width 15 height 12
click at [43, 191] on p "Hi [name/there], I am [your name] from [your org]. We are seeking [requested it…" at bounding box center [290, 367] width 495 height 372
click at [526, 186] on button at bounding box center [532, 188] width 12 height 12
click at [232, 32] on span "Save" at bounding box center [241, 28] width 26 height 18
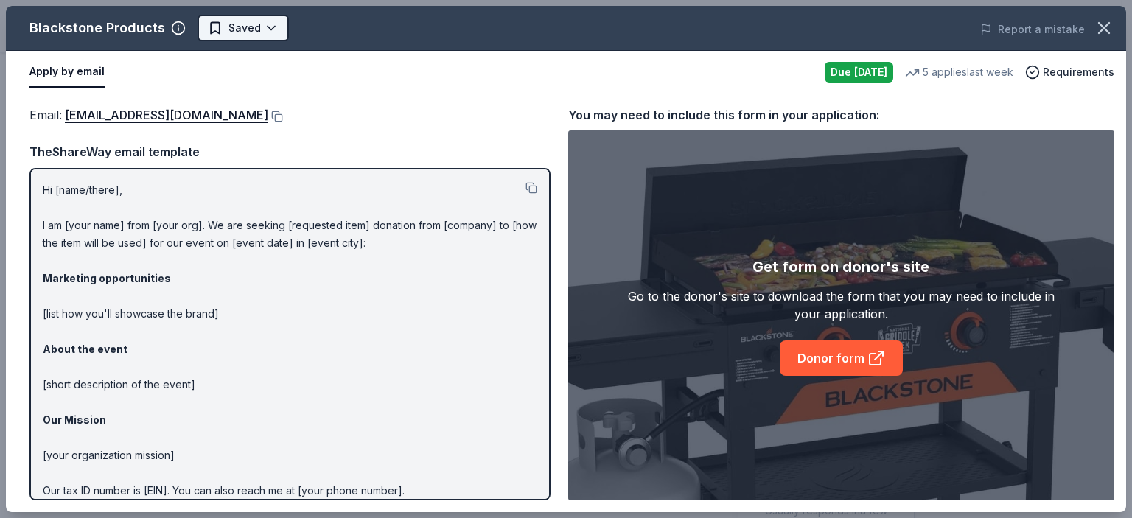
click at [273, 35] on body "Silent Auction Plus trial ends on 5PM, 9/25 $10 in rewards Due tomorrow Share B…" at bounding box center [560, 112] width 1121 height 518
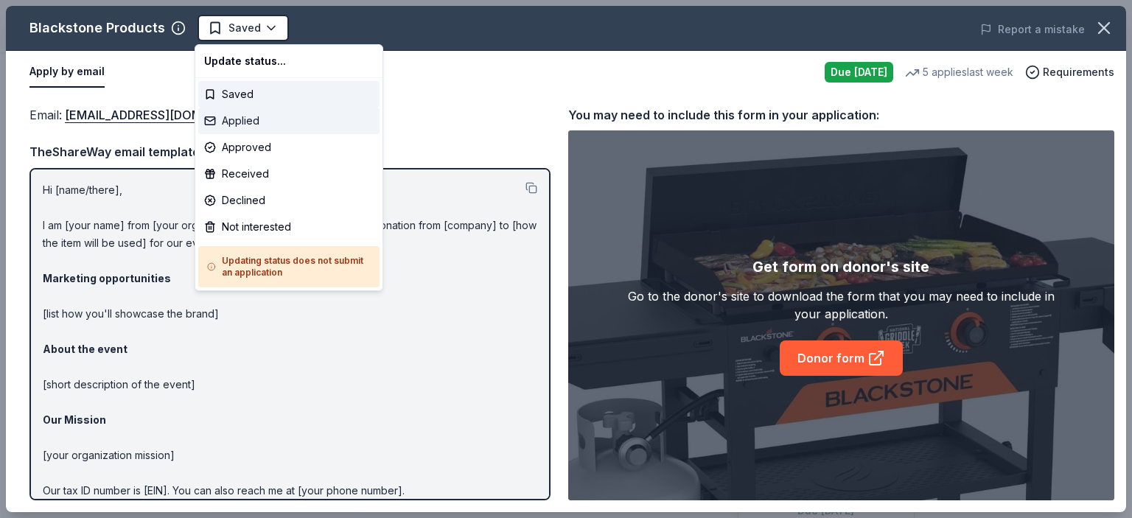
click at [261, 120] on div "Applied" at bounding box center [288, 121] width 181 height 27
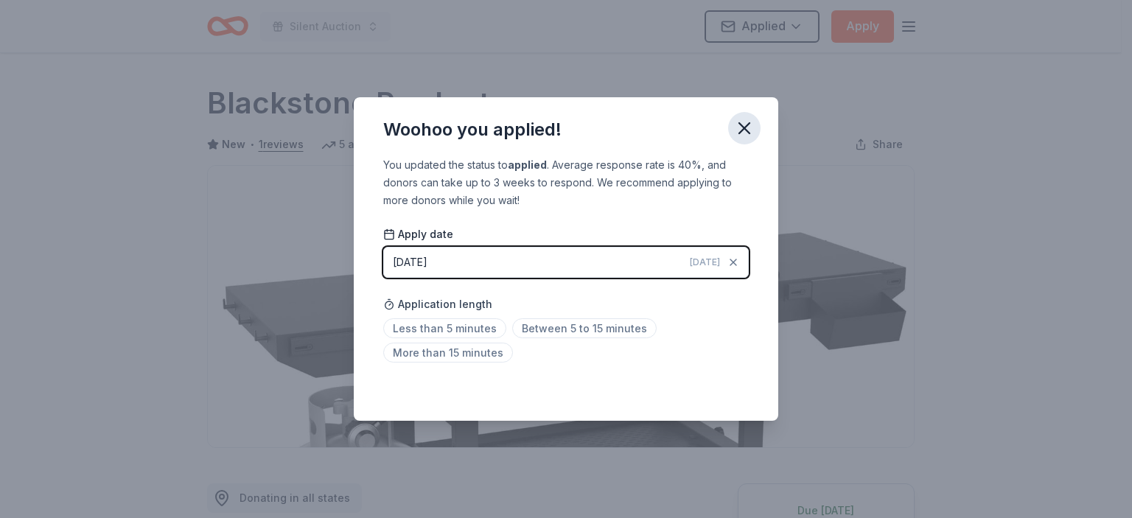
click at [740, 129] on icon "button" at bounding box center [744, 128] width 21 height 21
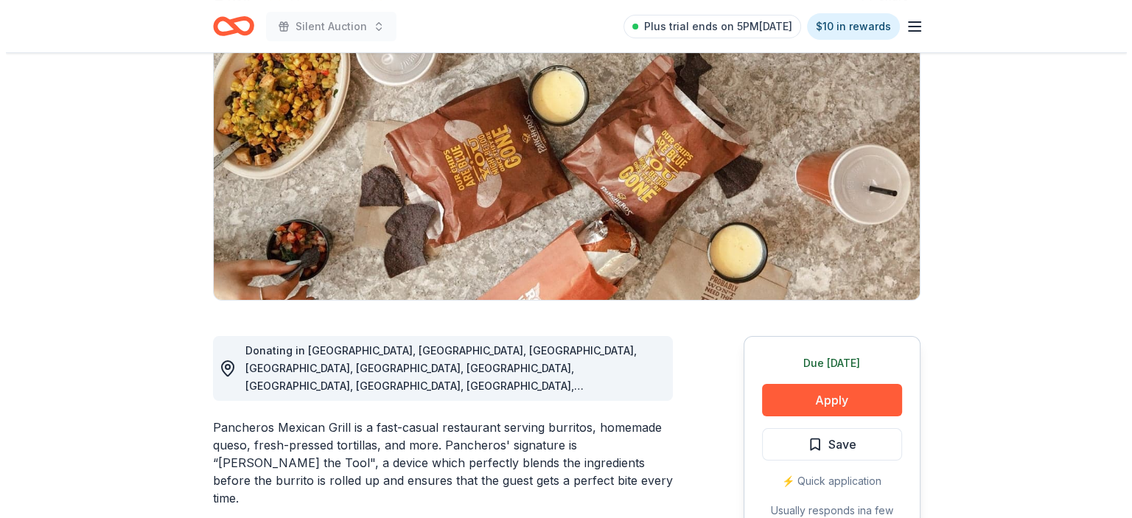
scroll to position [221, 0]
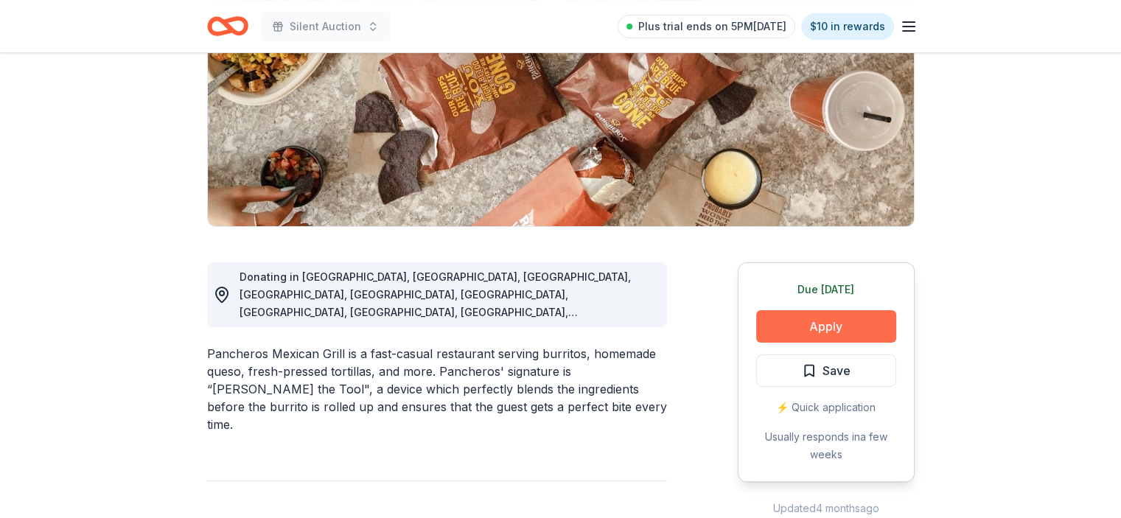
click at [834, 321] on button "Apply" at bounding box center [826, 326] width 140 height 32
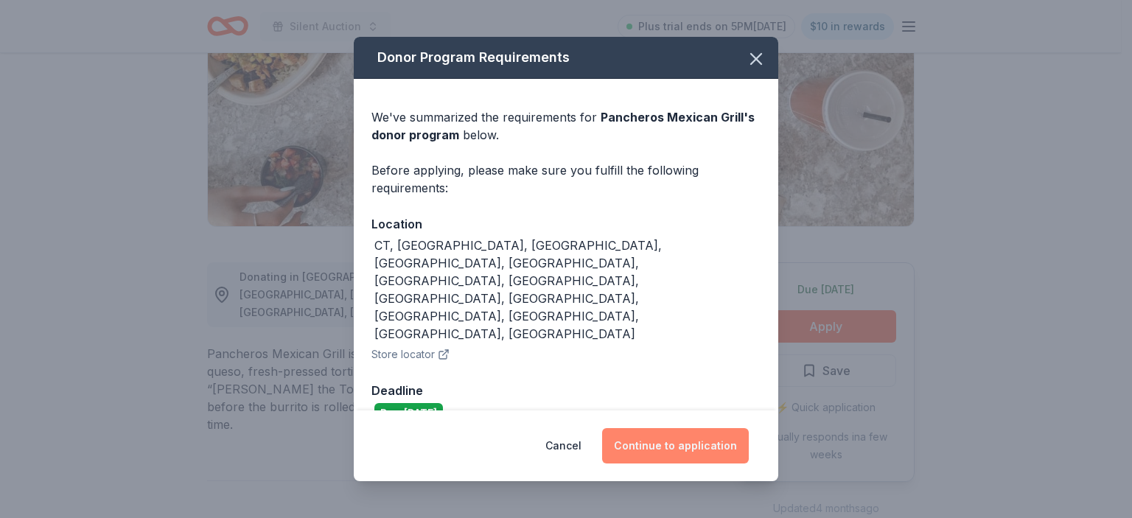
click at [694, 428] on button "Continue to application" at bounding box center [675, 445] width 147 height 35
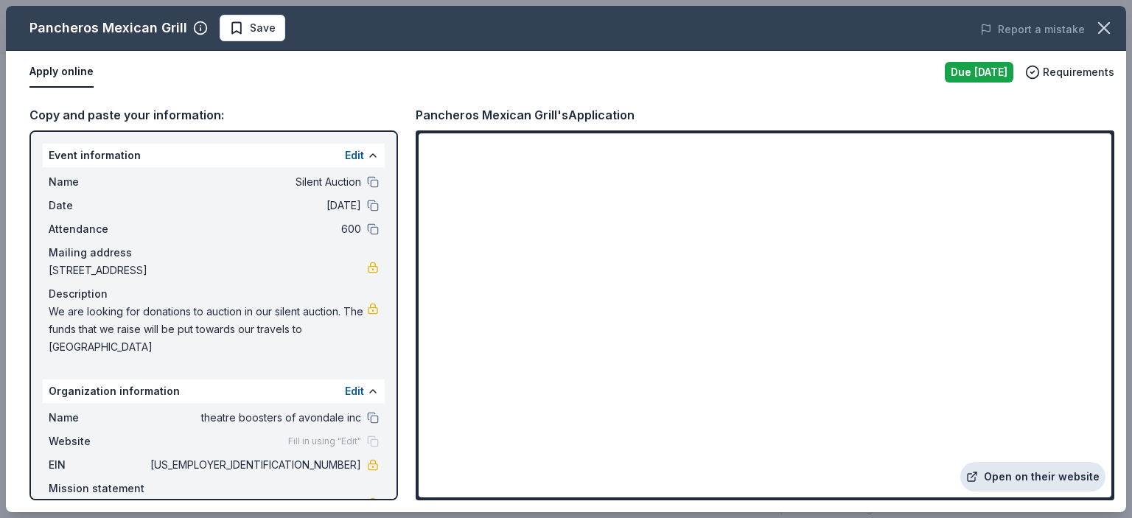
click at [1019, 473] on link "Open on their website" at bounding box center [1032, 476] width 145 height 29
